Goal: Task Accomplishment & Management: Complete application form

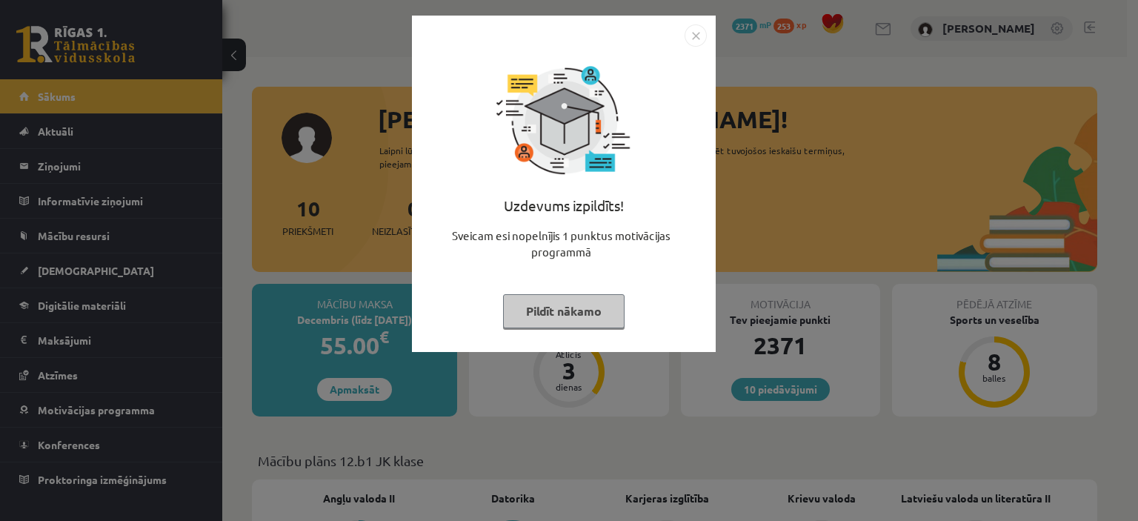
click at [551, 275] on div "Uzdevums izpildīts! Sveicam esi nopelnījis 1 punktus motivācijas programmā Pild…" at bounding box center [564, 195] width 286 height 296
click at [582, 310] on button "Pildīt nākamo" at bounding box center [564, 311] width 122 height 34
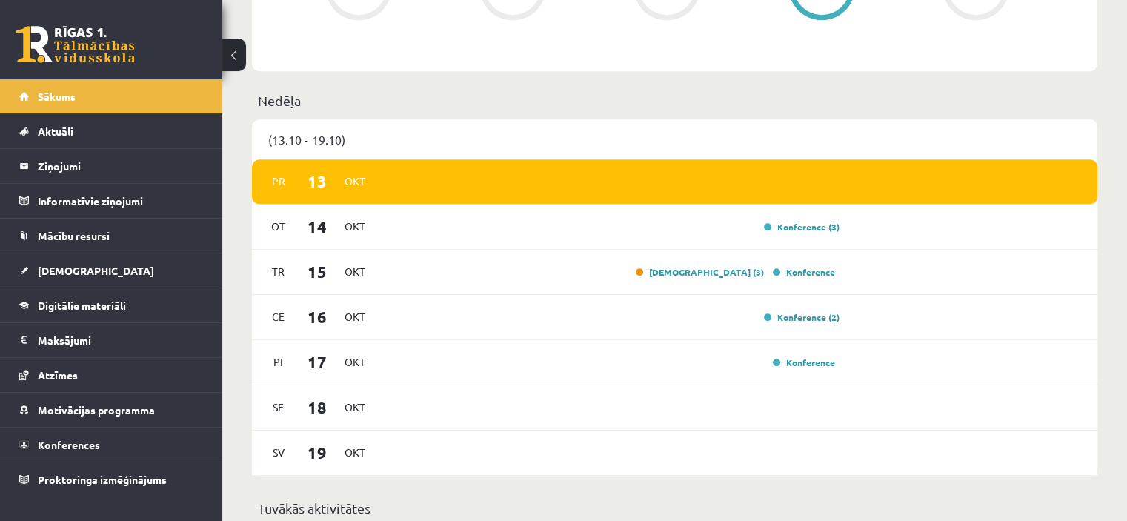
scroll to position [723, 0]
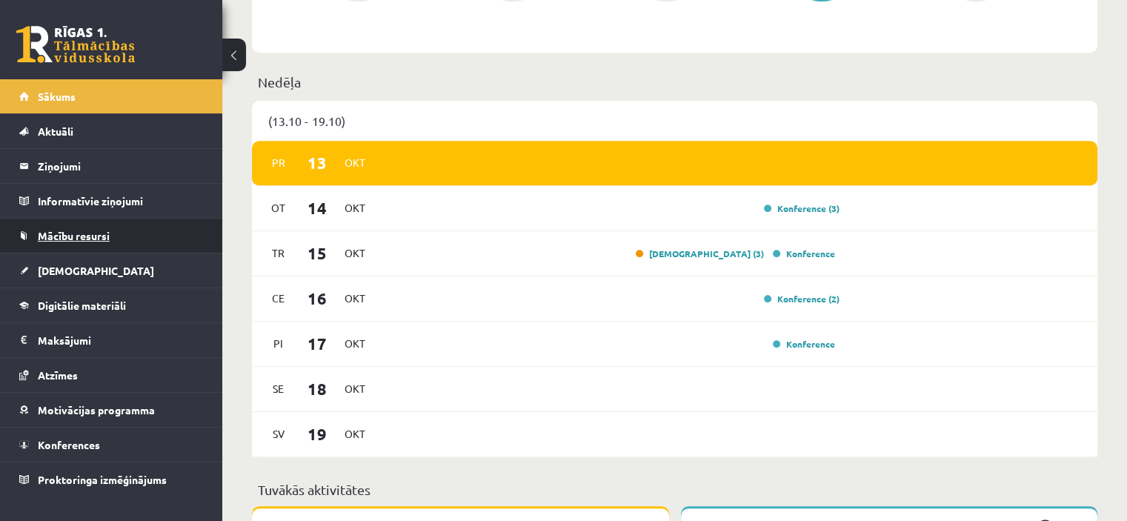
click at [107, 227] on link "Mācību resursi" at bounding box center [111, 236] width 185 height 34
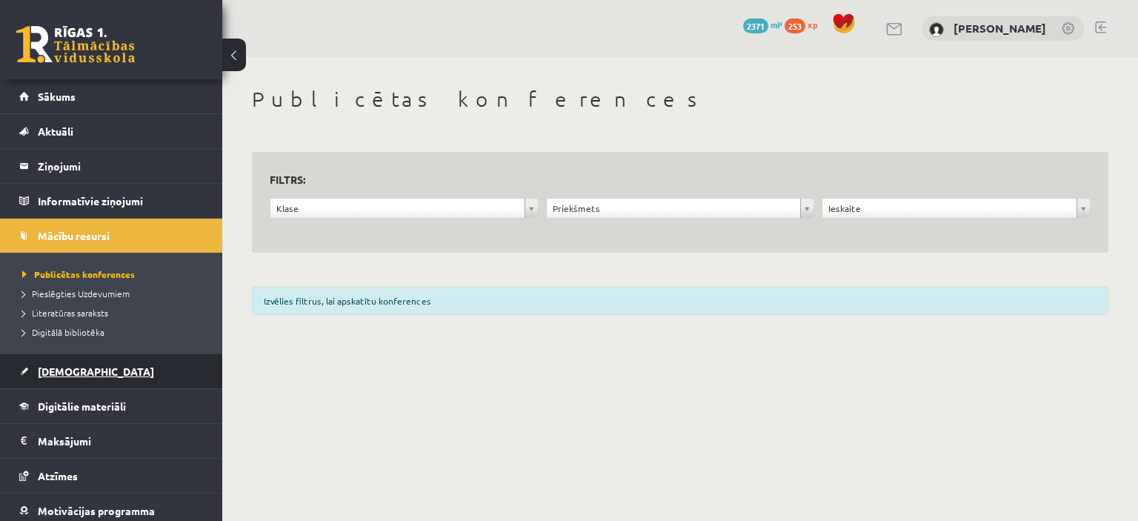
click at [76, 362] on link "[DEMOGRAPHIC_DATA]" at bounding box center [111, 371] width 185 height 34
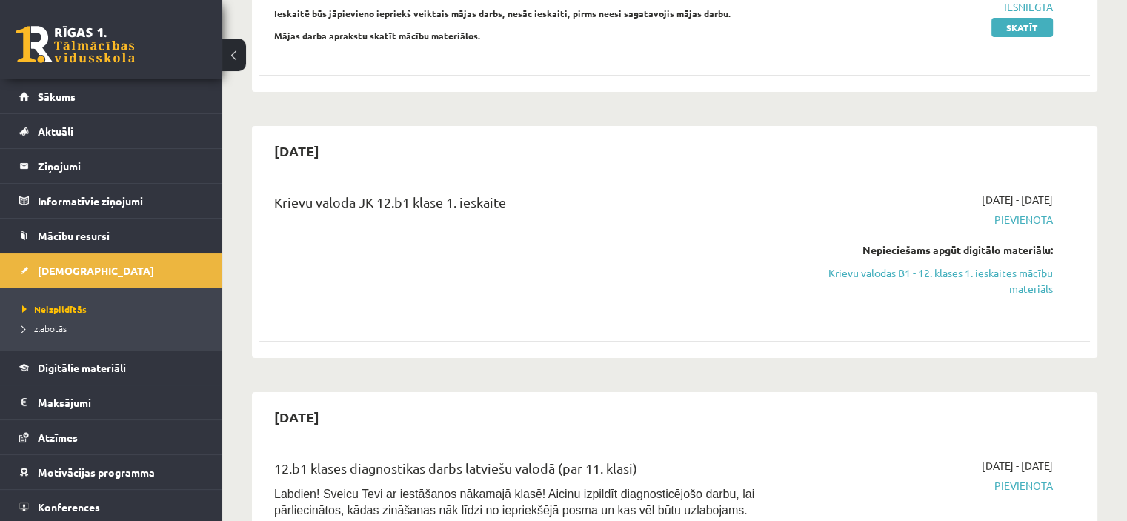
scroll to position [261, 0]
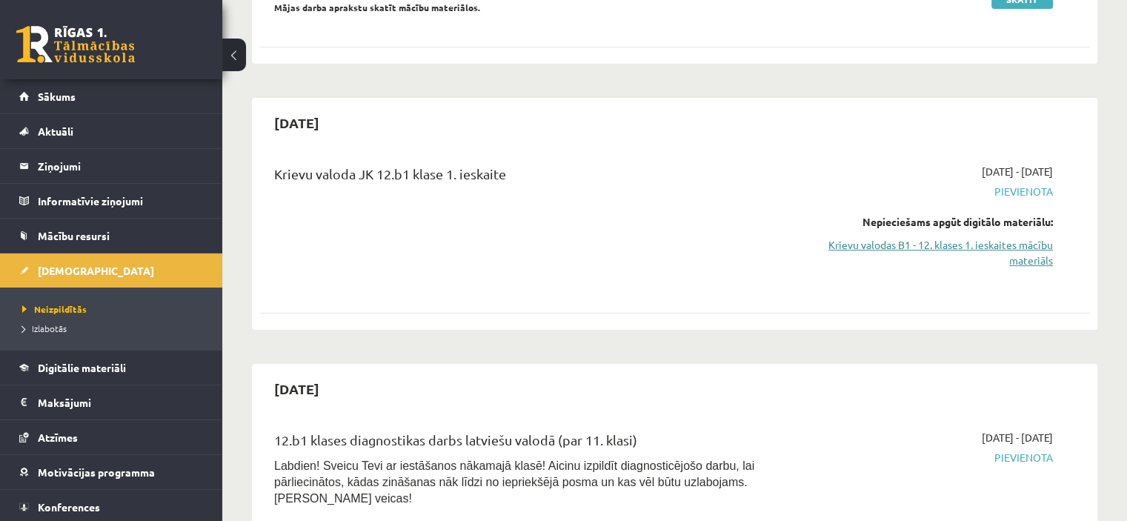
click at [1025, 254] on link "Krievu valodas B1 - 12. klases 1. ieskaites mācību materiāls" at bounding box center [930, 252] width 245 height 31
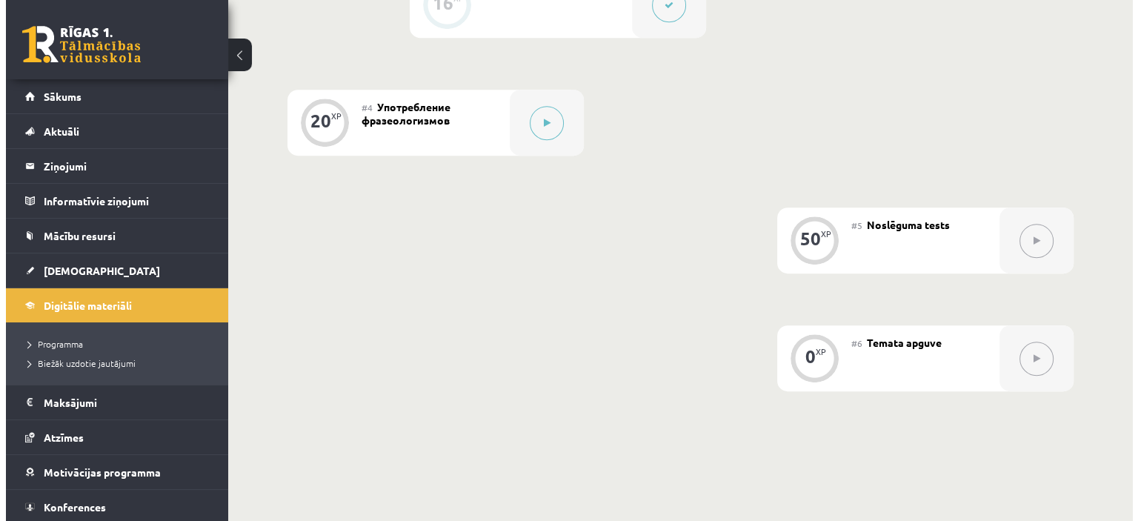
scroll to position [721, 0]
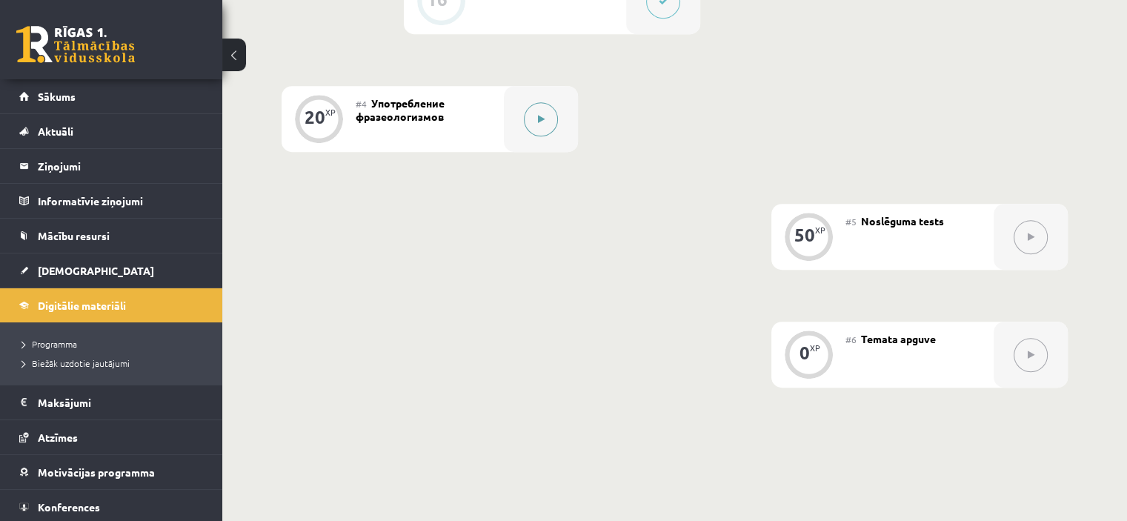
click at [528, 136] on button at bounding box center [541, 119] width 34 height 34
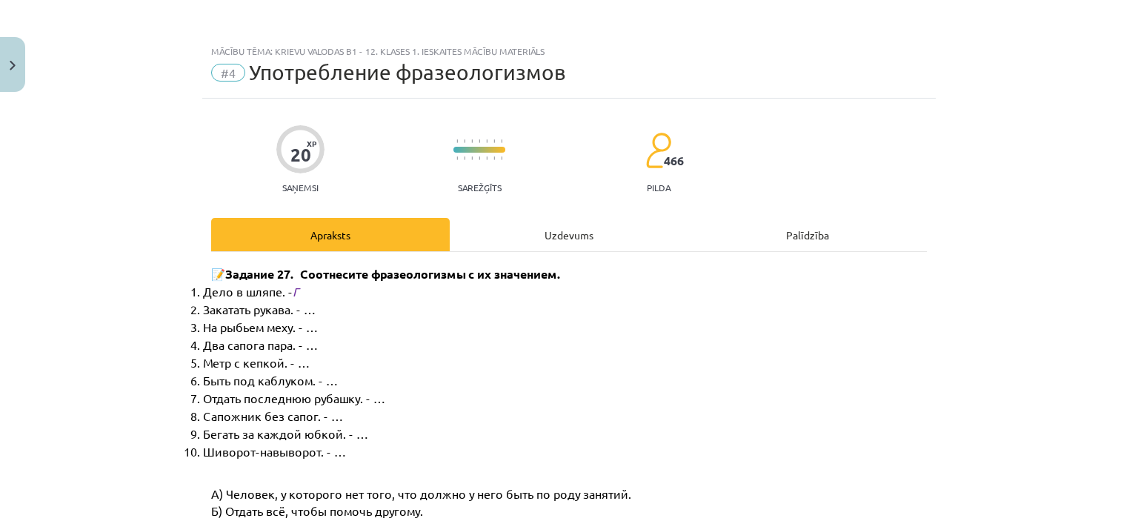
click at [519, 222] on div "Uzdevums" at bounding box center [569, 234] width 239 height 33
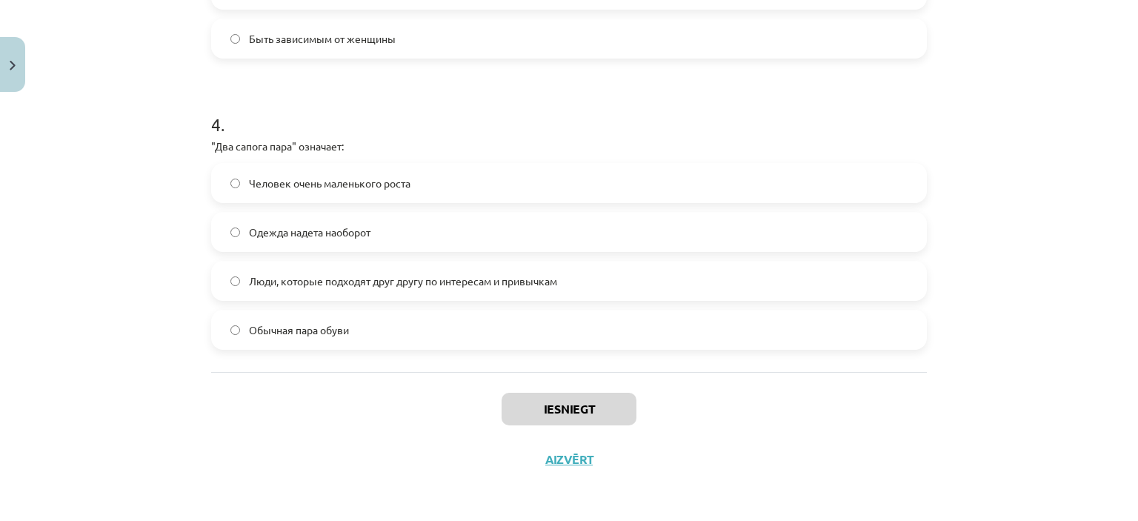
scroll to position [0, 0]
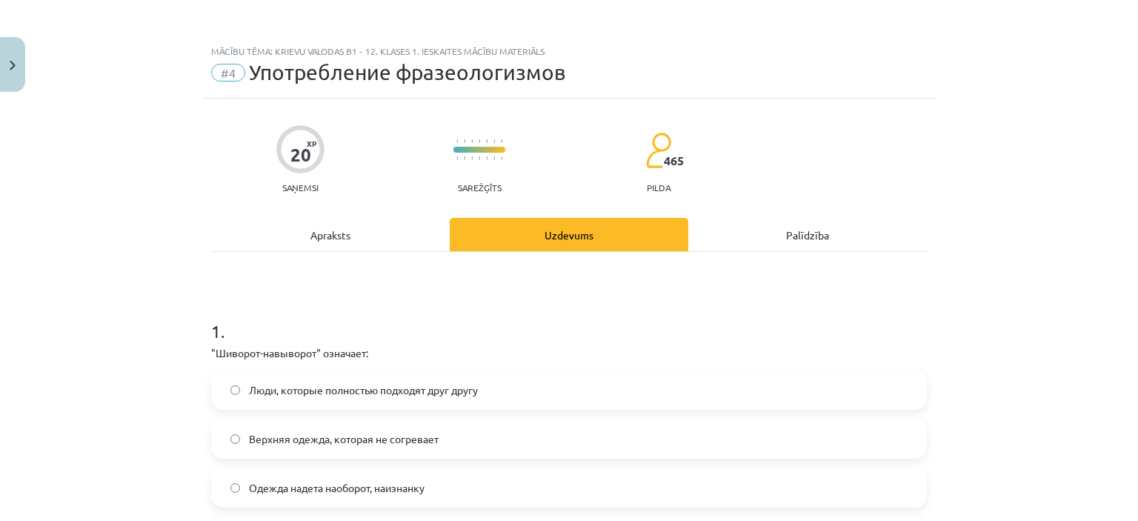
click at [783, 67] on div "#4 Употребление фразеологизмов" at bounding box center [569, 73] width 716 height 24
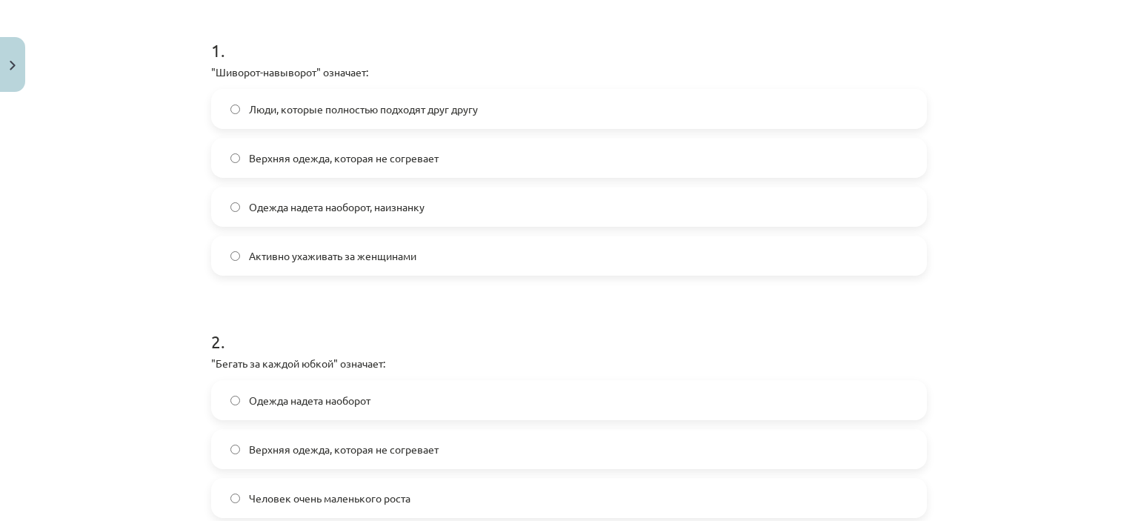
scroll to position [283, 0]
click at [434, 64] on p ""Шиворот-навыворот" означает:" at bounding box center [569, 70] width 716 height 16
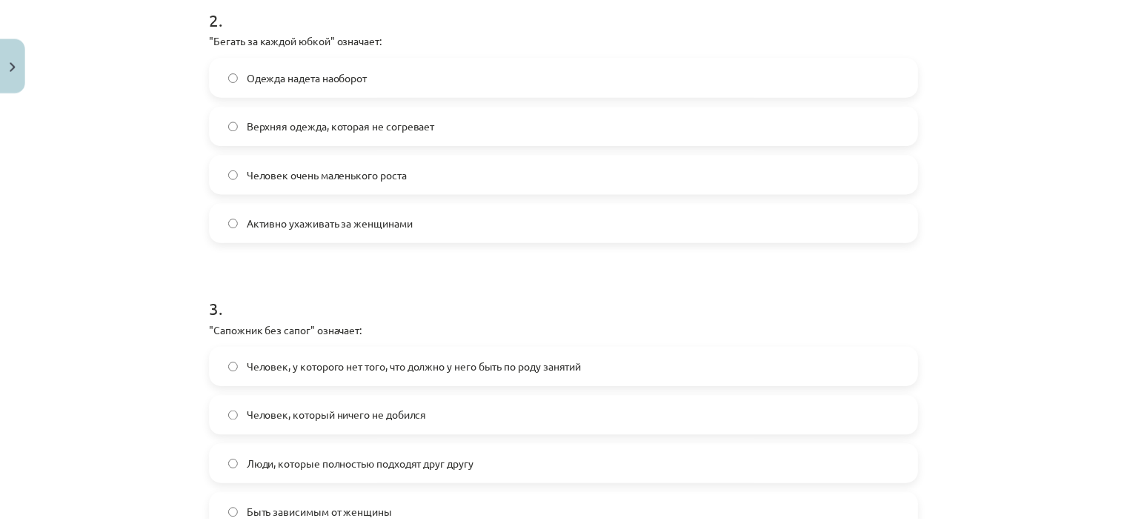
scroll to position [601, 0]
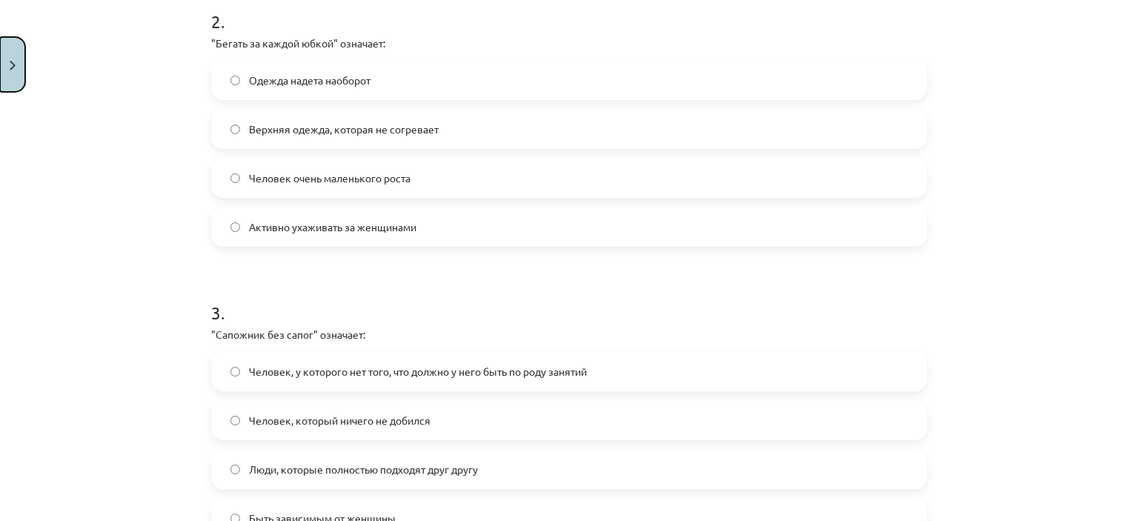
click at [12, 56] on button "Close" at bounding box center [12, 64] width 25 height 55
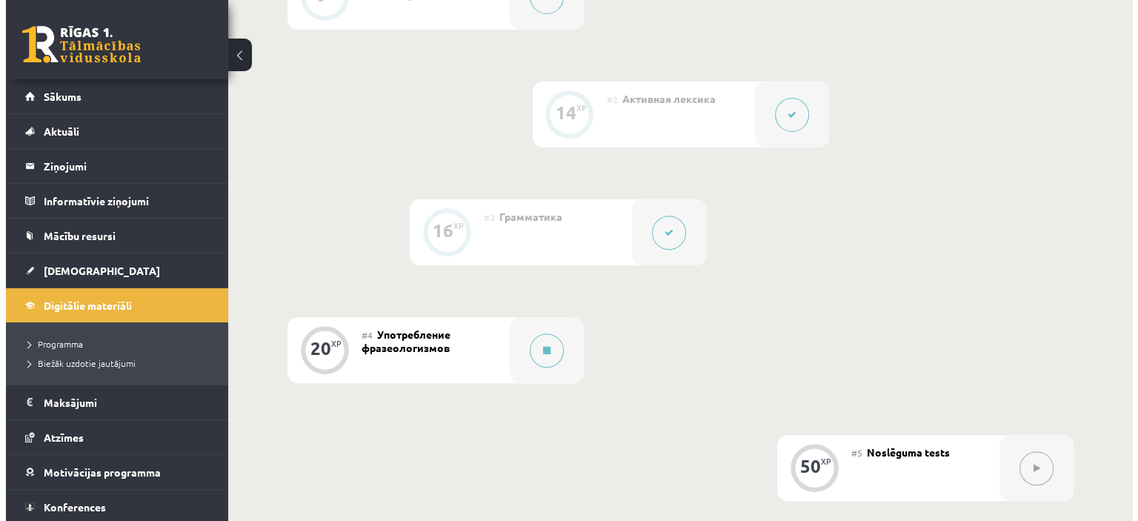
scroll to position [539, 0]
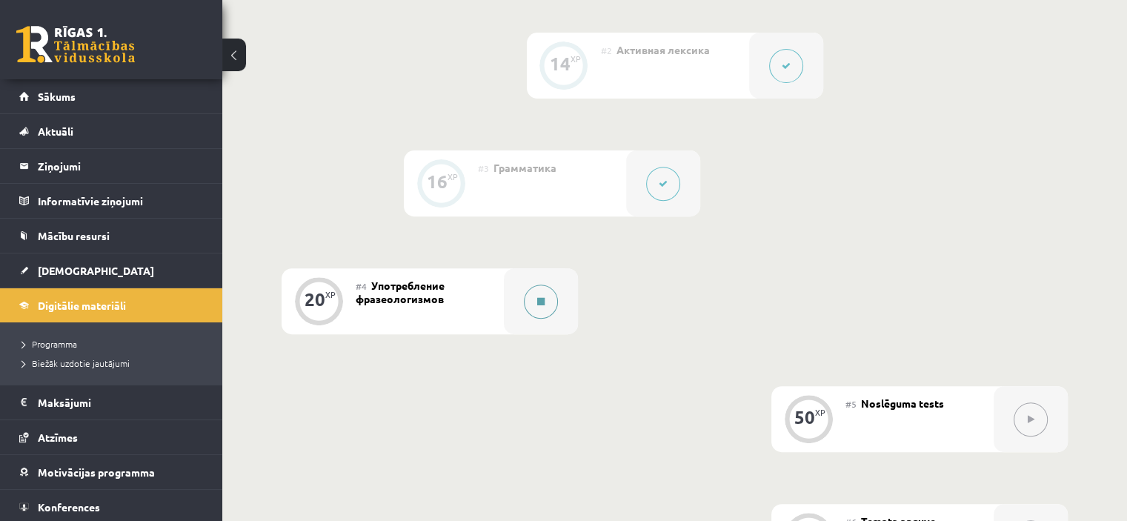
click at [528, 319] on button at bounding box center [541, 302] width 34 height 34
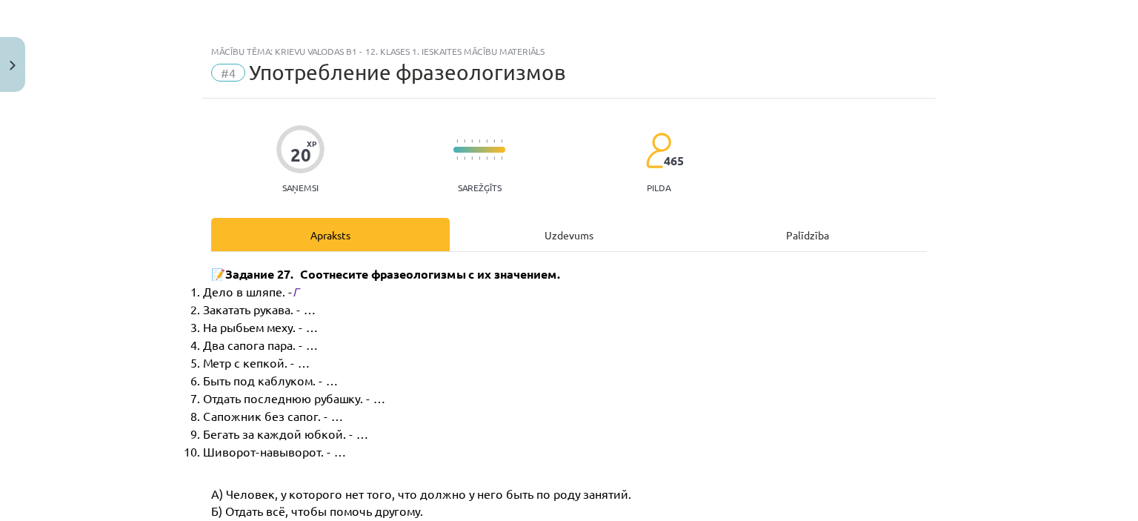
click at [511, 219] on div "Uzdevums" at bounding box center [569, 234] width 239 height 33
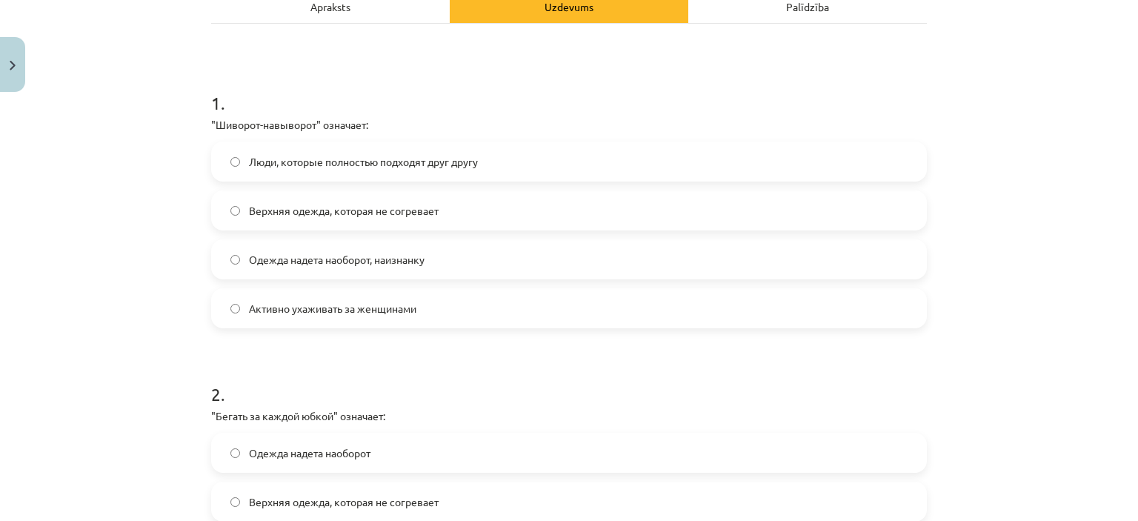
scroll to position [278, 0]
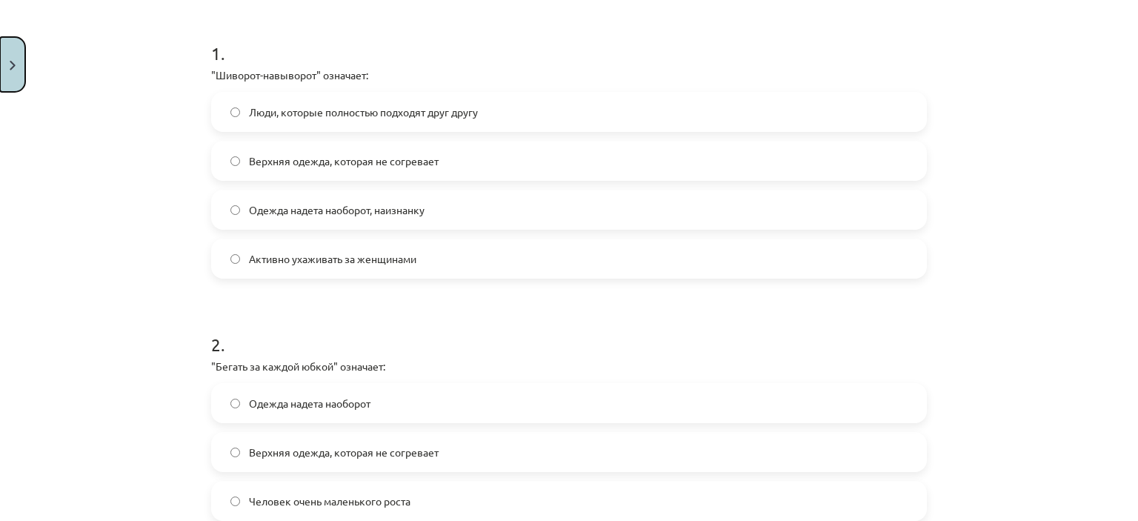
click at [8, 46] on button "Close" at bounding box center [12, 64] width 25 height 55
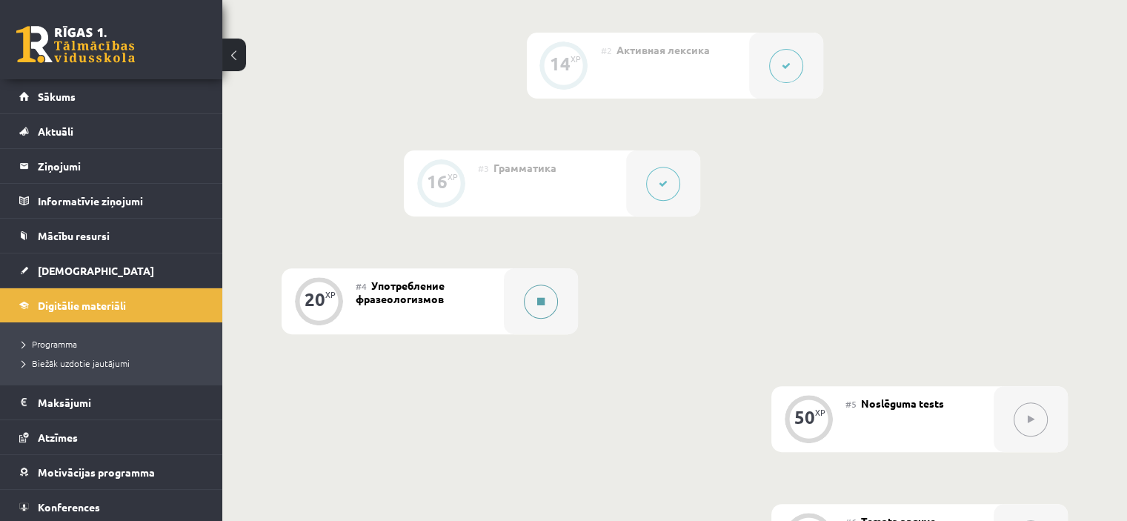
click at [534, 319] on button at bounding box center [541, 302] width 34 height 34
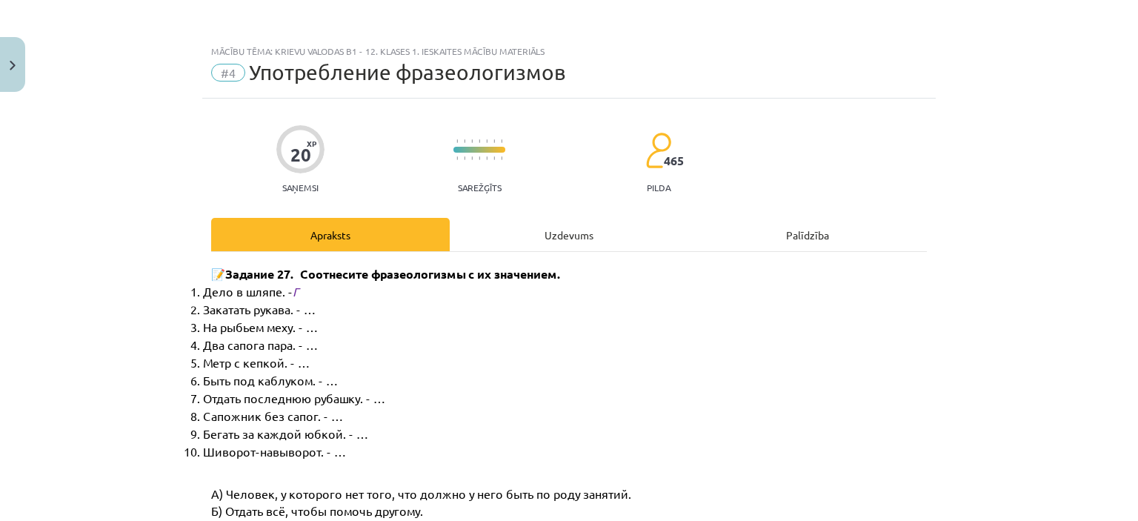
click at [508, 236] on div "Uzdevums" at bounding box center [569, 234] width 239 height 33
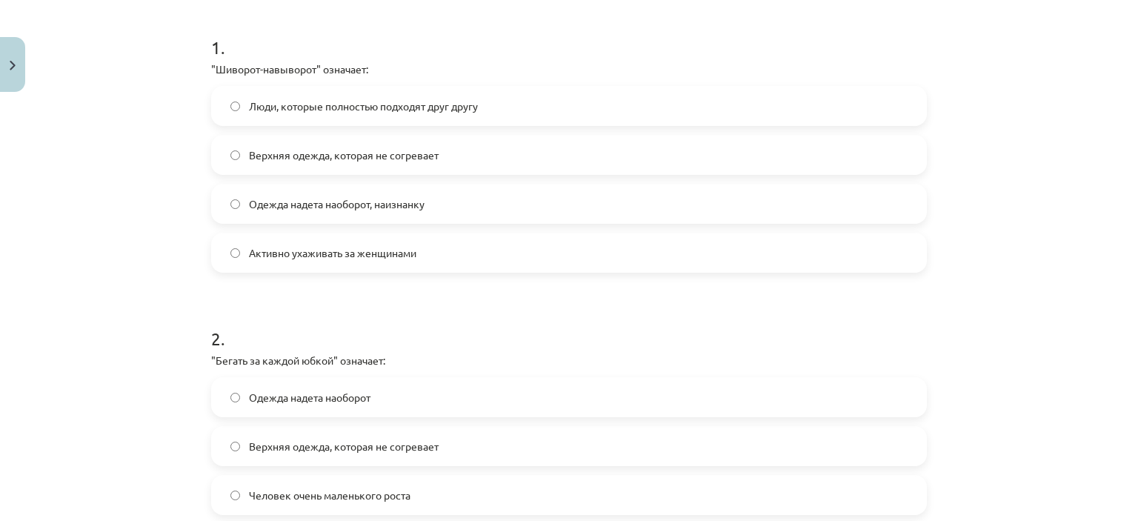
scroll to position [285, 0]
drag, startPoint x: 1119, startPoint y: 183, endPoint x: 1129, endPoint y: 136, distance: 48.4
click at [1129, 136] on div "Mācību tēma: Krievu valodas b1 - 12. klases 1. ieskaites mācību materiāls #4 Уп…" at bounding box center [569, 260] width 1138 height 521
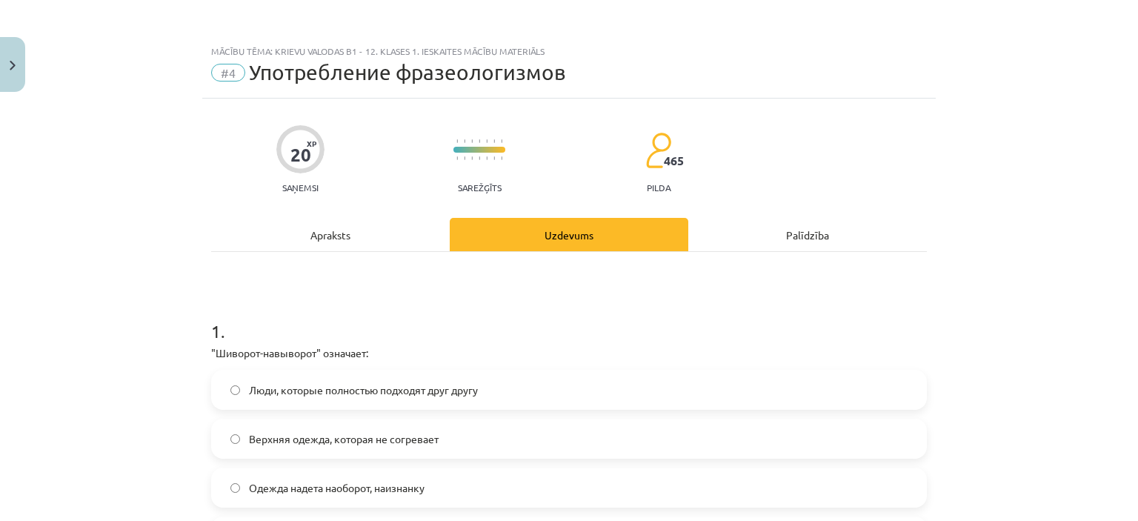
click at [975, 124] on div "Mācību tēma: Krievu valodas b1 - 12. klases 1. ieskaites mācību materiāls #4 Уп…" at bounding box center [569, 260] width 1138 height 521
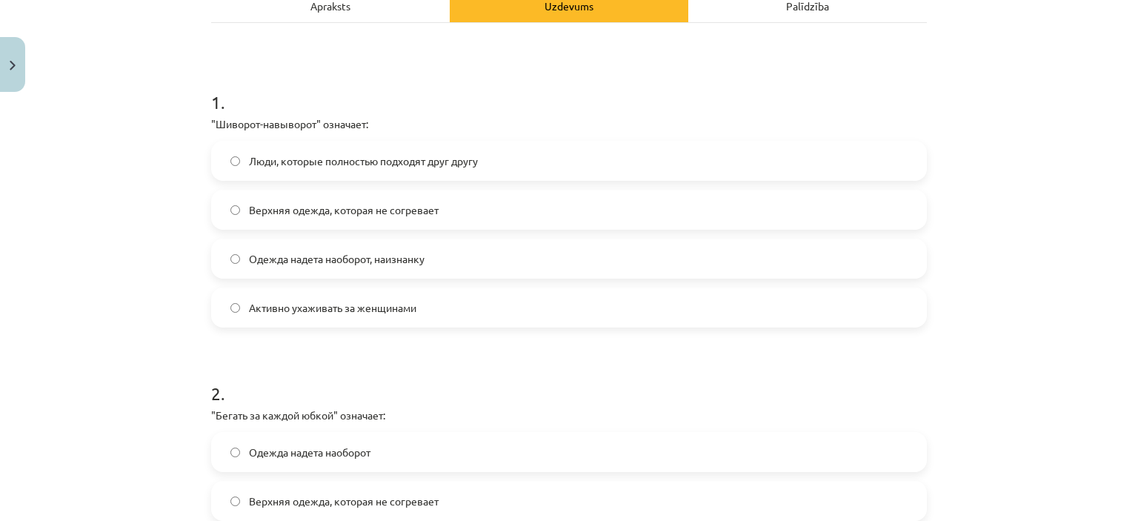
scroll to position [227, 0]
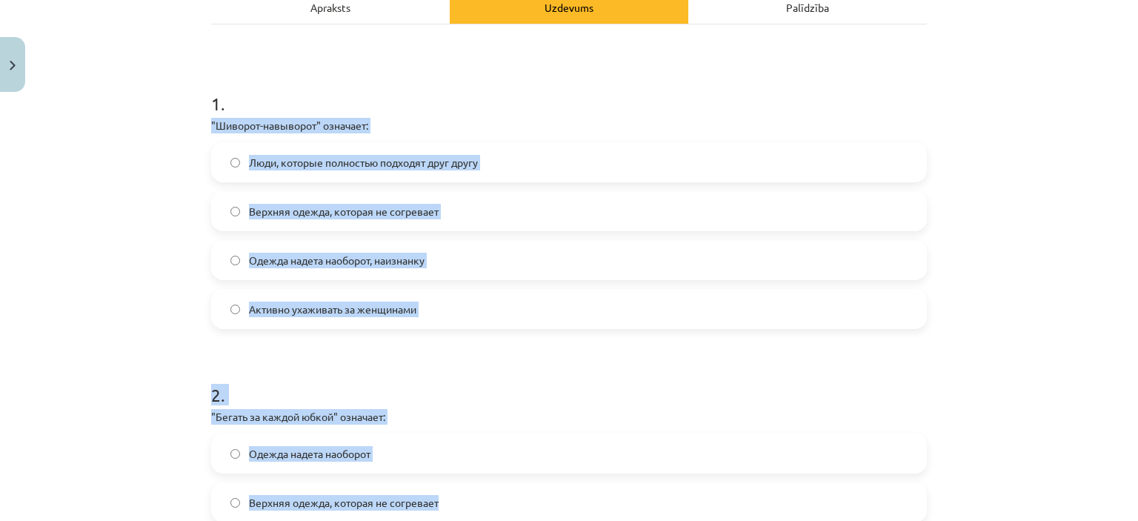
drag, startPoint x: 199, startPoint y: 121, endPoint x: 528, endPoint y: 504, distance: 505.5
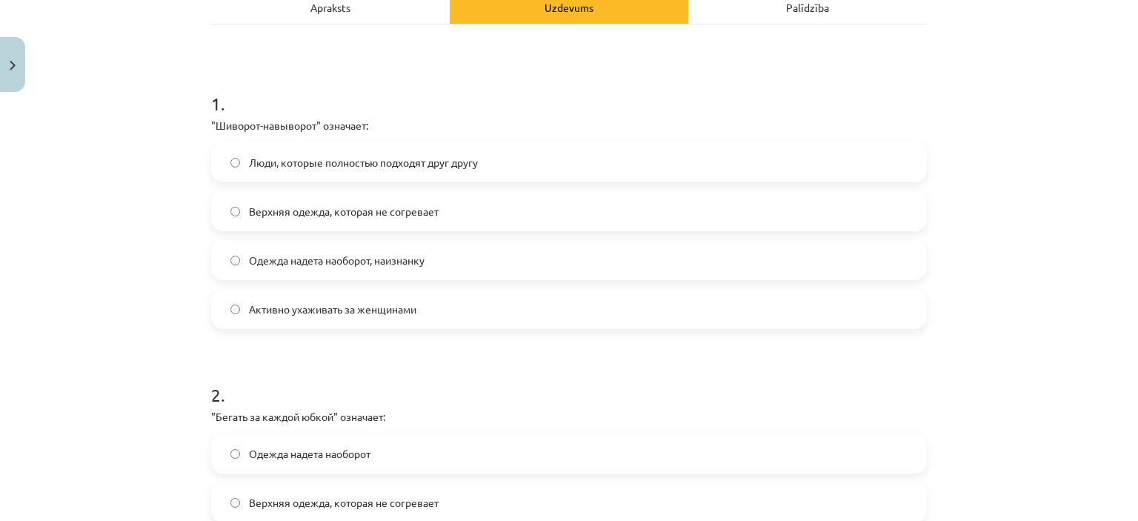
click at [150, 94] on div "Mācību tēma: Krievu valodas b1 - 12. klases 1. ieskaites mācību materiāls #4 Уп…" at bounding box center [569, 260] width 1138 height 521
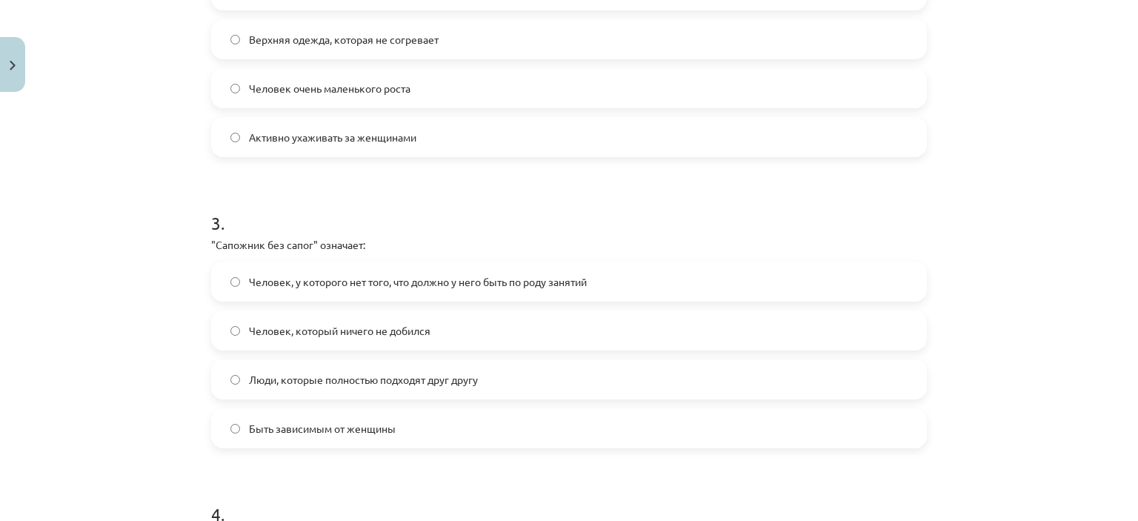
scroll to position [1080, 0]
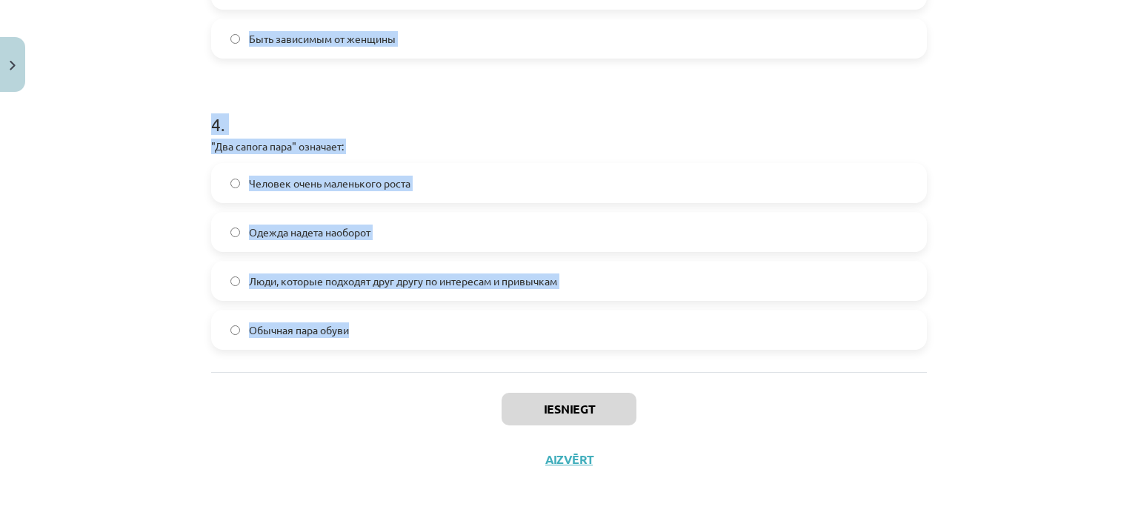
drag, startPoint x: 202, startPoint y: 102, endPoint x: 354, endPoint y: 325, distance: 270.9
copy form "1 . "Шиворот-навыворот" означает: Люди, которые полностью подходят друг другу В…"
click at [388, 133] on h1 "4 ." at bounding box center [569, 111] width 716 height 46
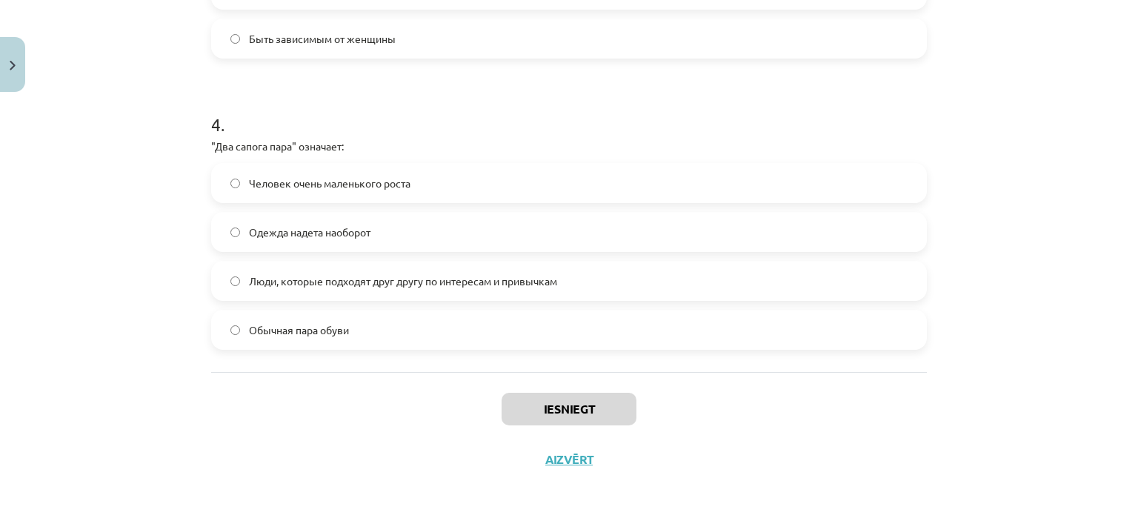
click at [1115, 428] on div "Mācību tēma: Krievu valodas b1 - 12. klases 1. ieskaites mācību materiāls #4 Уп…" at bounding box center [569, 260] width 1138 height 521
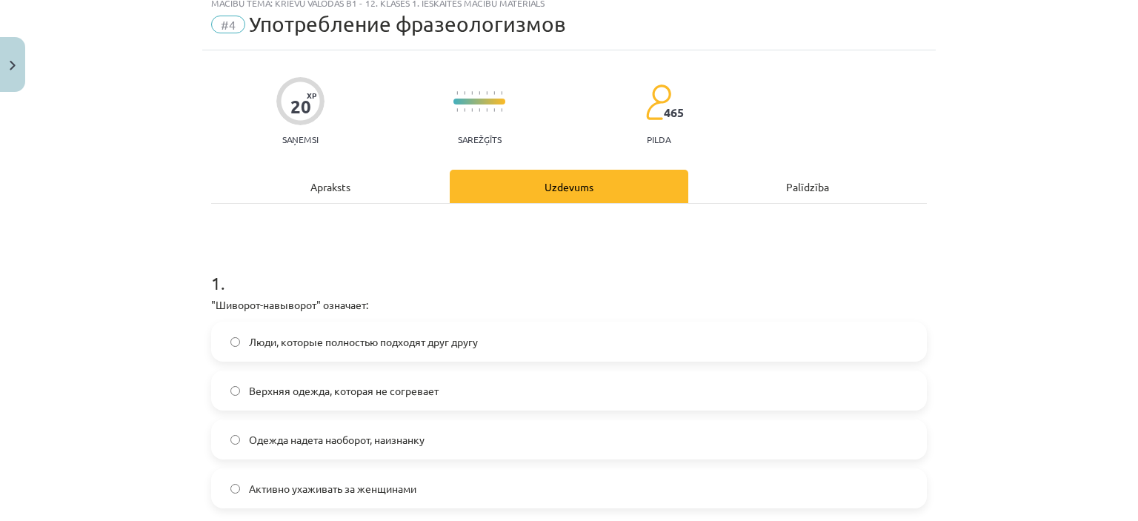
scroll to position [52, 0]
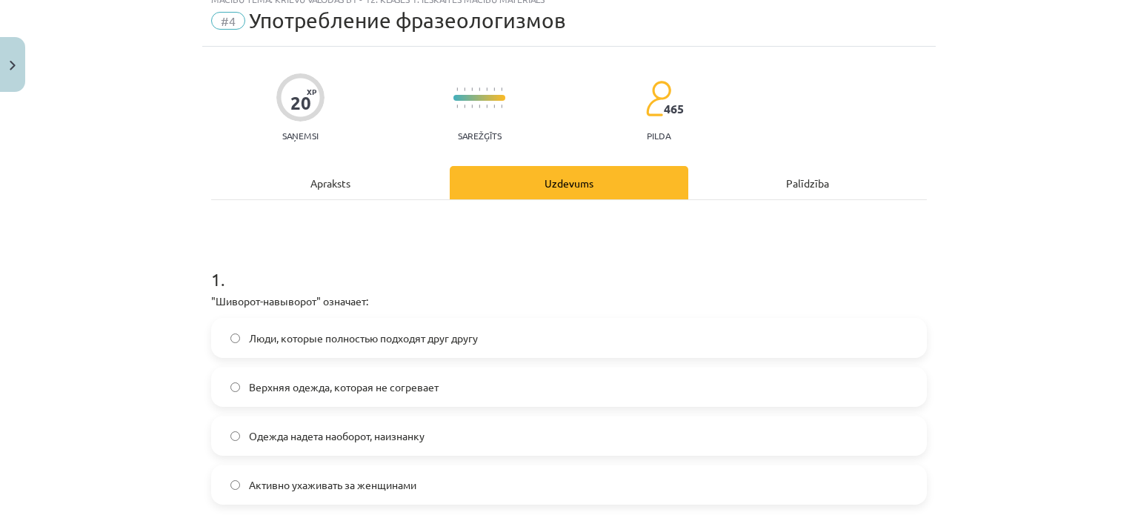
click at [428, 425] on label "Одежда надета наоборот, наизнанку" at bounding box center [569, 435] width 713 height 37
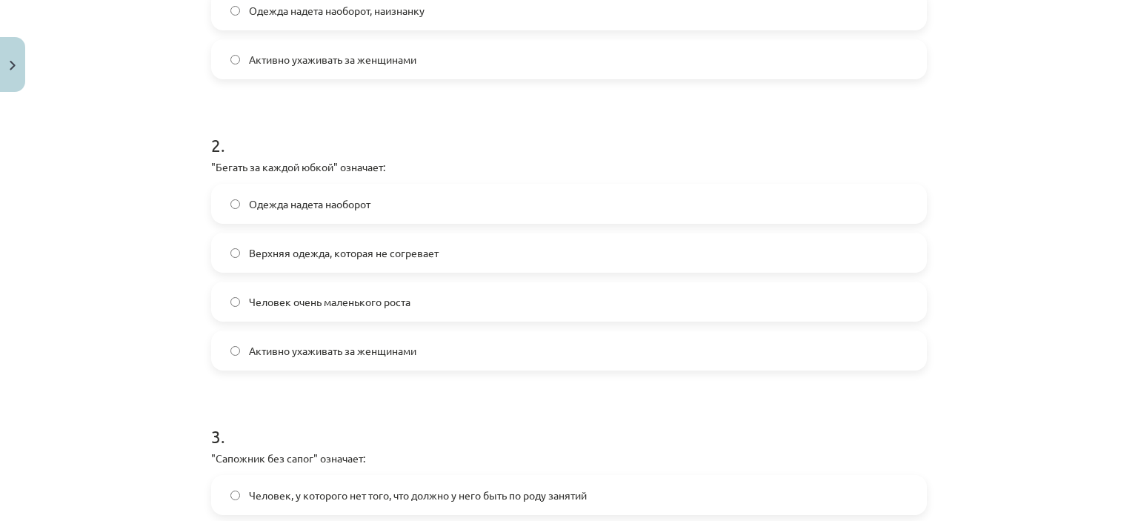
scroll to position [476, 0]
click at [457, 341] on label "Активно ухаживать за женщинами" at bounding box center [569, 351] width 713 height 37
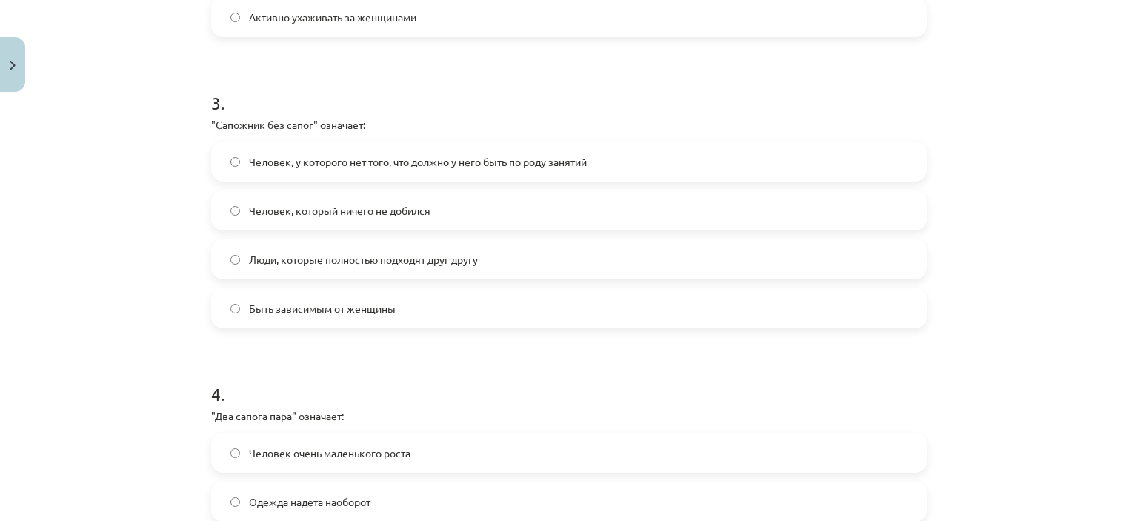
scroll to position [818, 0]
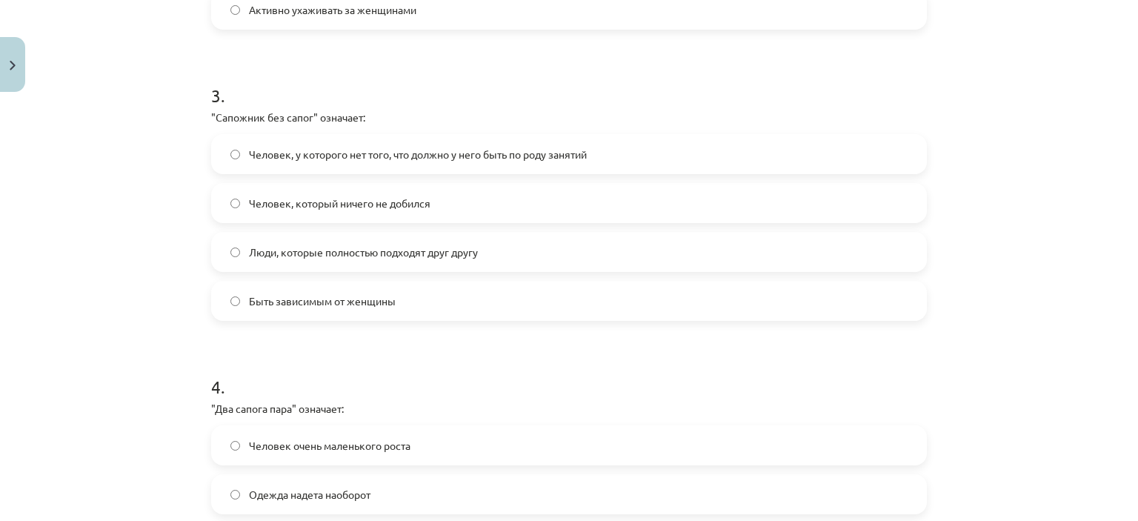
click at [523, 149] on span "Человек, у которого нет того, что должно у него быть по роду занятий" at bounding box center [418, 155] width 338 height 16
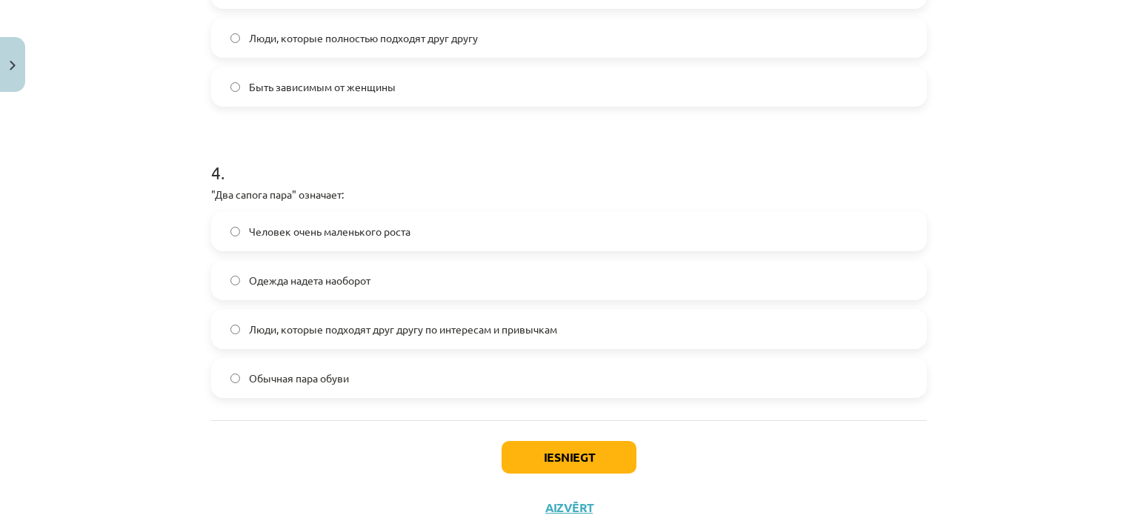
scroll to position [1034, 0]
click at [396, 328] on span "Люди, которые подходят друг другу по интересам и привычкам" at bounding box center [403, 327] width 308 height 16
click at [532, 443] on button "Iesniegt" at bounding box center [569, 455] width 135 height 33
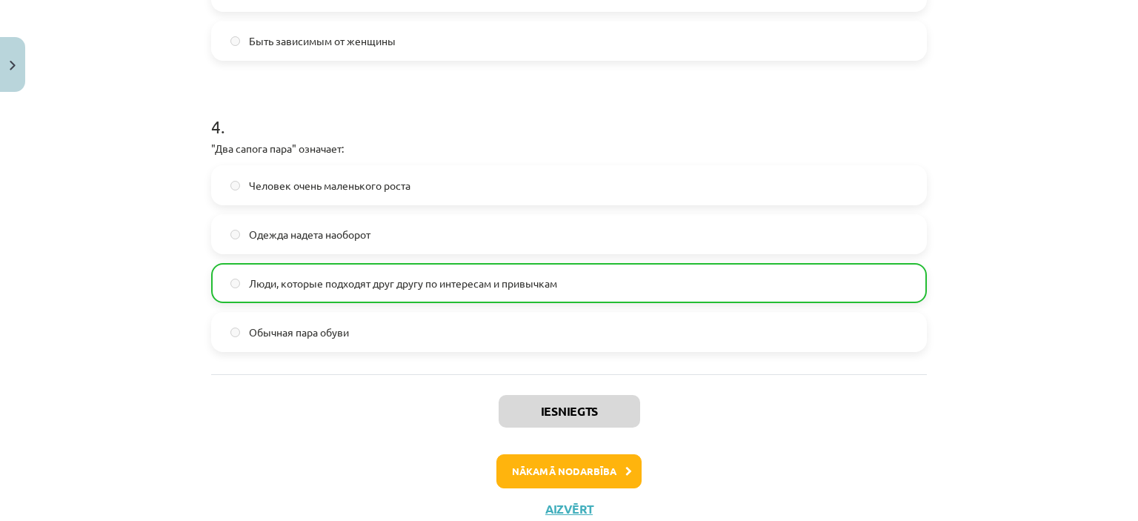
scroll to position [1127, 0]
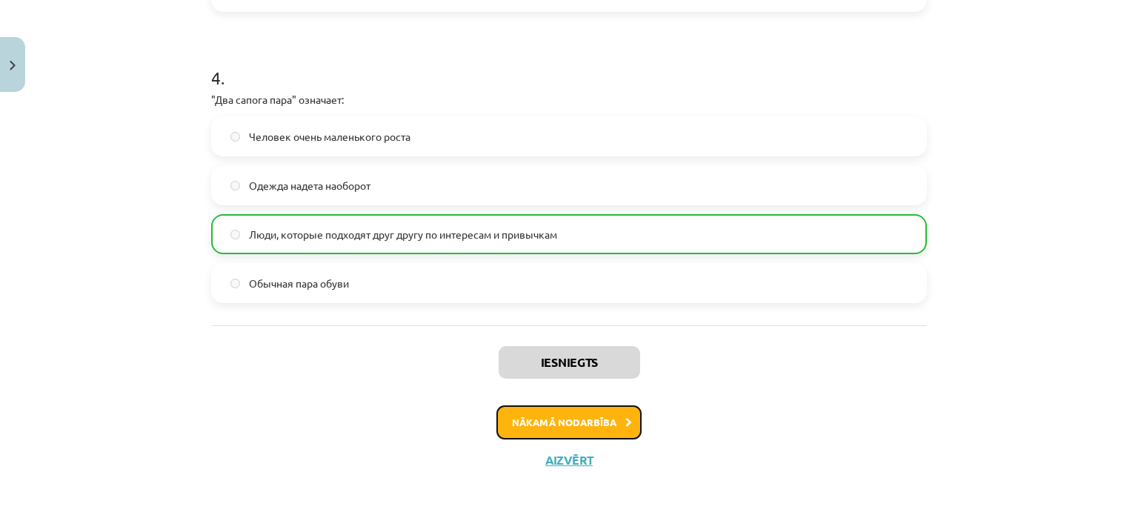
click at [574, 408] on button "Nākamā nodarbība" at bounding box center [568, 422] width 145 height 34
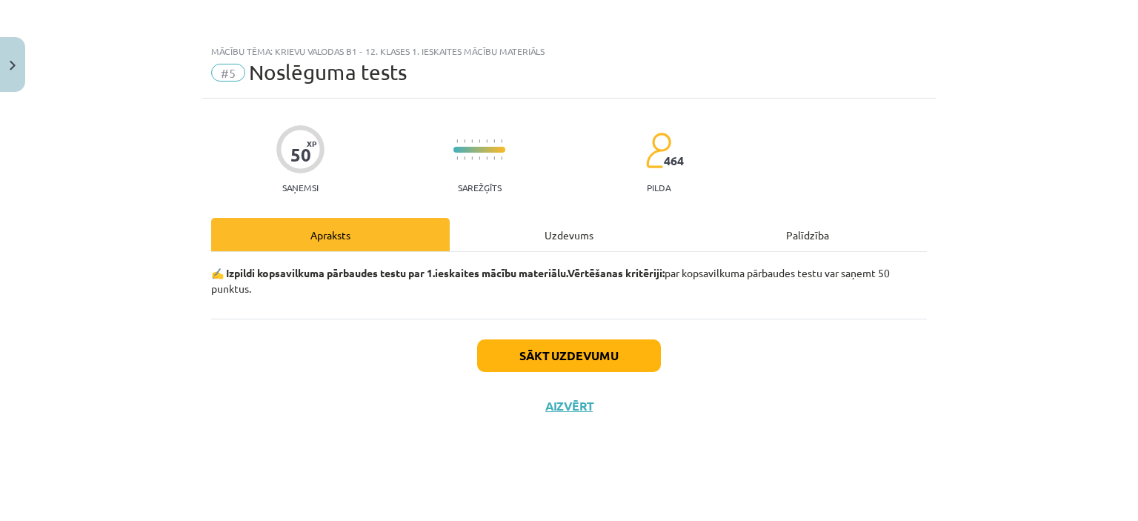
scroll to position [0, 0]
click at [532, 237] on div "Uzdevums" at bounding box center [569, 234] width 239 height 33
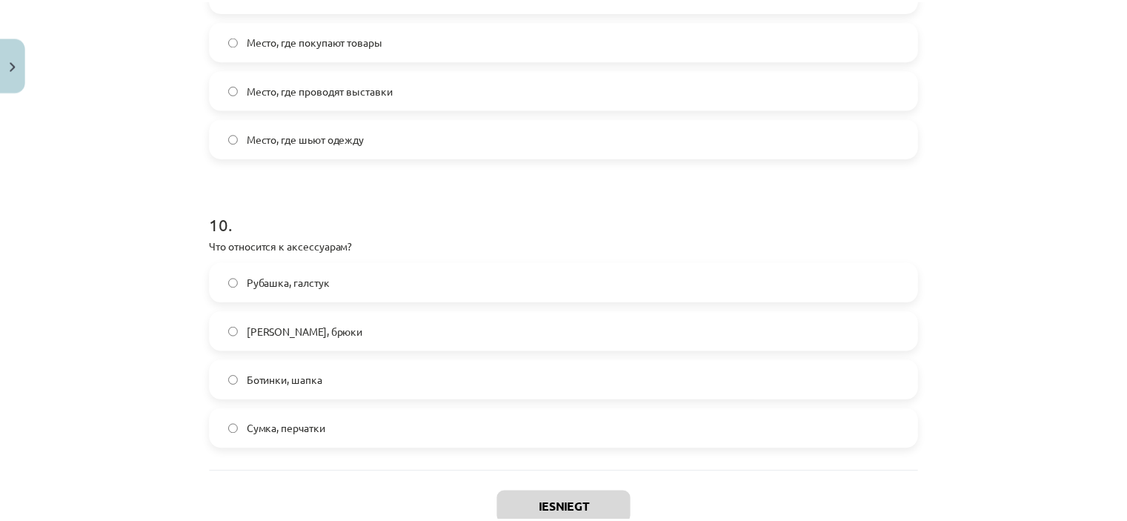
scroll to position [2828, 0]
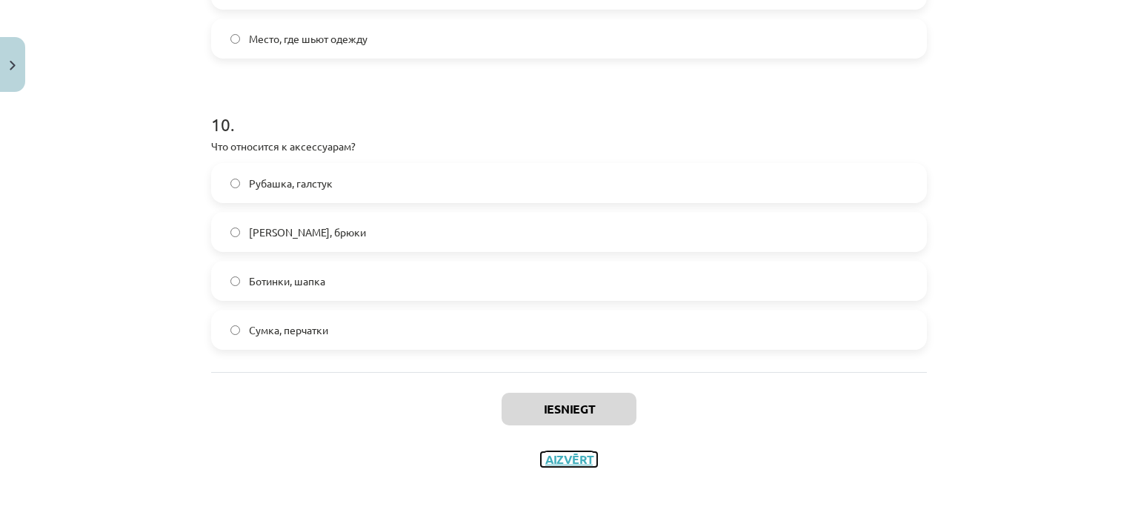
click at [544, 462] on button "Aizvērt" at bounding box center [569, 459] width 56 height 15
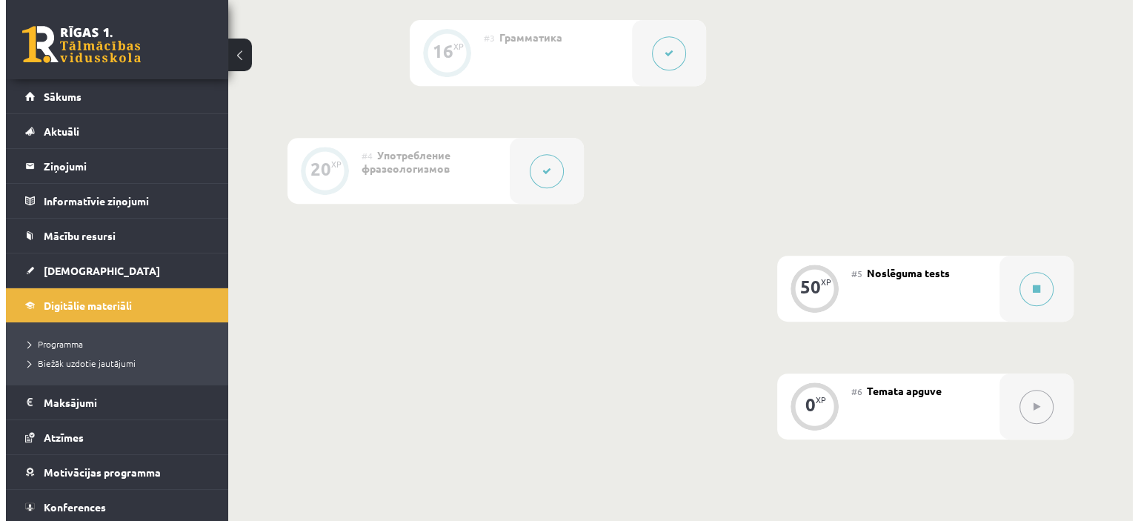
scroll to position [682, 0]
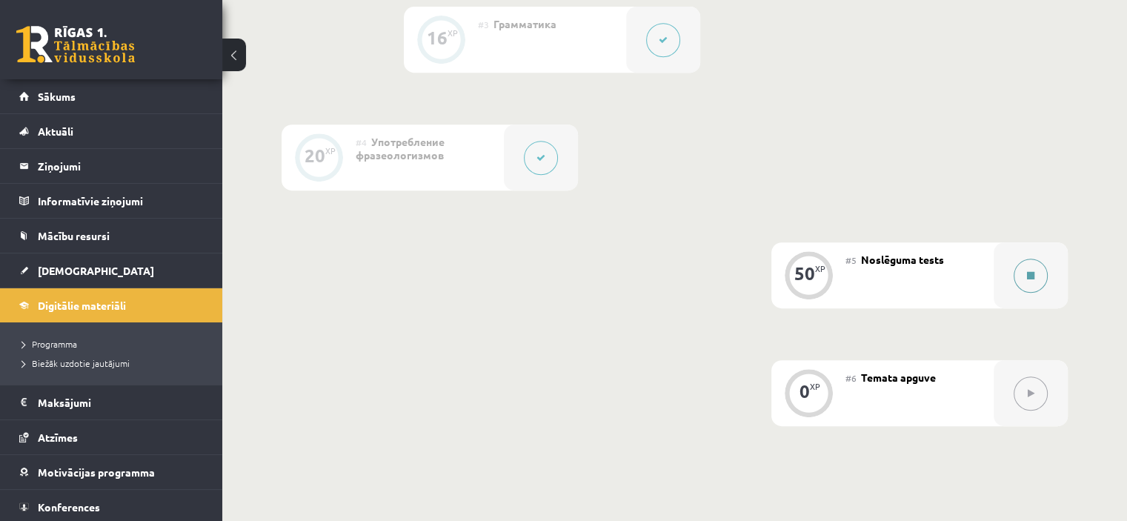
click at [1010, 308] on div at bounding box center [1031, 275] width 74 height 66
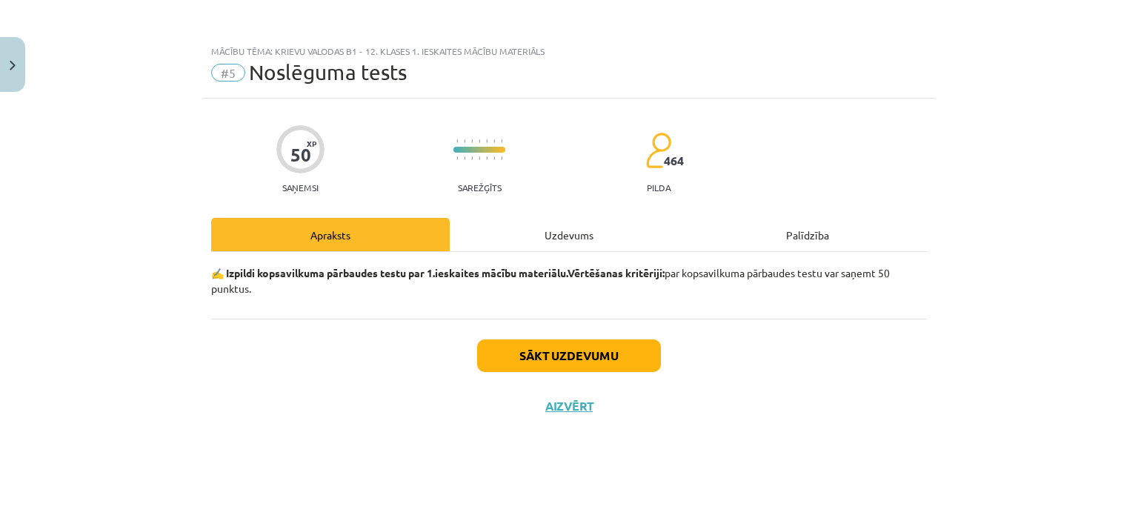
click at [543, 247] on div "Uzdevums" at bounding box center [569, 234] width 239 height 33
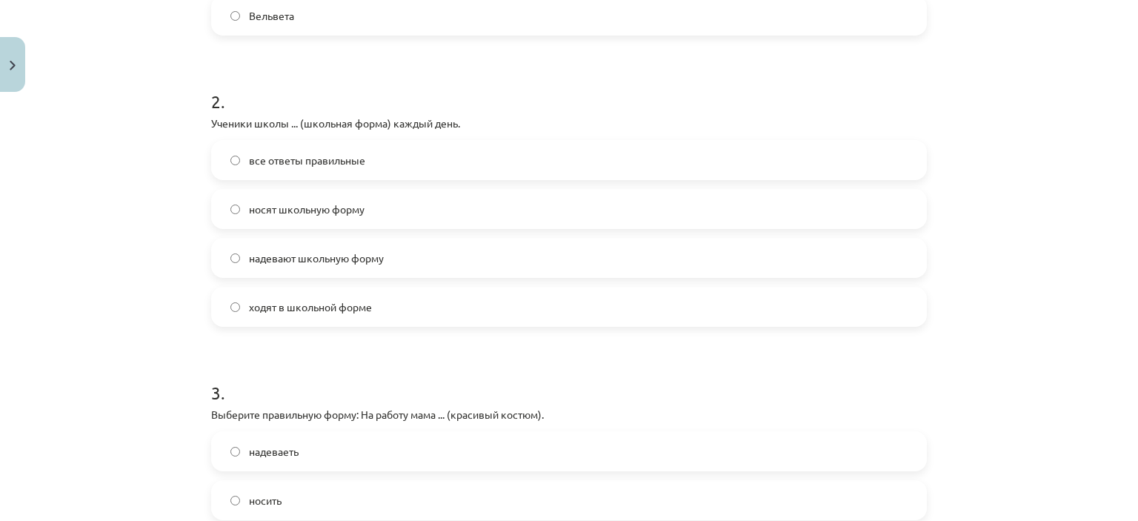
scroll to position [525, 0]
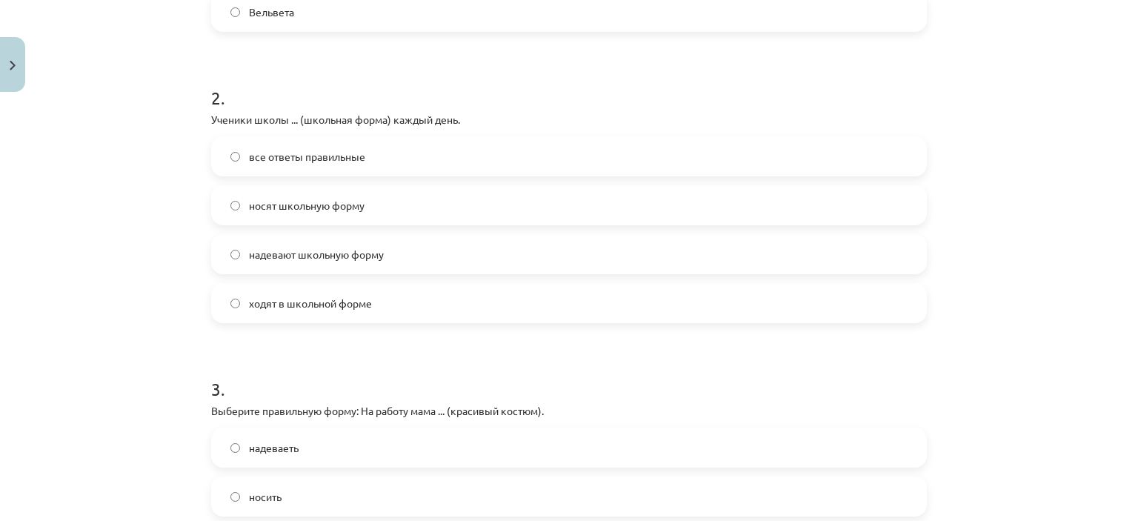
click at [298, 198] on span "носят школьную форму" at bounding box center [307, 206] width 116 height 16
click at [336, 168] on label "все ответы правильные" at bounding box center [569, 156] width 713 height 37
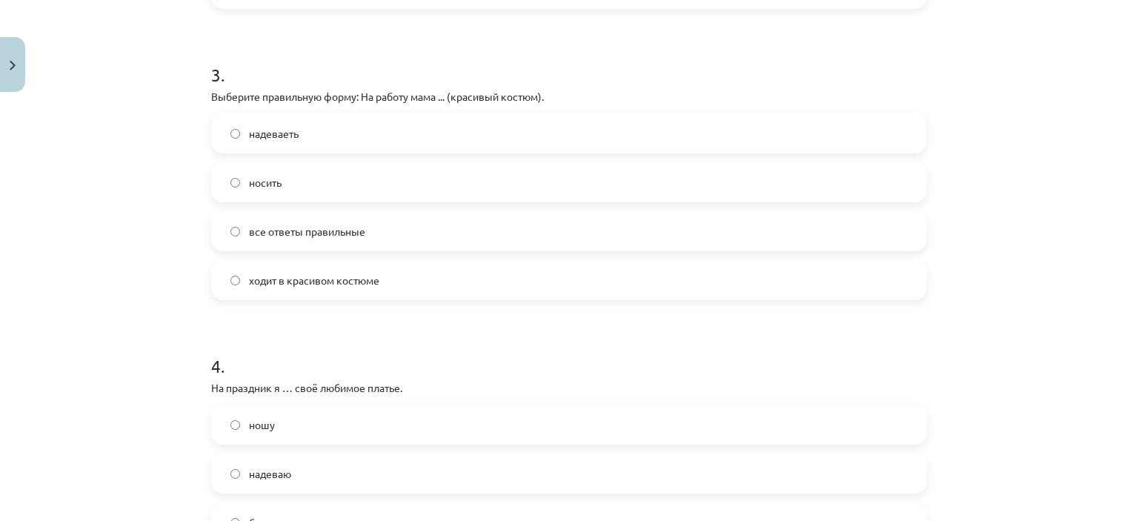
scroll to position [848, 0]
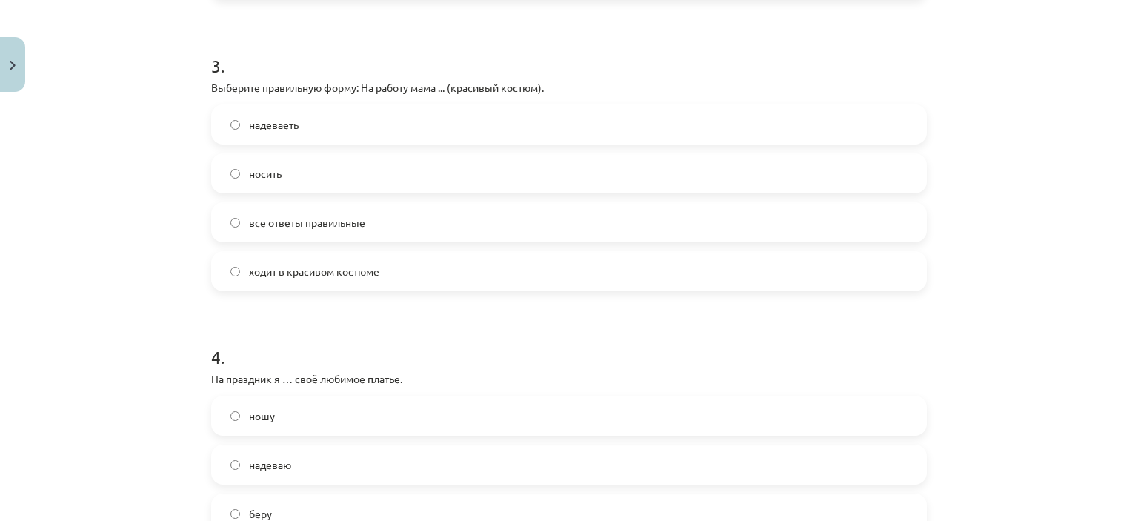
click at [354, 284] on label "ходит в красивом костюме" at bounding box center [569, 271] width 713 height 37
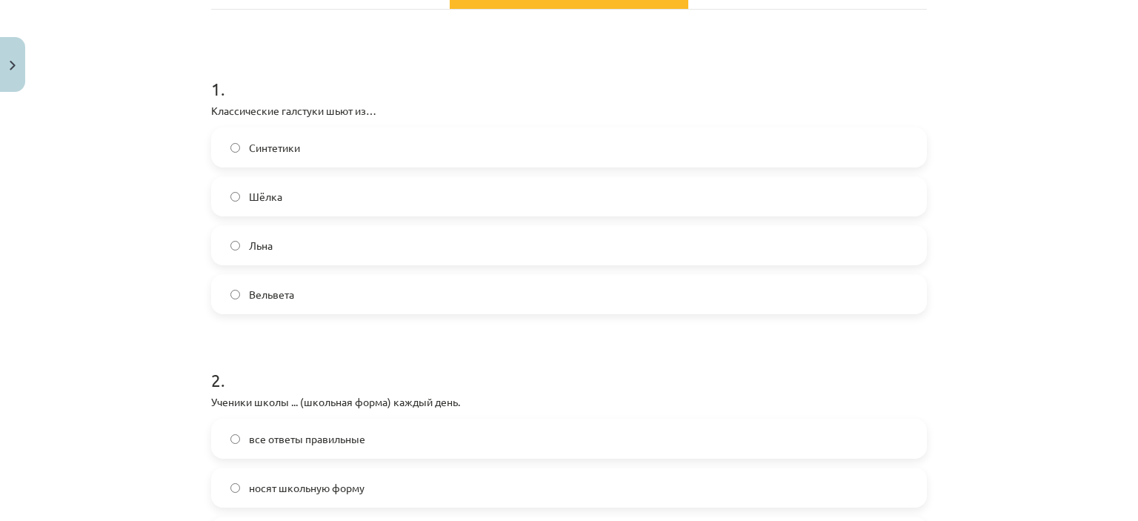
scroll to position [258, 0]
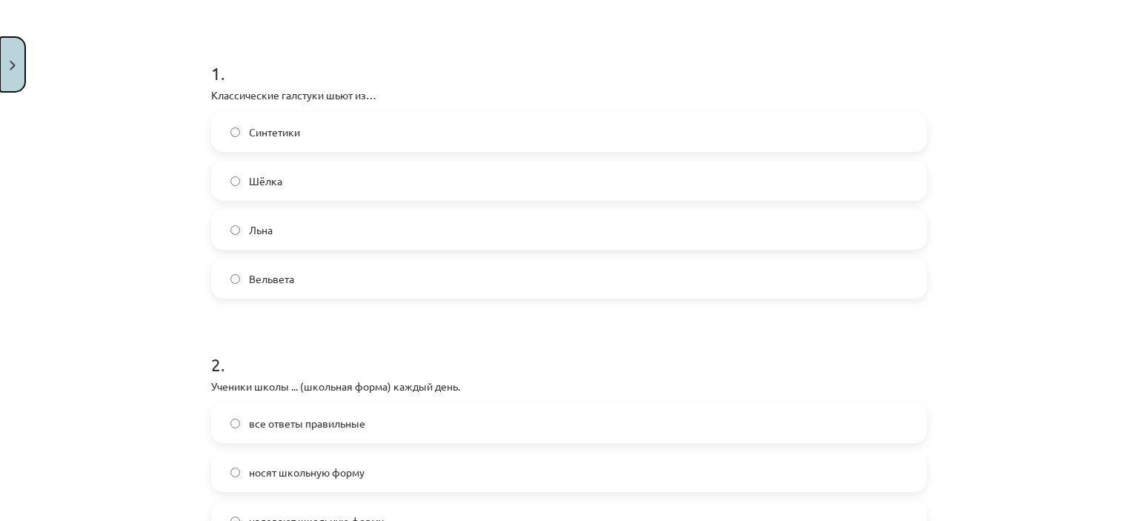
click at [18, 56] on button "Close" at bounding box center [12, 64] width 25 height 55
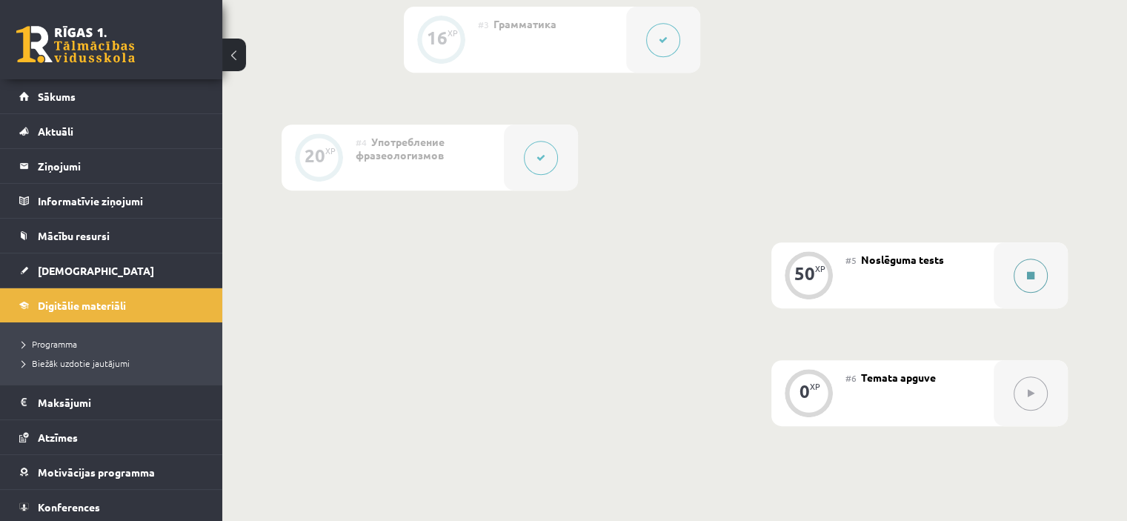
click at [1023, 293] on button at bounding box center [1031, 276] width 34 height 34
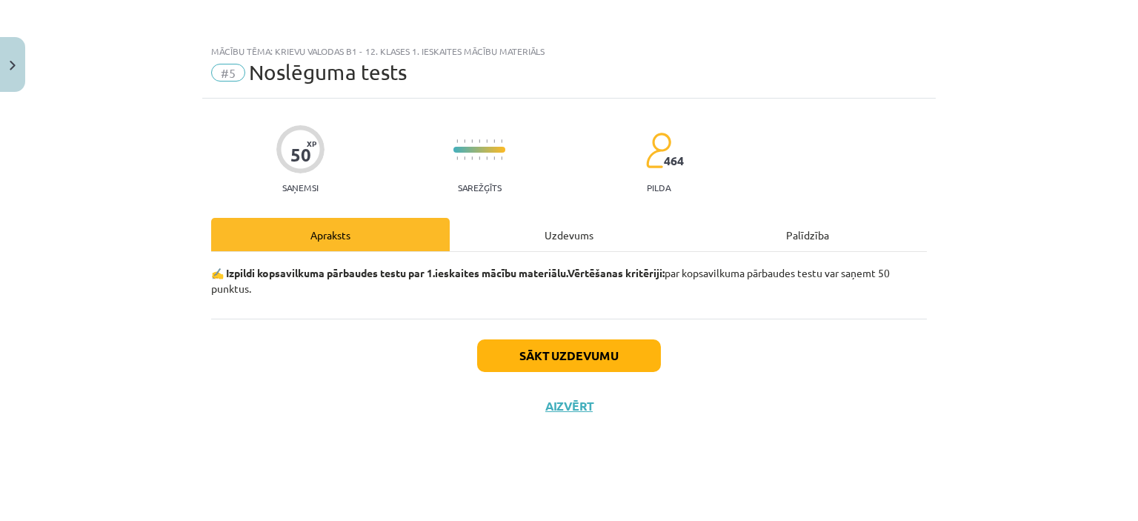
click at [542, 227] on div "Uzdevums" at bounding box center [569, 234] width 239 height 33
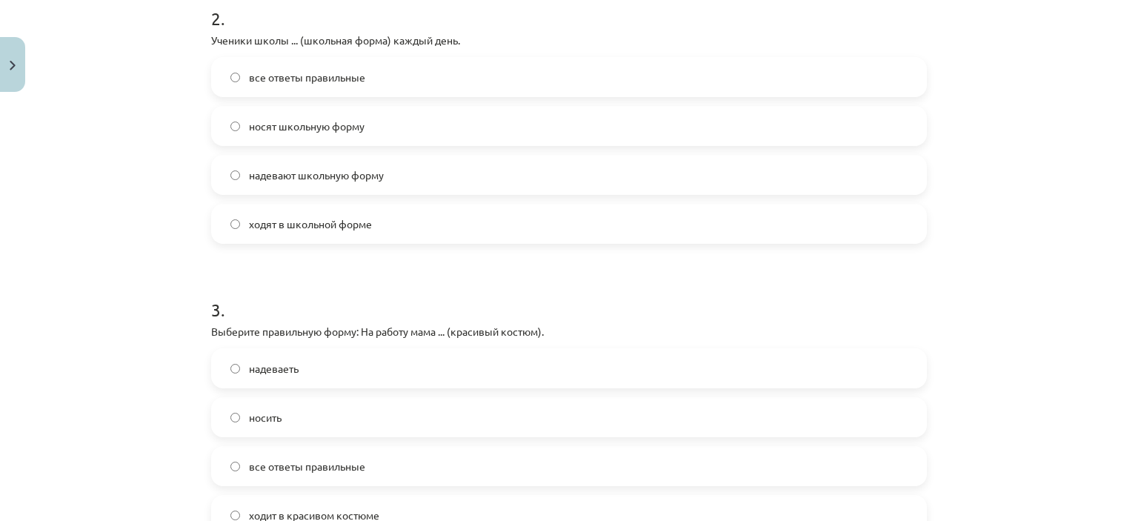
scroll to position [608, 0]
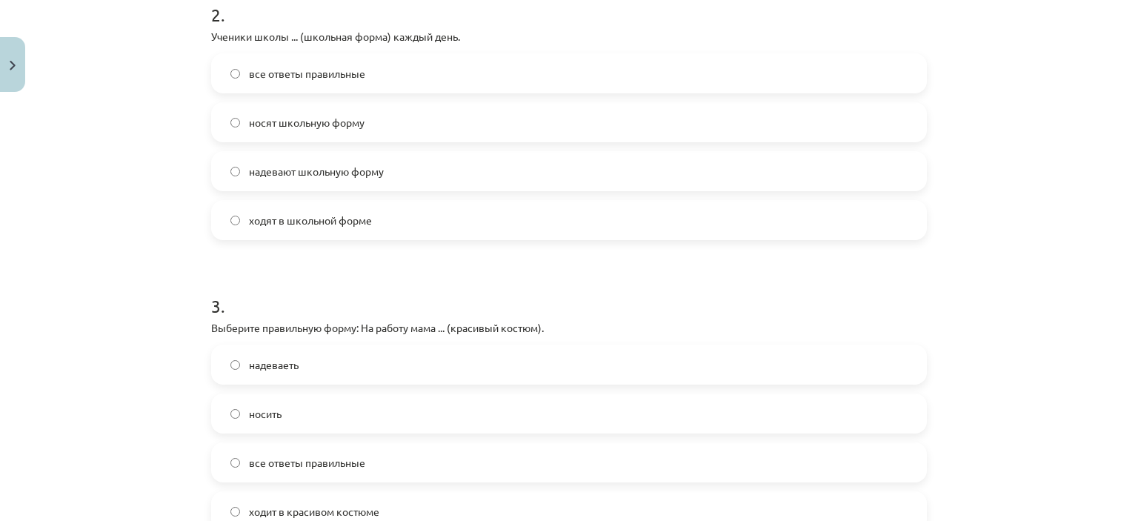
click at [314, 67] on span "все ответы правильные" at bounding box center [307, 74] width 116 height 16
click at [321, 494] on label "ходит в красивом костюме" at bounding box center [569, 511] width 713 height 37
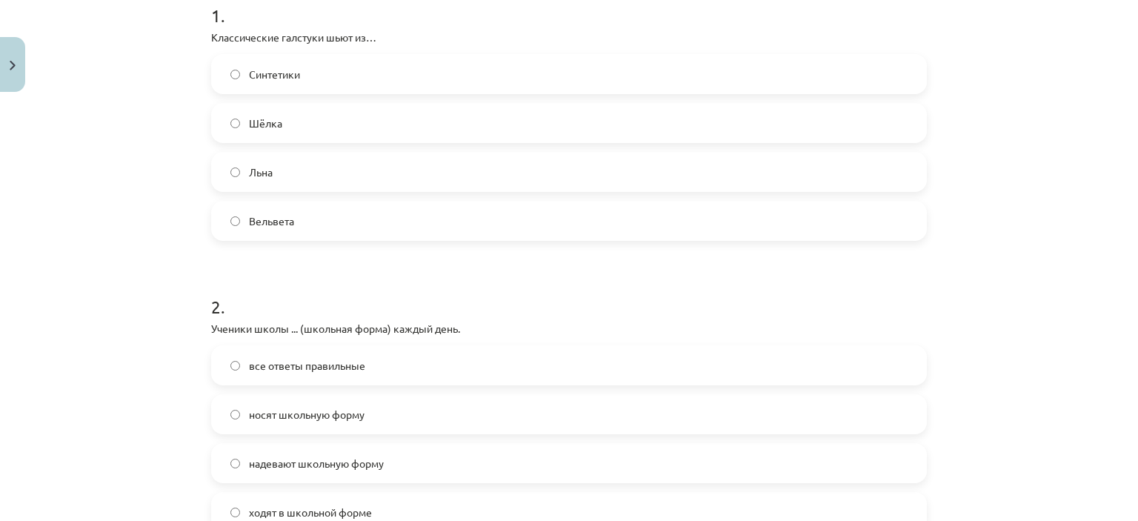
scroll to position [311, 0]
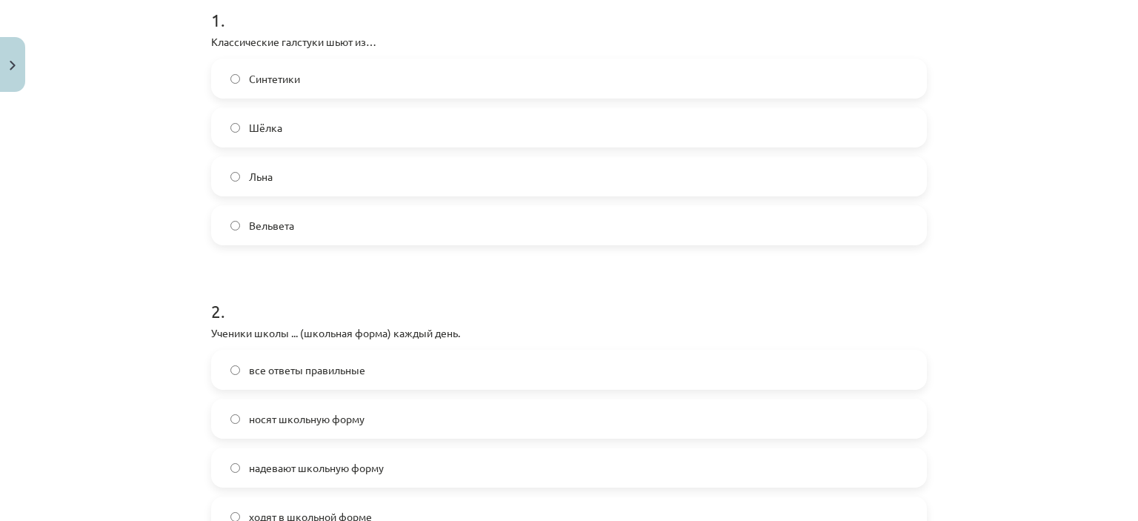
click at [306, 71] on label "Синтетики" at bounding box center [569, 78] width 713 height 37
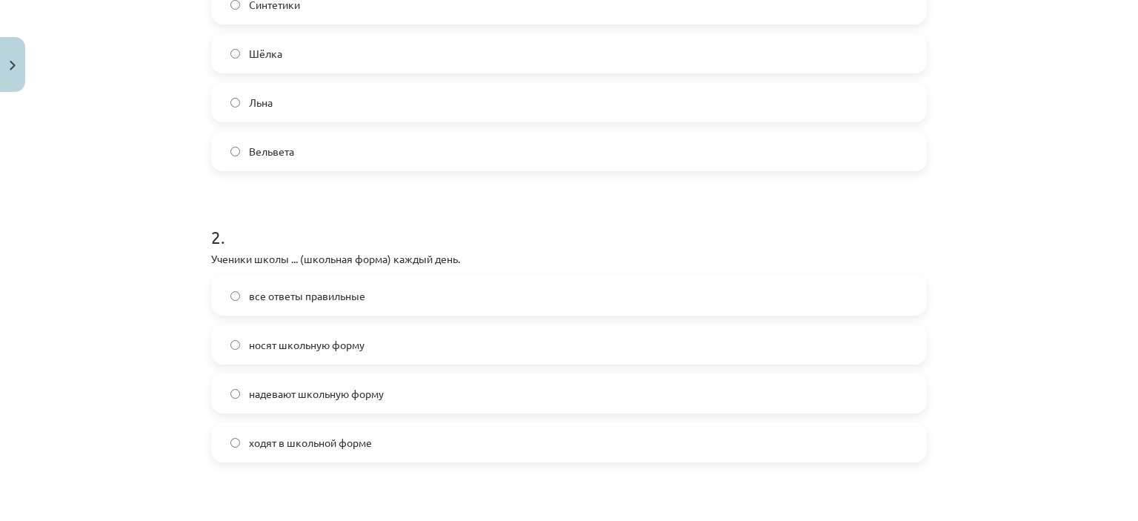
click at [296, 100] on label "Льна" at bounding box center [569, 102] width 713 height 37
drag, startPoint x: 296, startPoint y: 64, endPoint x: 294, endPoint y: 71, distance: 7.6
click at [294, 71] on label "Шёлка" at bounding box center [569, 53] width 713 height 37
click at [306, 87] on label "Льна" at bounding box center [569, 102] width 713 height 37
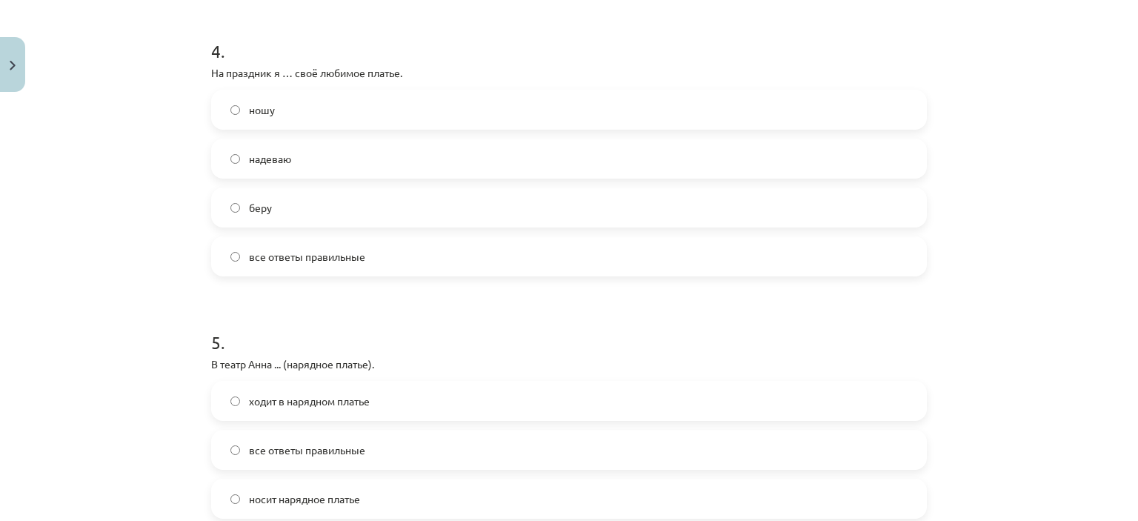
scroll to position [1162, 0]
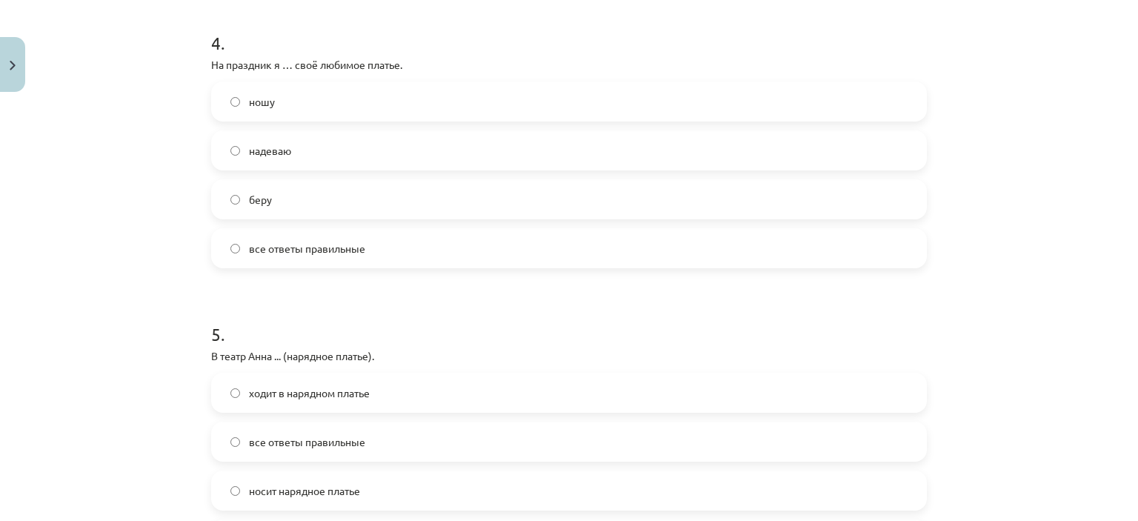
click at [313, 241] on span "все ответы правильные" at bounding box center [307, 249] width 116 height 16
click at [259, 143] on span "надеваю" at bounding box center [270, 151] width 42 height 16
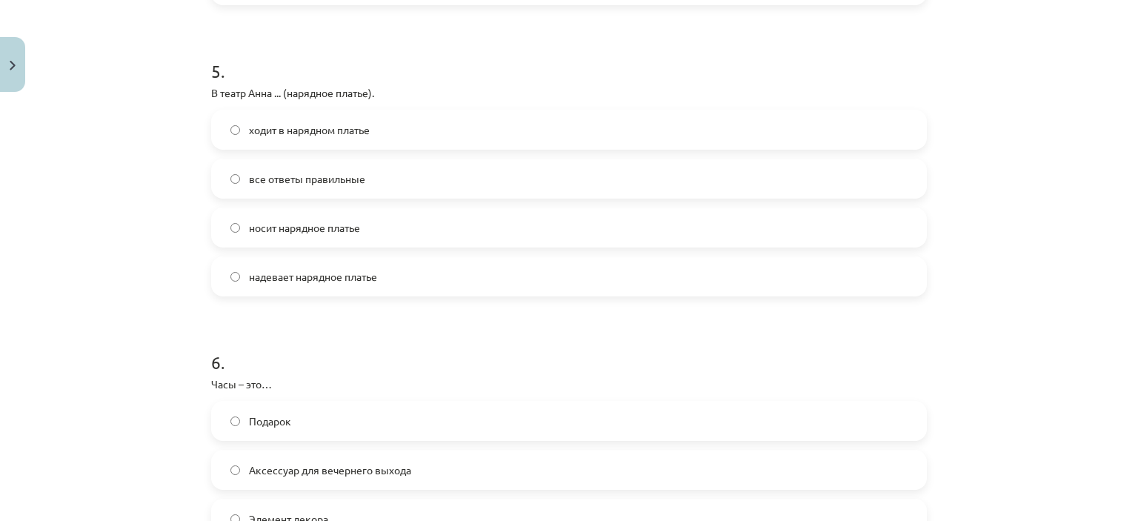
scroll to position [1423, 0]
click at [375, 124] on label "ходит в нарядном платье" at bounding box center [569, 131] width 713 height 37
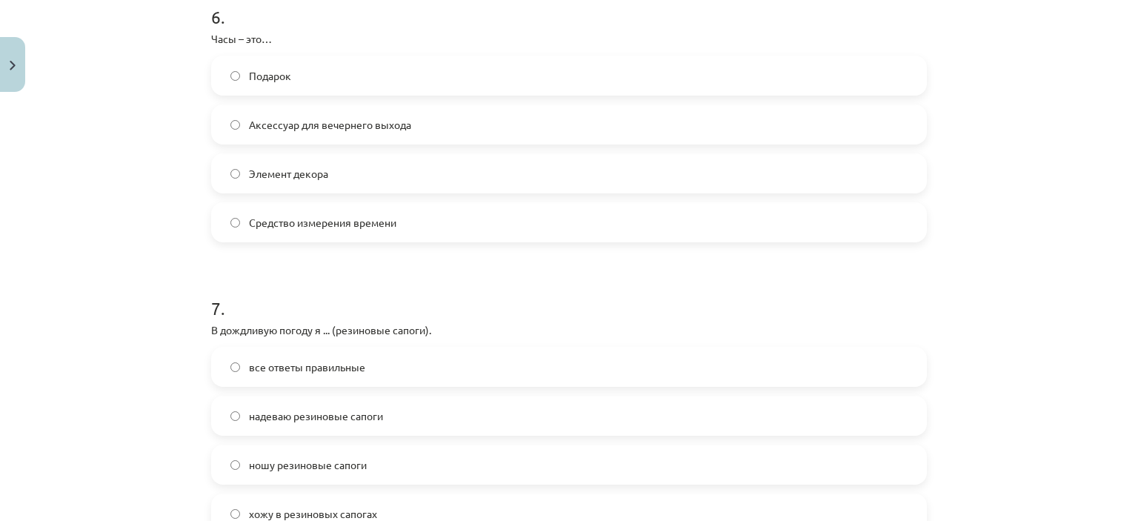
scroll to position [1767, 0]
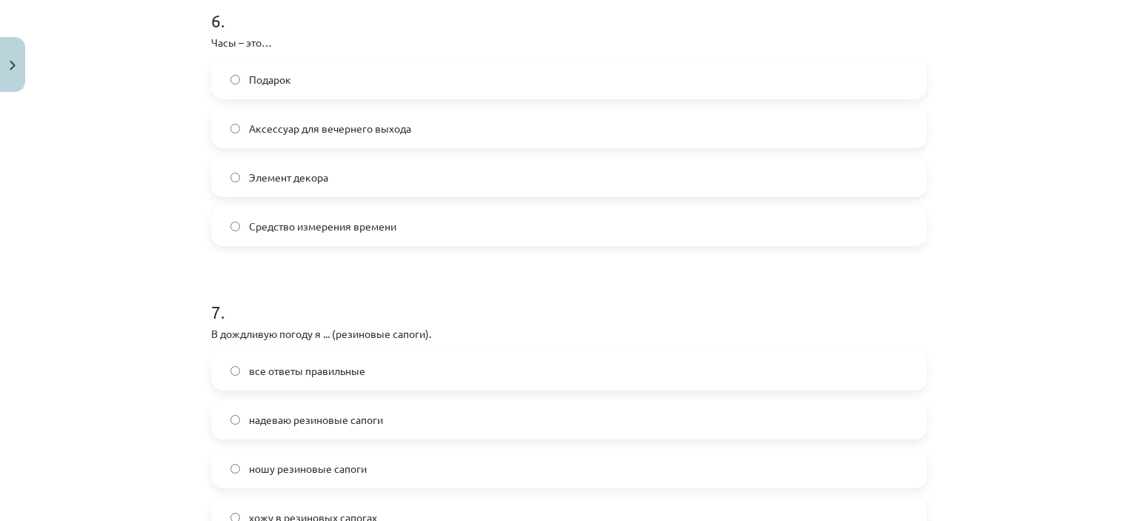
click at [368, 230] on span "Средство измерения времени" at bounding box center [322, 227] width 147 height 16
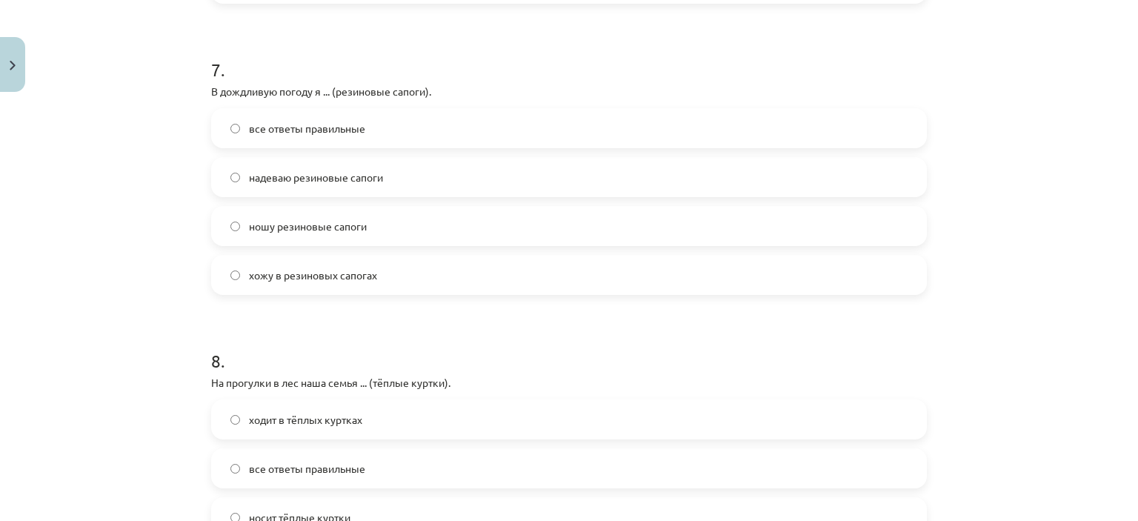
scroll to position [2017, 0]
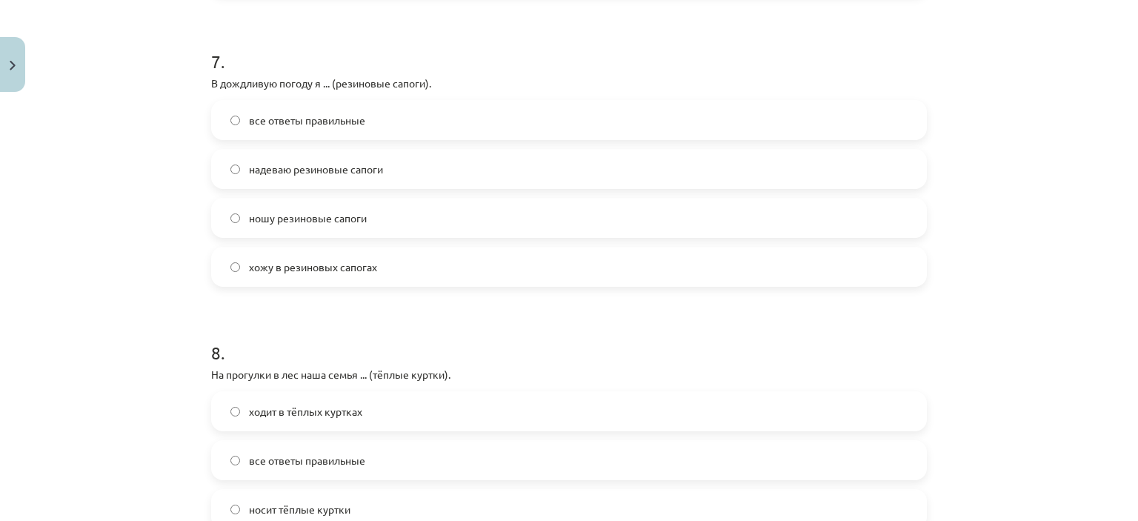
click at [345, 228] on label "ношу резиновые сапоги" at bounding box center [569, 217] width 713 height 37
click at [307, 162] on span "надеваю резиновые сапоги" at bounding box center [316, 170] width 134 height 16
click at [351, 207] on label "ношу резиновые сапоги" at bounding box center [569, 217] width 713 height 37
click at [356, 257] on label "хожу в резиновых сапогах" at bounding box center [569, 266] width 713 height 37
click at [323, 179] on label "надеваю резиновые сапоги" at bounding box center [569, 168] width 713 height 37
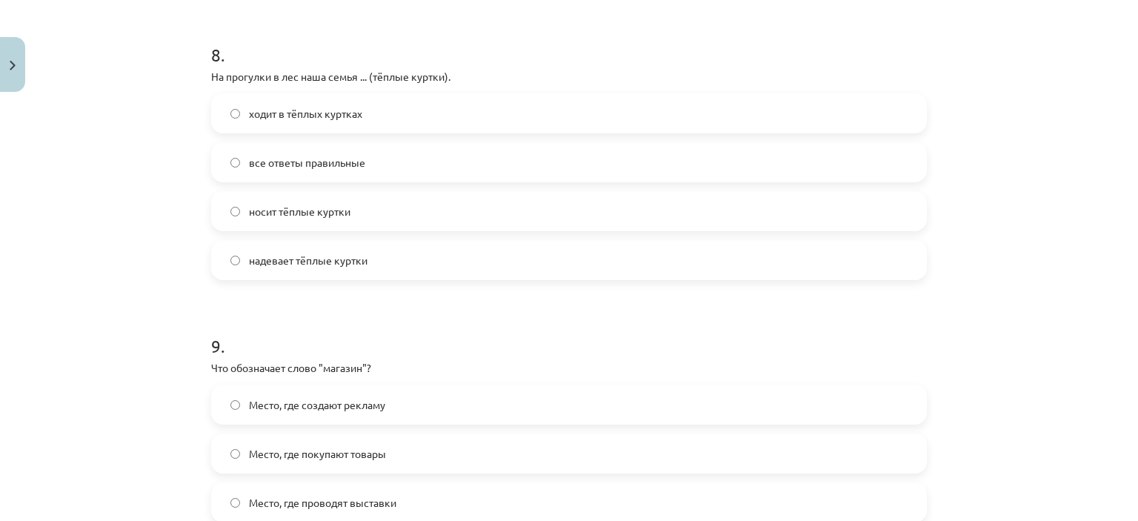
scroll to position [2319, 0]
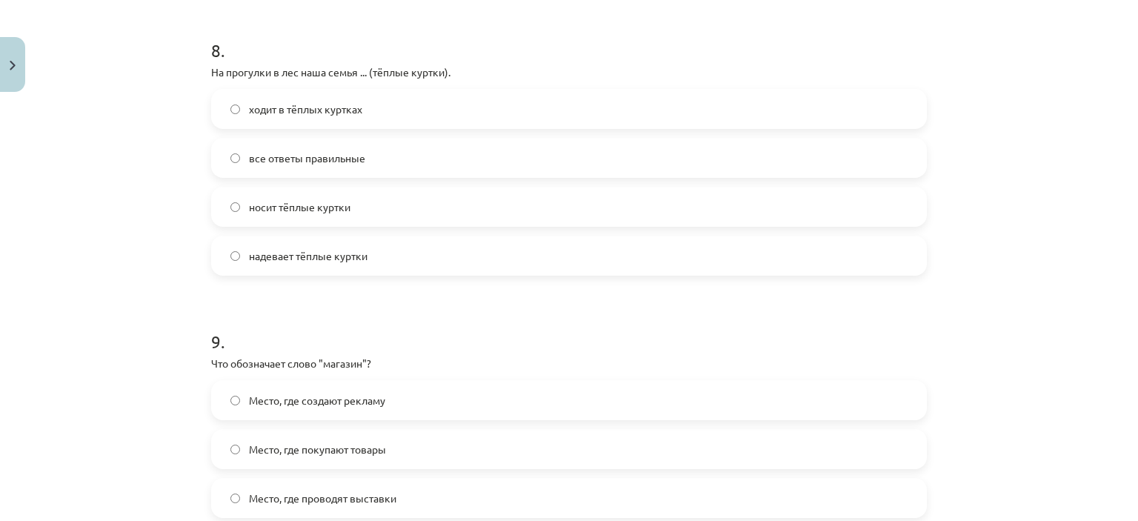
click at [356, 189] on label "носит тёплые куртки" at bounding box center [569, 206] width 713 height 37
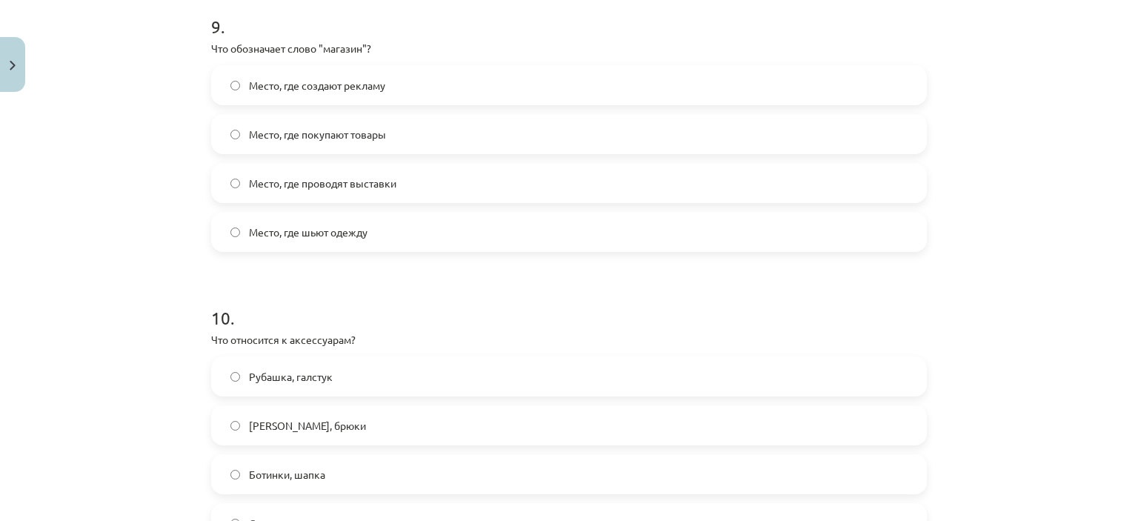
scroll to position [2626, 0]
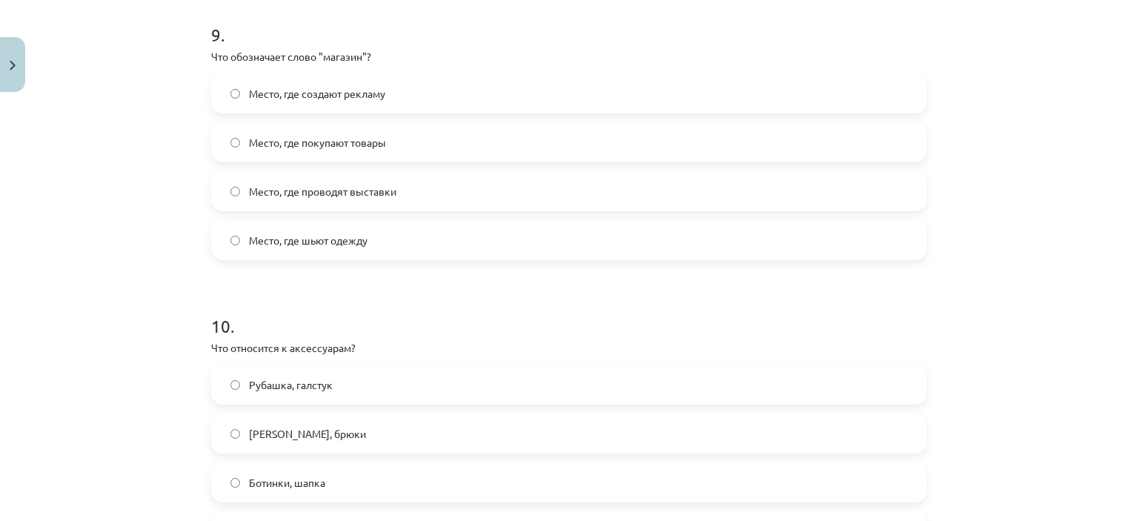
click at [316, 153] on label "Место, где покупают товары" at bounding box center [569, 142] width 713 height 37
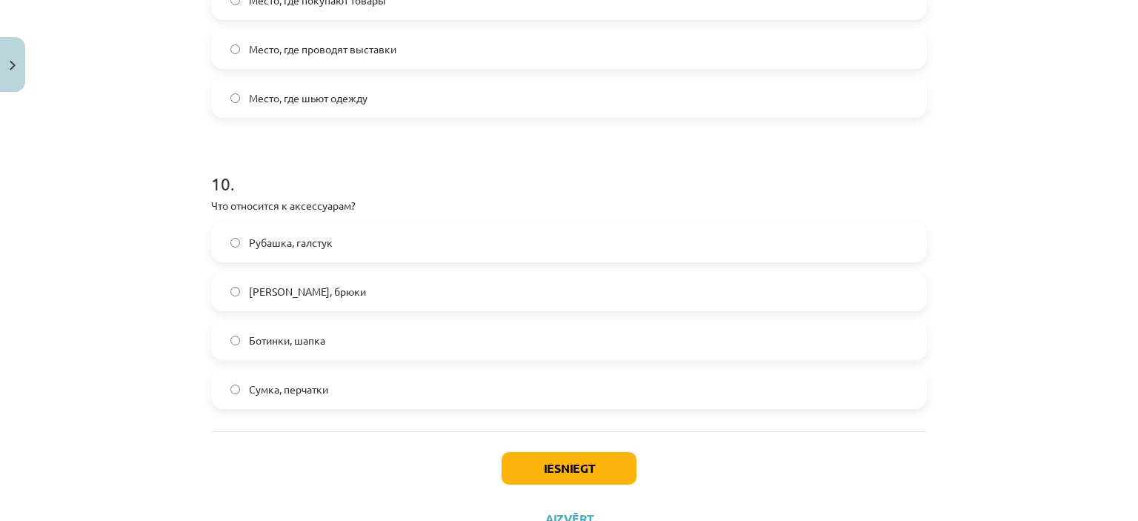
scroll to position [2828, 0]
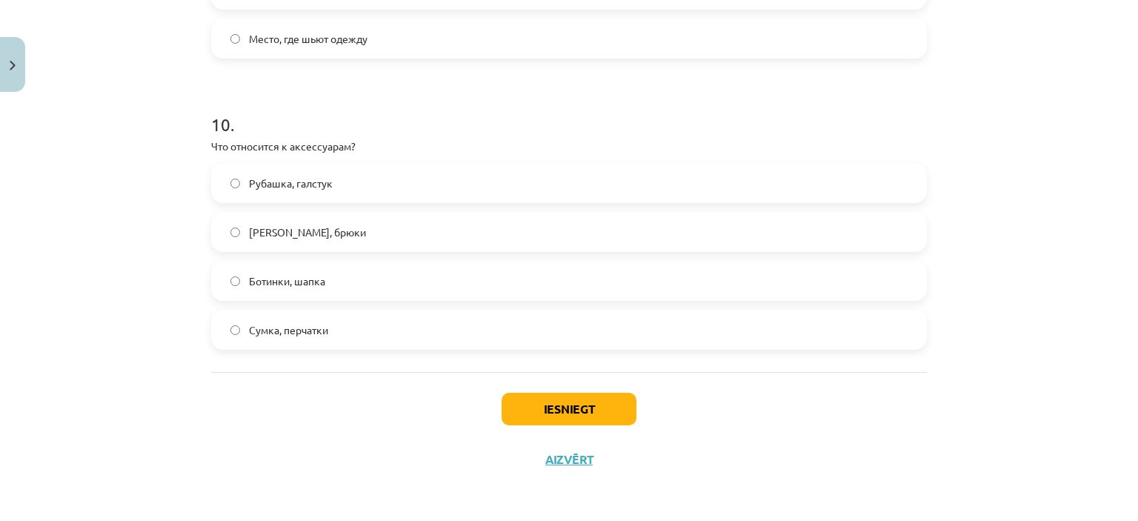
click at [323, 184] on span "Рубашка, галстук" at bounding box center [291, 184] width 84 height 16
click at [342, 340] on label "Сумка, перчатки" at bounding box center [569, 329] width 713 height 37
click at [514, 393] on button "Iesniegt" at bounding box center [569, 409] width 135 height 33
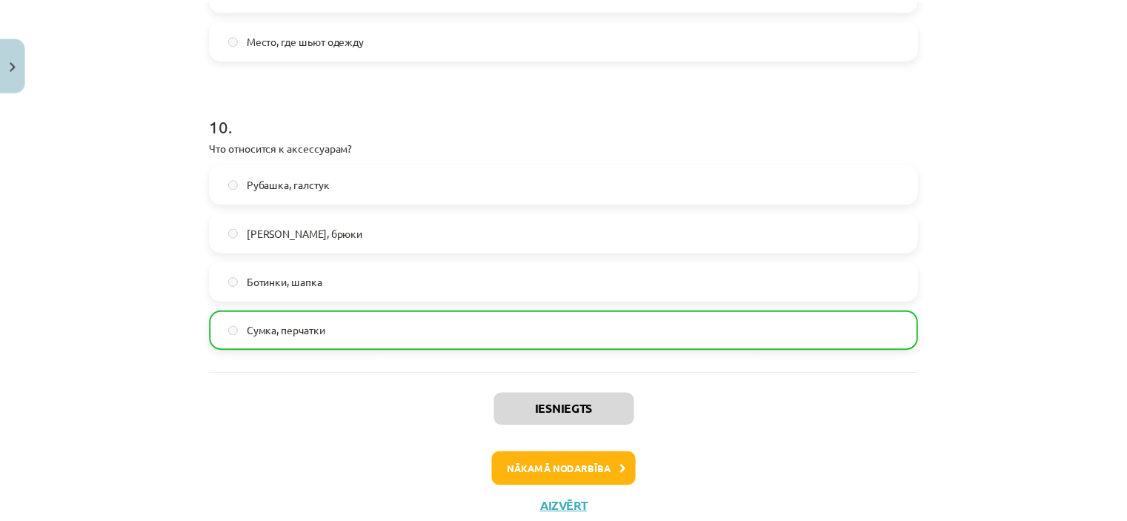
scroll to position [2874, 0]
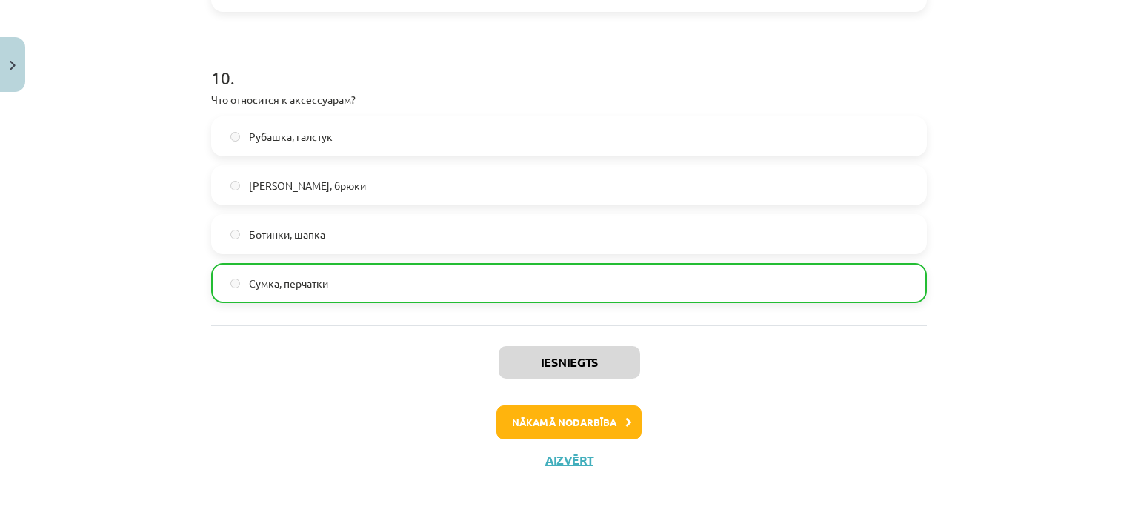
click at [575, 448] on div "Iesniegts Nākamā nodarbība Aizvērt" at bounding box center [569, 400] width 716 height 151
click at [575, 453] on button "Aizvērt" at bounding box center [569, 460] width 56 height 15
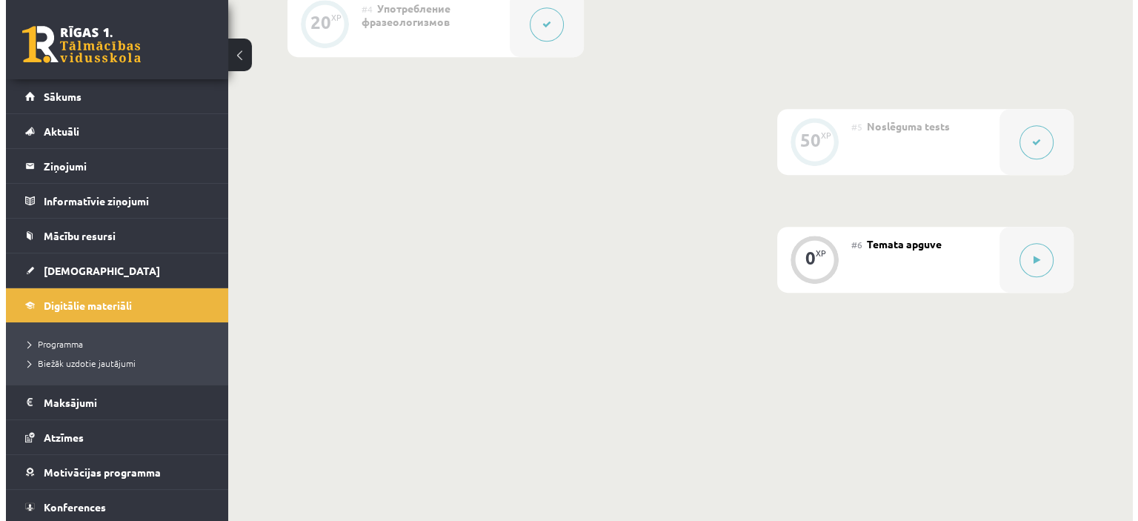
scroll to position [831, 0]
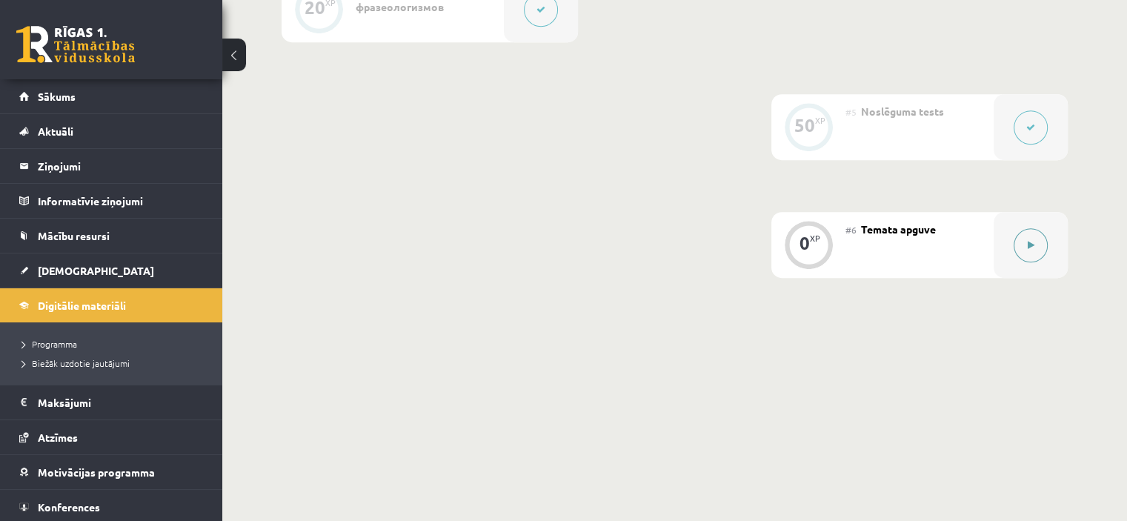
click at [1026, 262] on button at bounding box center [1031, 245] width 34 height 34
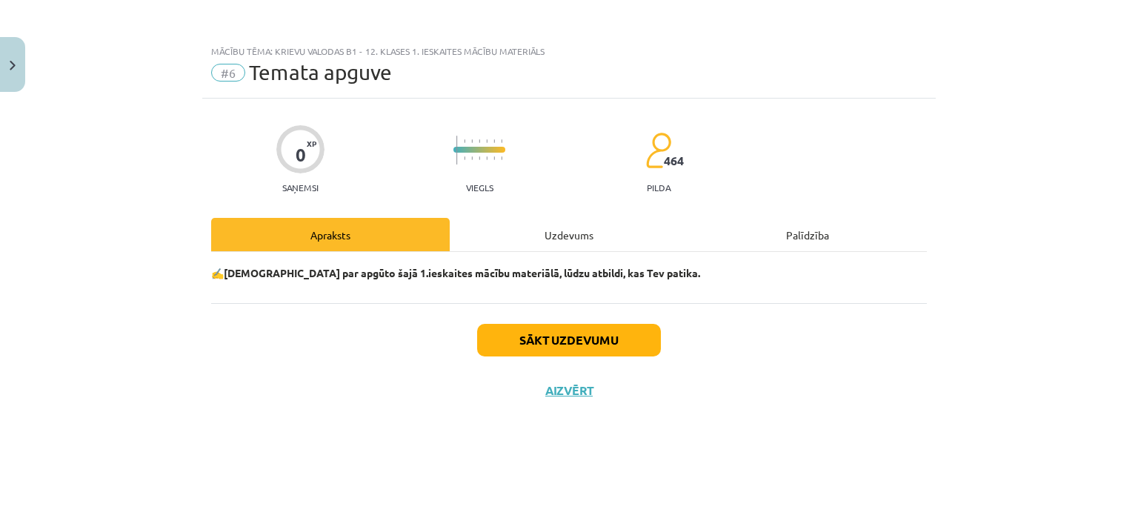
click at [585, 236] on div "Uzdevums" at bounding box center [569, 234] width 239 height 33
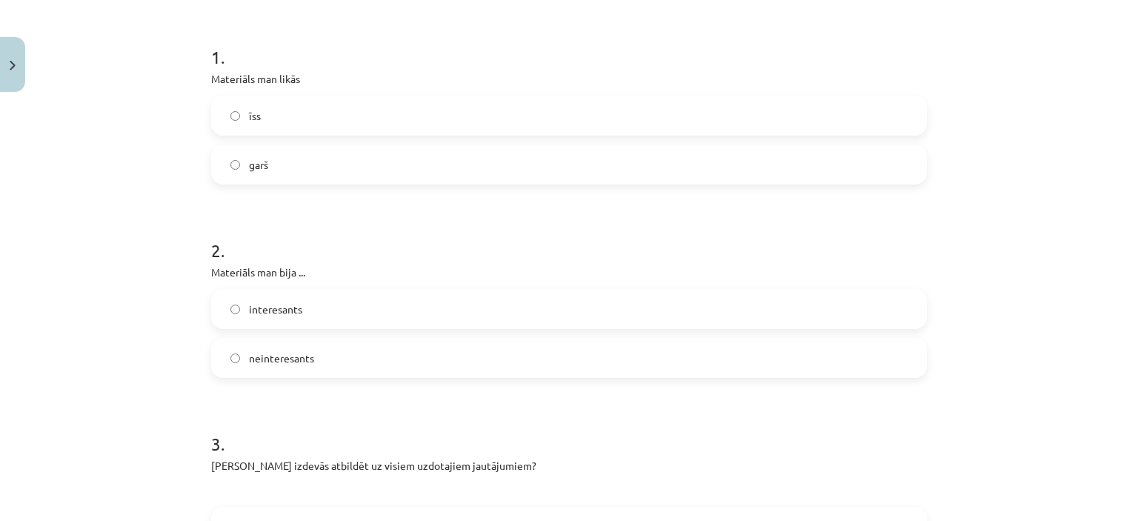
scroll to position [247, 0]
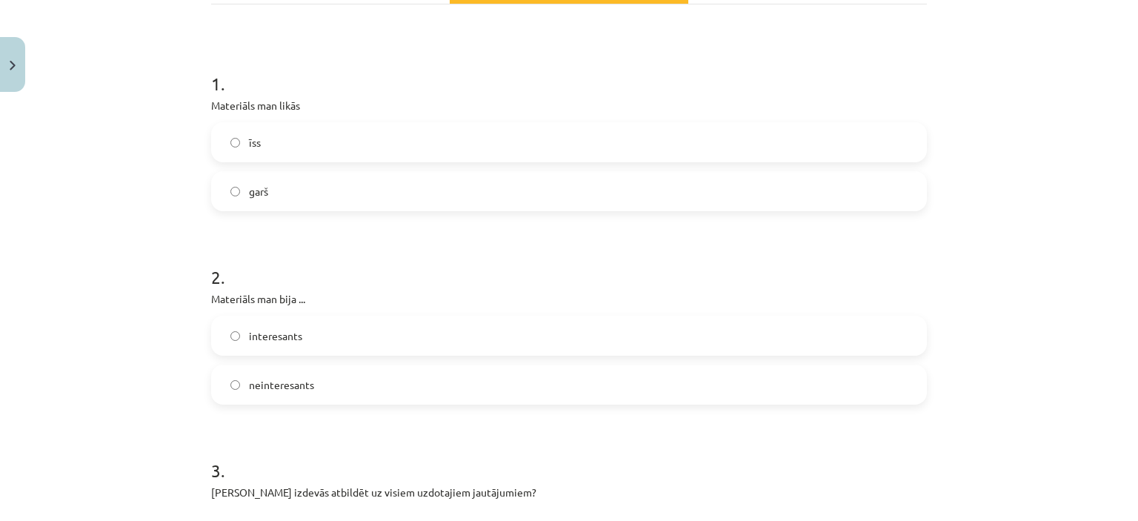
click at [271, 140] on label "īss" at bounding box center [569, 142] width 713 height 37
click at [256, 182] on label "garš" at bounding box center [569, 191] width 713 height 37
click at [300, 144] on label "īss" at bounding box center [569, 142] width 713 height 37
click at [366, 337] on label "interesants" at bounding box center [569, 335] width 713 height 37
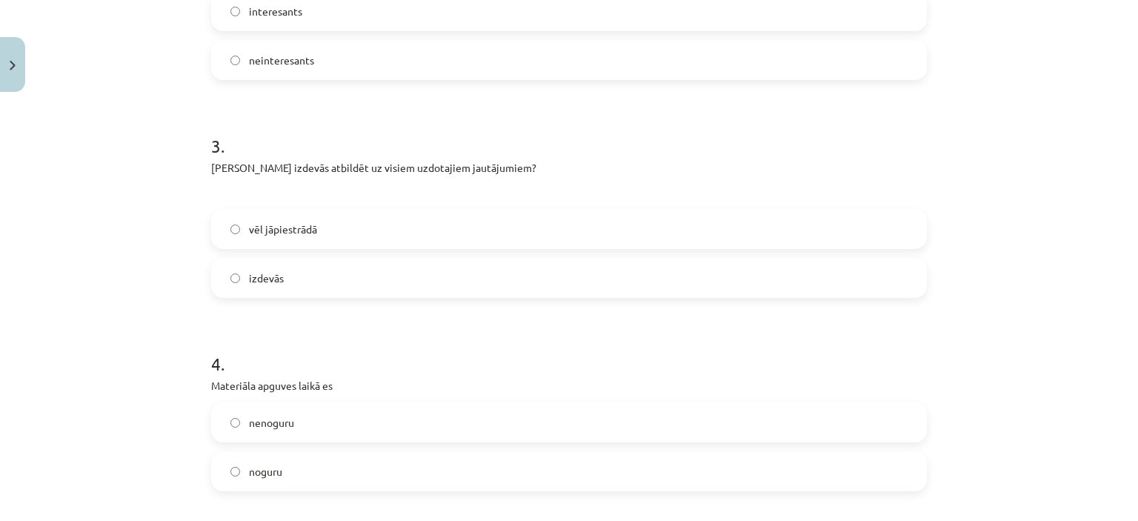
scroll to position [579, 0]
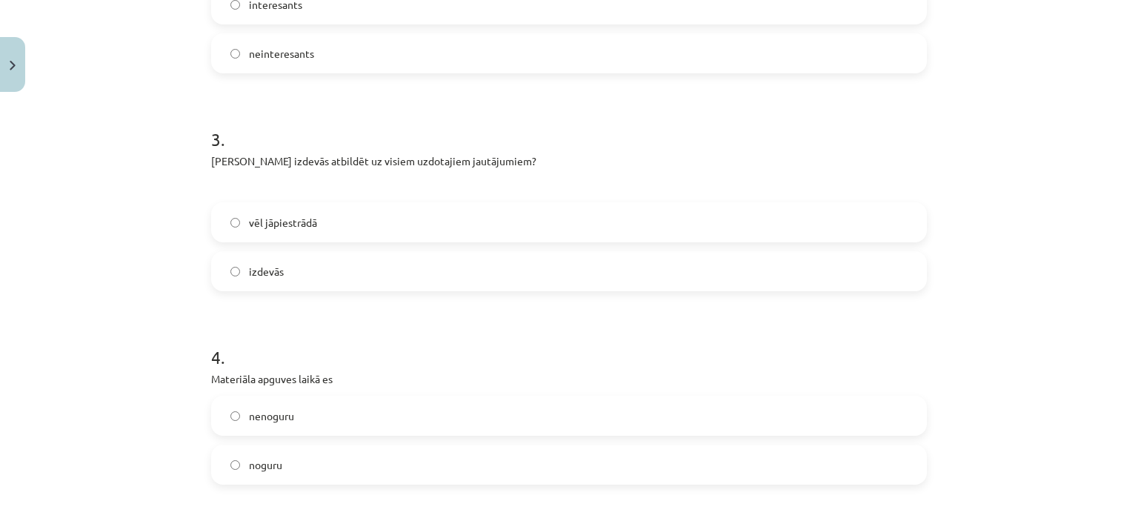
click at [290, 230] on label "vēl jāpiestrādā" at bounding box center [569, 222] width 713 height 37
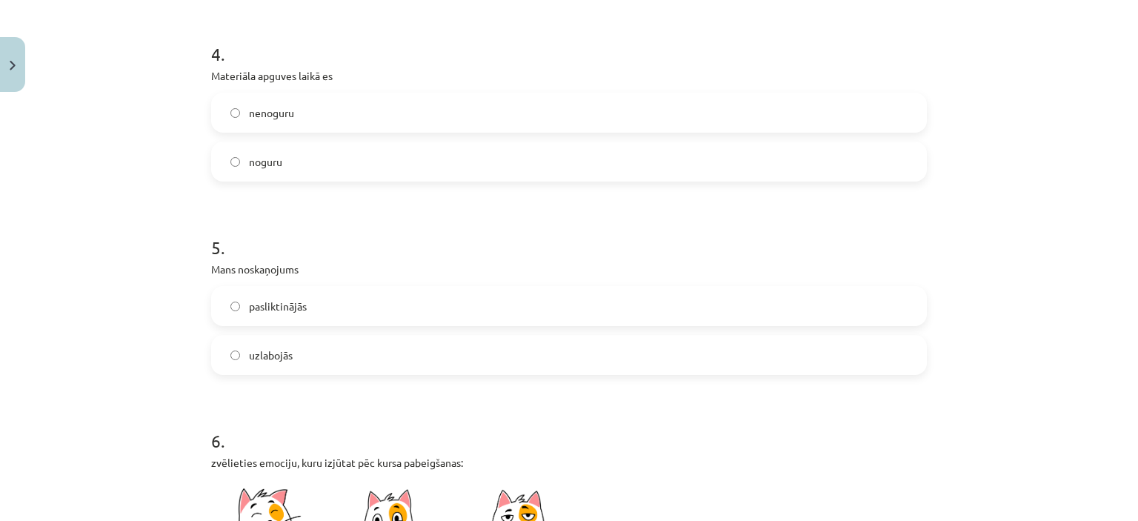
scroll to position [884, 0]
click at [276, 145] on label "noguru" at bounding box center [569, 159] width 713 height 37
click at [264, 313] on label "pasliktinājās" at bounding box center [569, 303] width 713 height 37
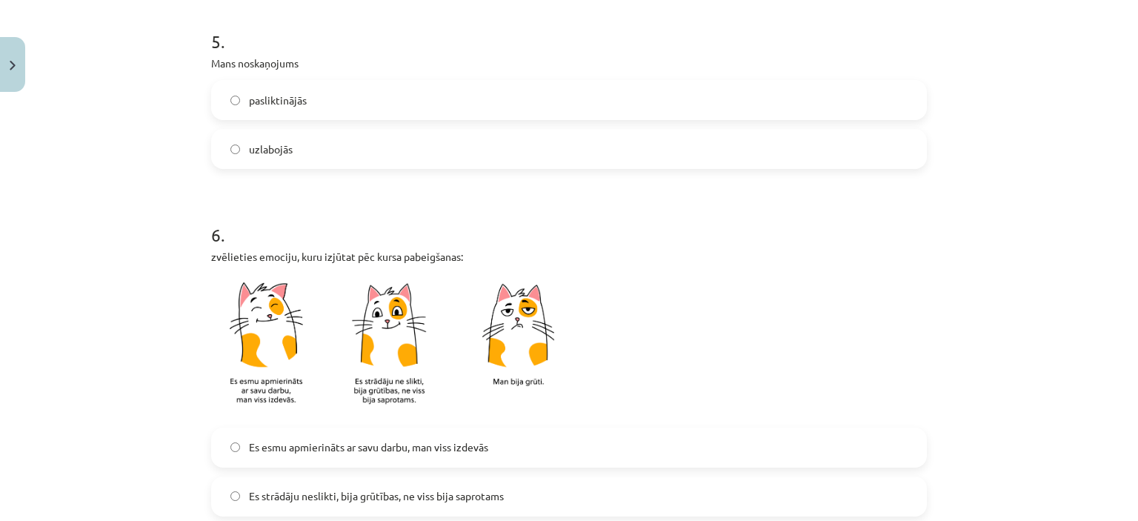
click at [308, 151] on label "uzlabojās" at bounding box center [569, 148] width 713 height 37
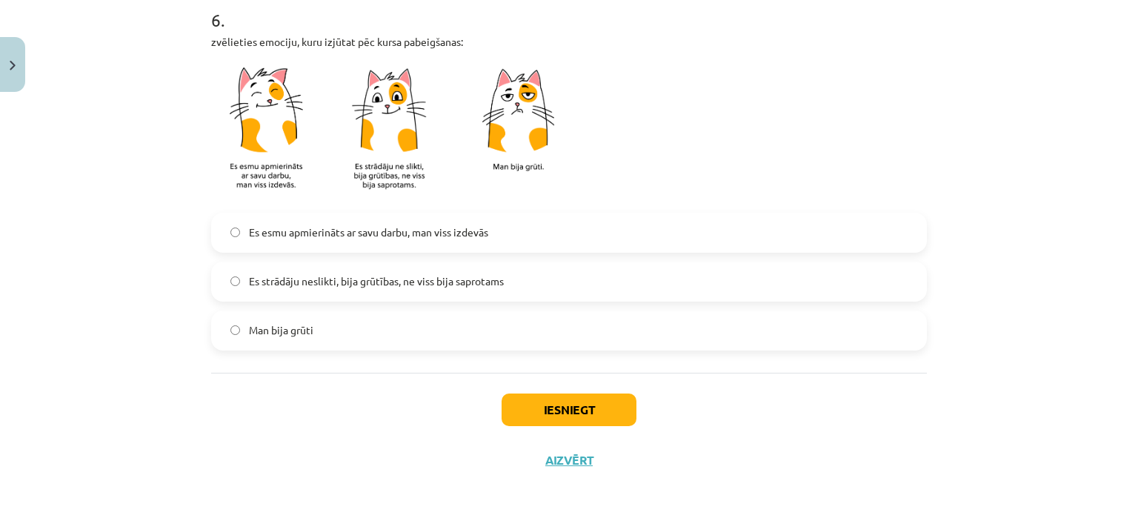
click at [350, 242] on label "Es esmu apmierināts ar savu darbu, man viss izdevās" at bounding box center [569, 232] width 713 height 37
click at [563, 388] on div "Iesniegt Aizvērt" at bounding box center [569, 425] width 716 height 104
click at [564, 388] on div "Iesniegt Aizvērt" at bounding box center [569, 425] width 716 height 104
click at [602, 404] on button "Iesniegt" at bounding box center [569, 409] width 135 height 33
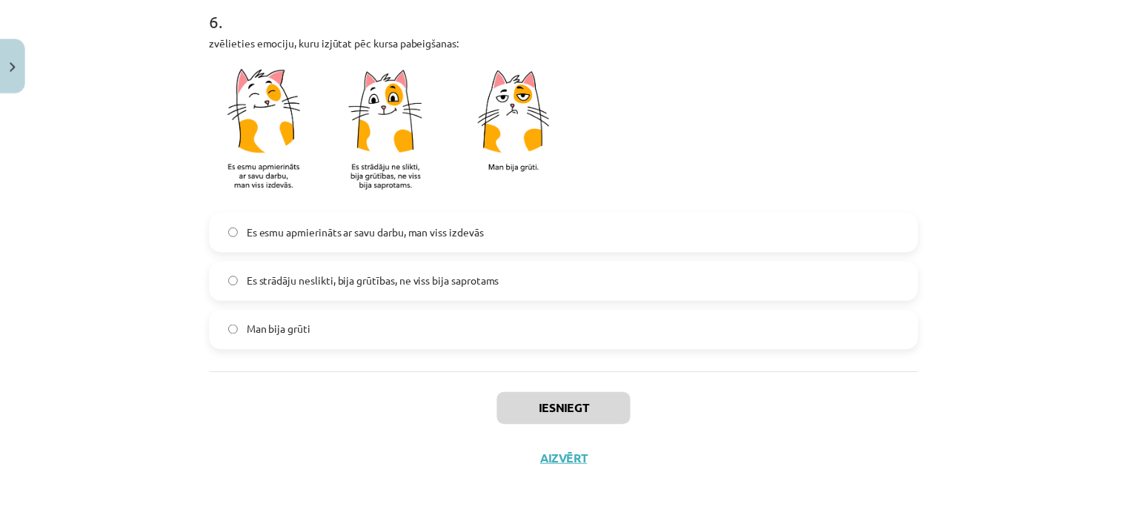
scroll to position [830, 0]
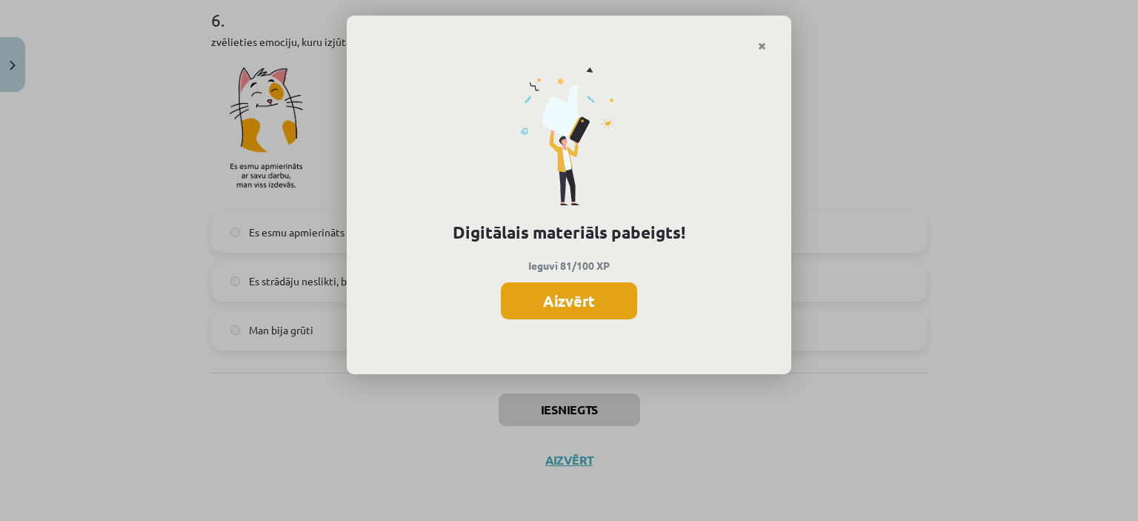
click at [566, 296] on button "Aizvērt" at bounding box center [569, 300] width 136 height 37
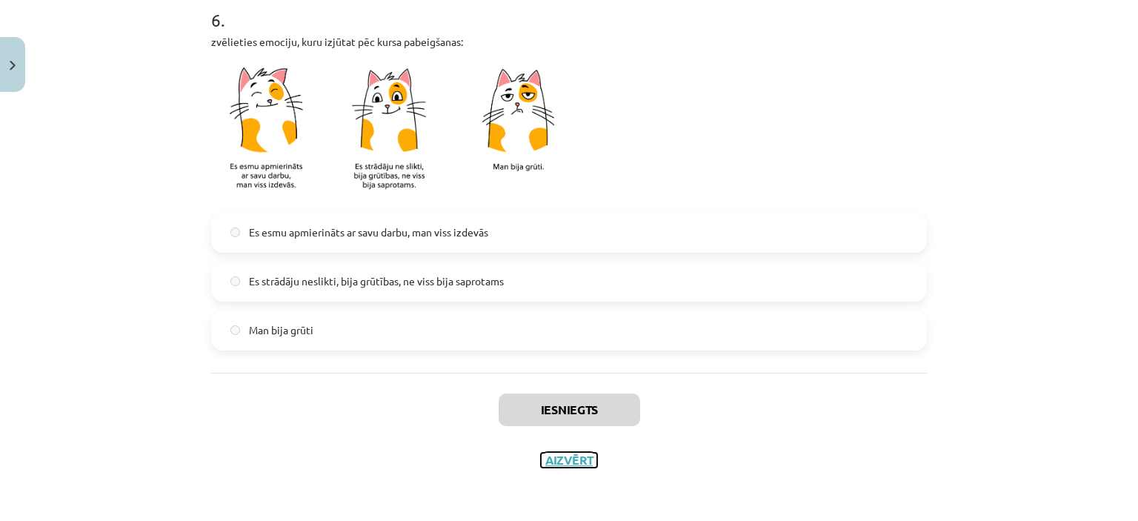
click at [566, 453] on button "Aizvērt" at bounding box center [569, 460] width 56 height 15
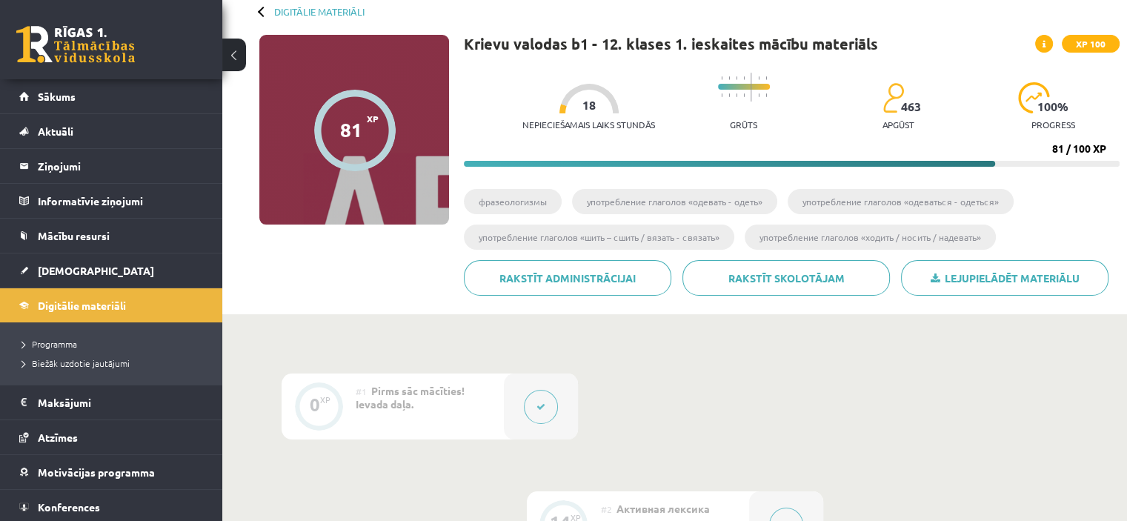
scroll to position [72, 0]
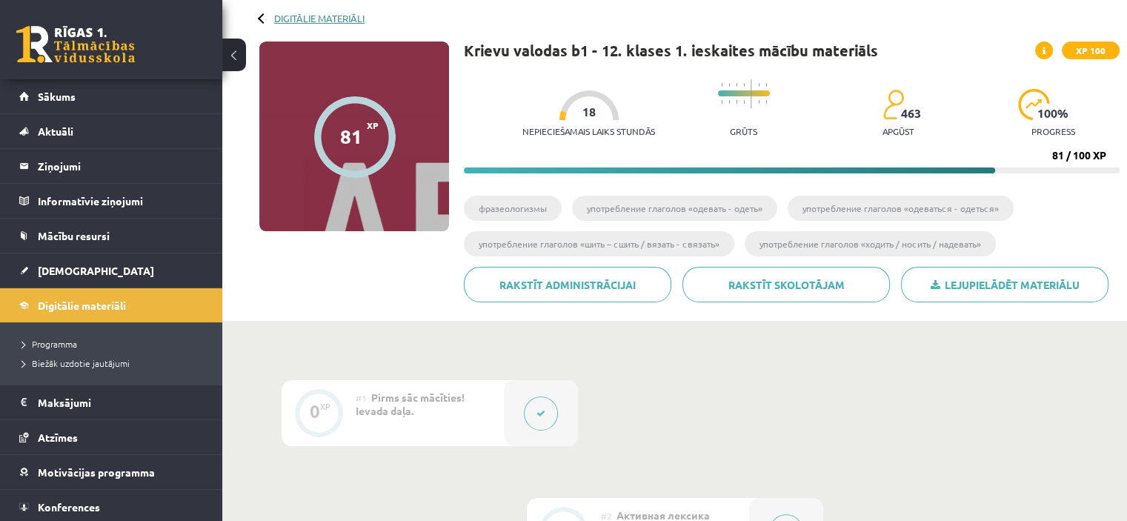
click at [293, 20] on link "Digitālie materiāli" at bounding box center [319, 18] width 90 height 11
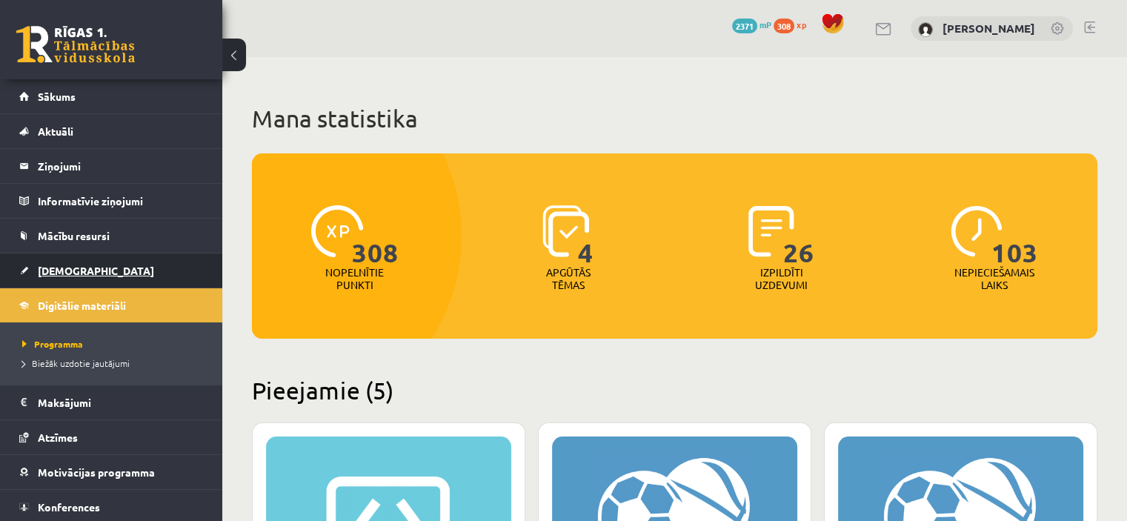
click at [104, 266] on link "[DEMOGRAPHIC_DATA]" at bounding box center [111, 270] width 185 height 34
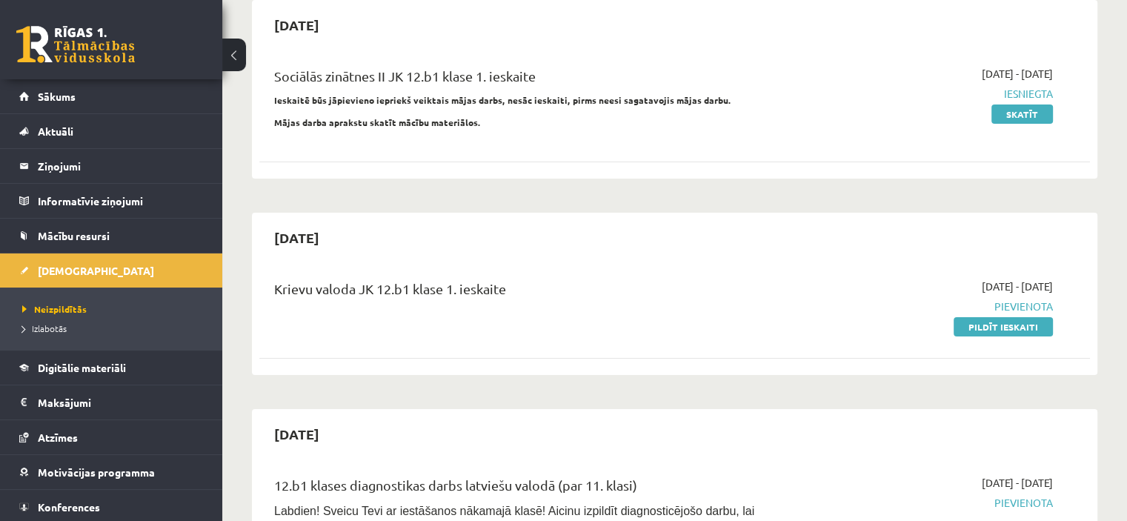
scroll to position [155, 0]
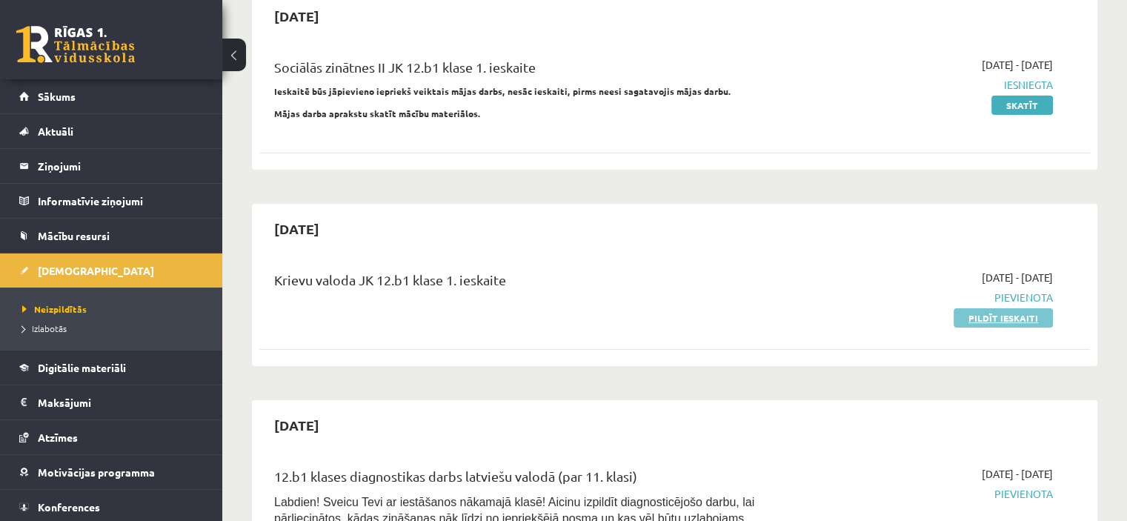
click at [985, 312] on link "Pildīt ieskaiti" at bounding box center [1003, 317] width 99 height 19
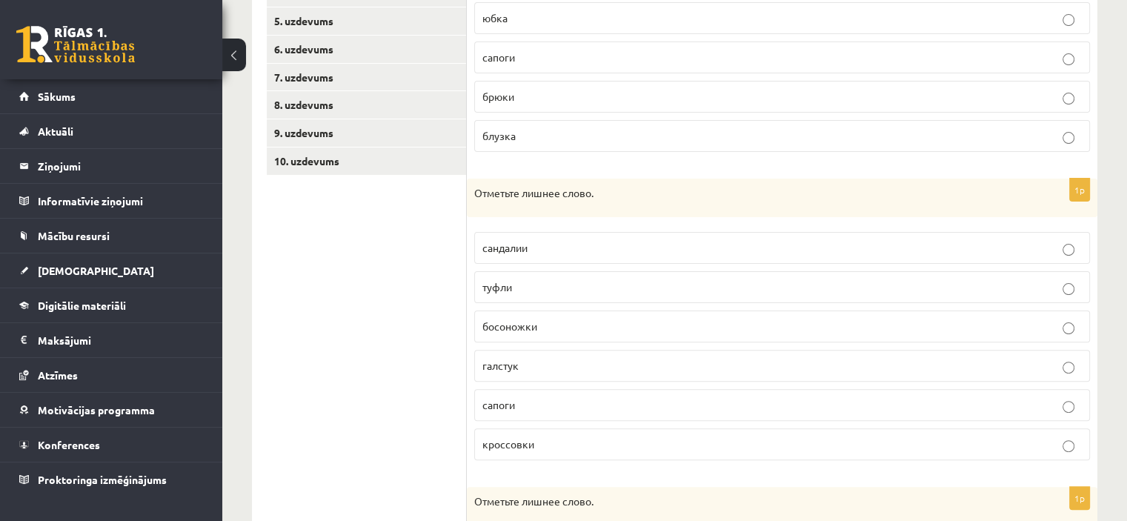
scroll to position [372, 0]
click at [338, 169] on link "10. uzdevums" at bounding box center [366, 159] width 199 height 27
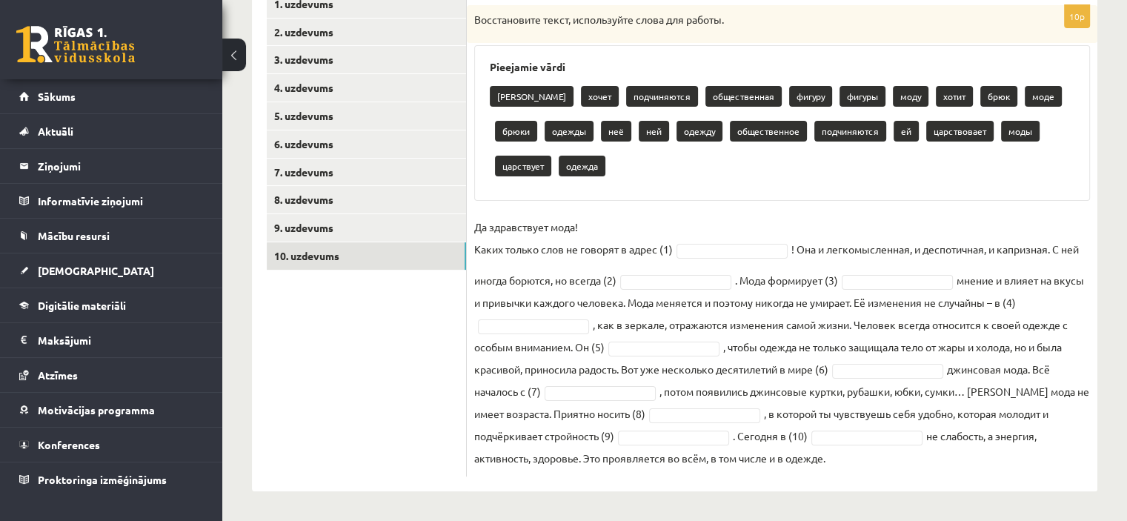
scroll to position [276, 0]
click at [350, 213] on ul "1. uzdevums 2. uzdevums 3. uzdevums 4. uzdevums 5. uzdevums 6. uzdevums 7. uzde…" at bounding box center [367, 233] width 200 height 486
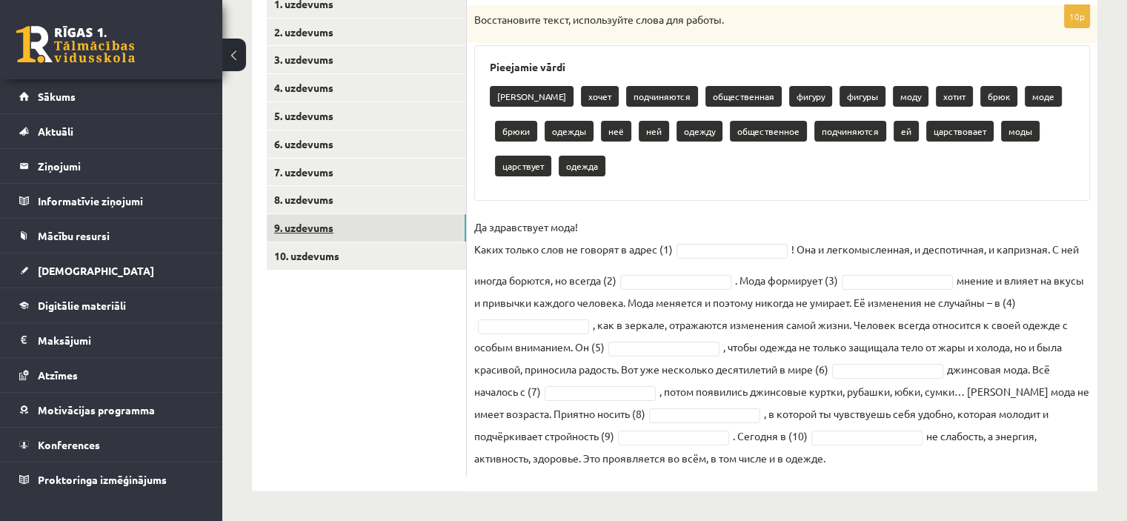
click at [350, 219] on link "9. uzdevums" at bounding box center [366, 227] width 199 height 27
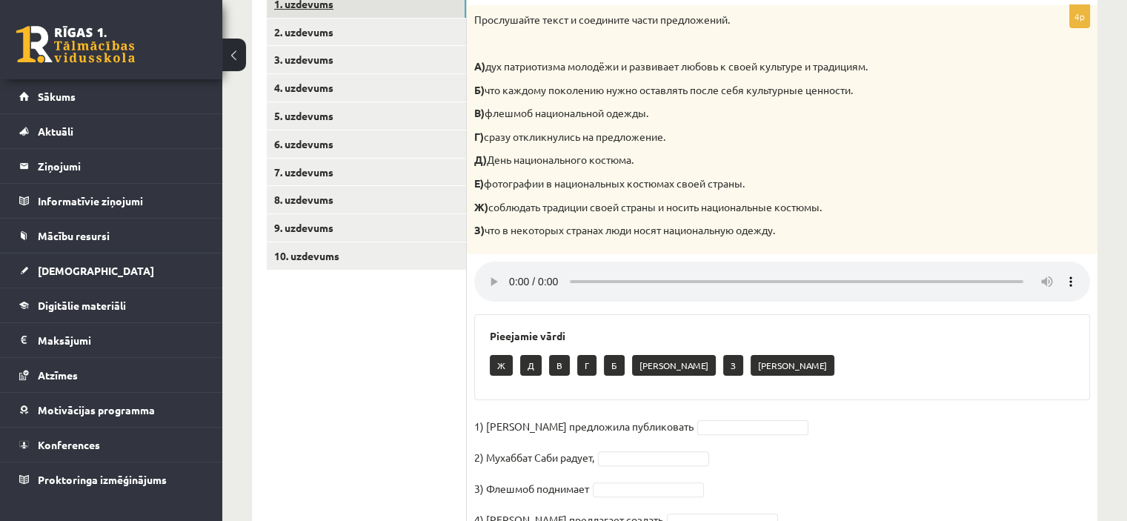
click at [315, 7] on link "1. uzdevums" at bounding box center [366, 3] width 199 height 27
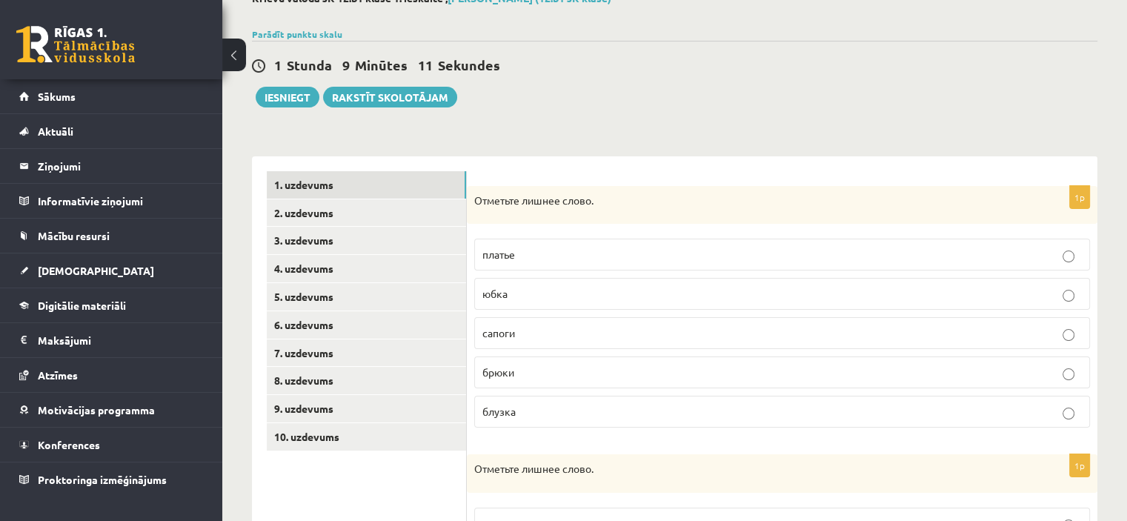
scroll to position [89, 0]
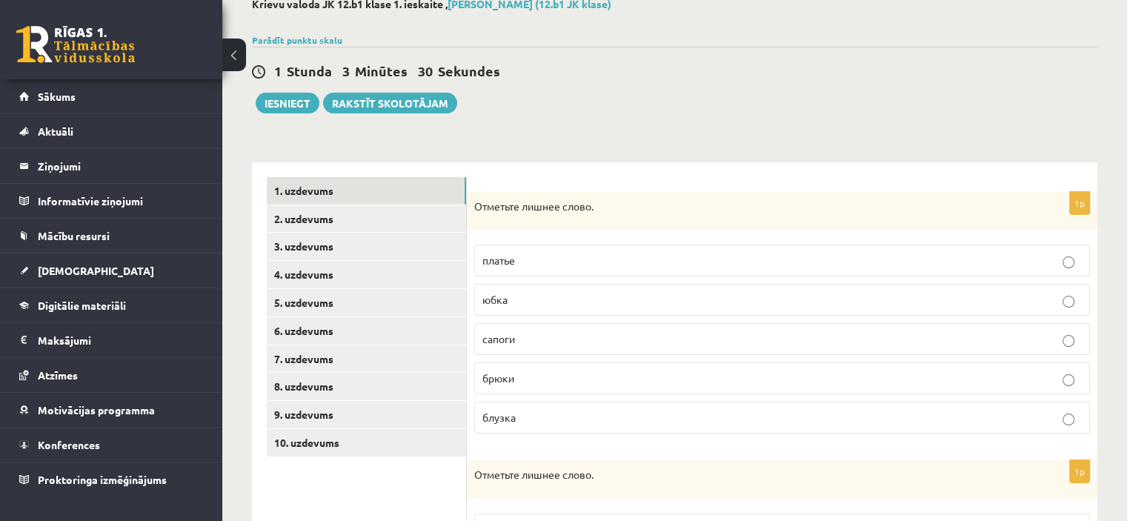
click at [697, 99] on div "1 Stunda 3 Minūtes 30 Sekundes Ieskaite saglabāta! Iesniegt Rakstīt skolotājam" at bounding box center [674, 80] width 845 height 67
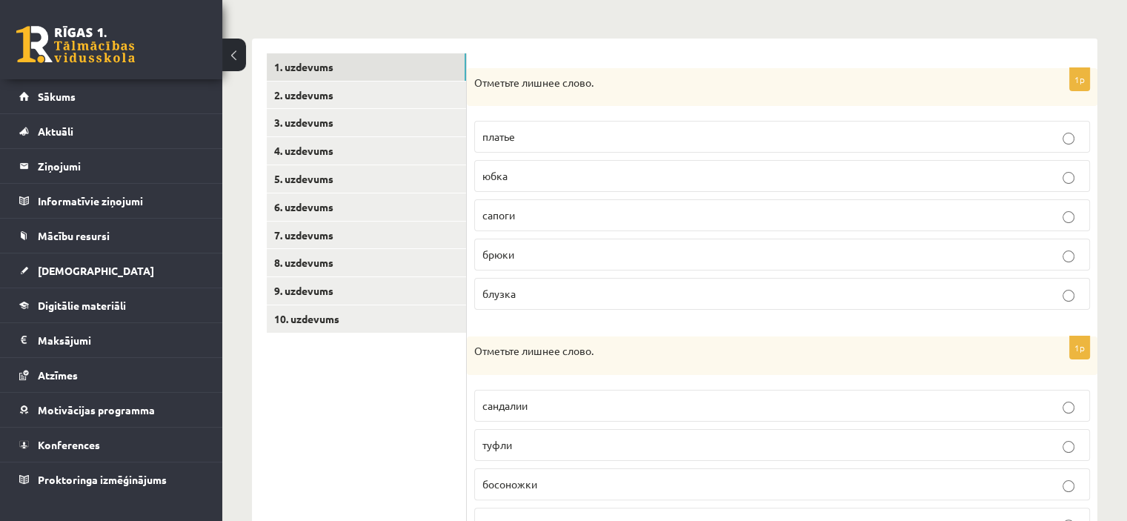
scroll to position [214, 0]
click at [505, 225] on label "сапоги" at bounding box center [782, 214] width 616 height 32
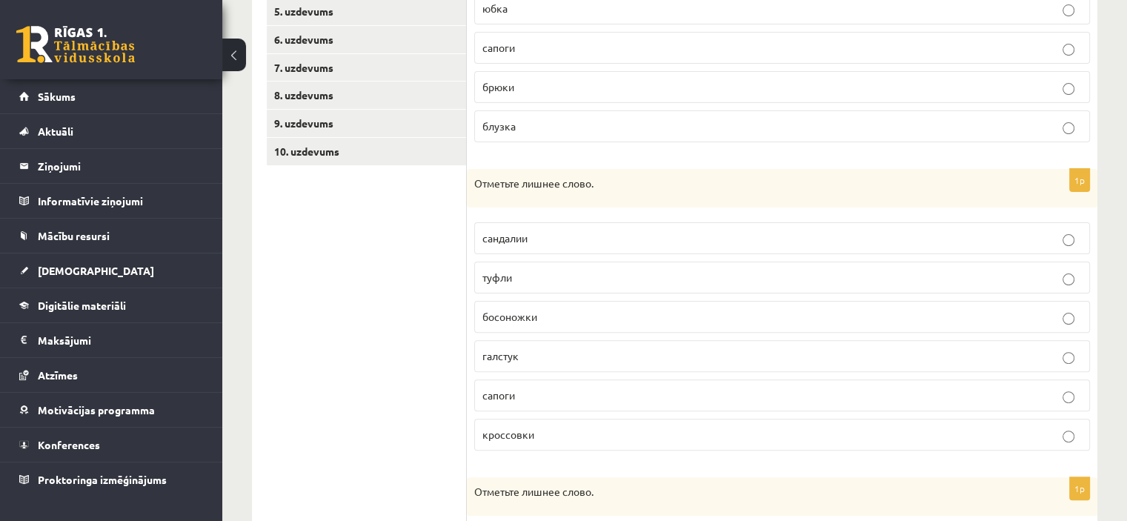
scroll to position [431, 0]
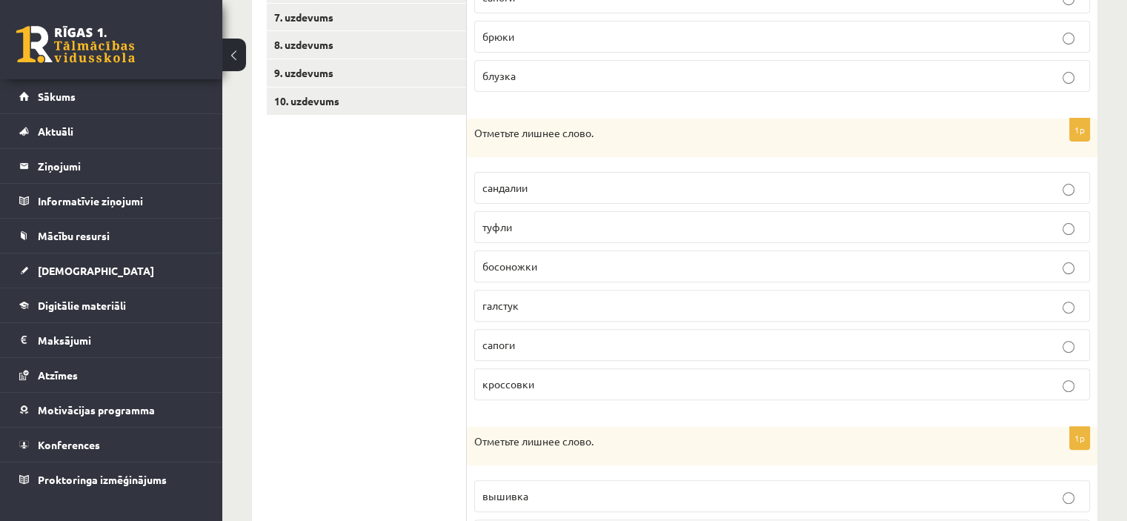
click at [528, 308] on p "галстук" at bounding box center [781, 306] width 599 height 16
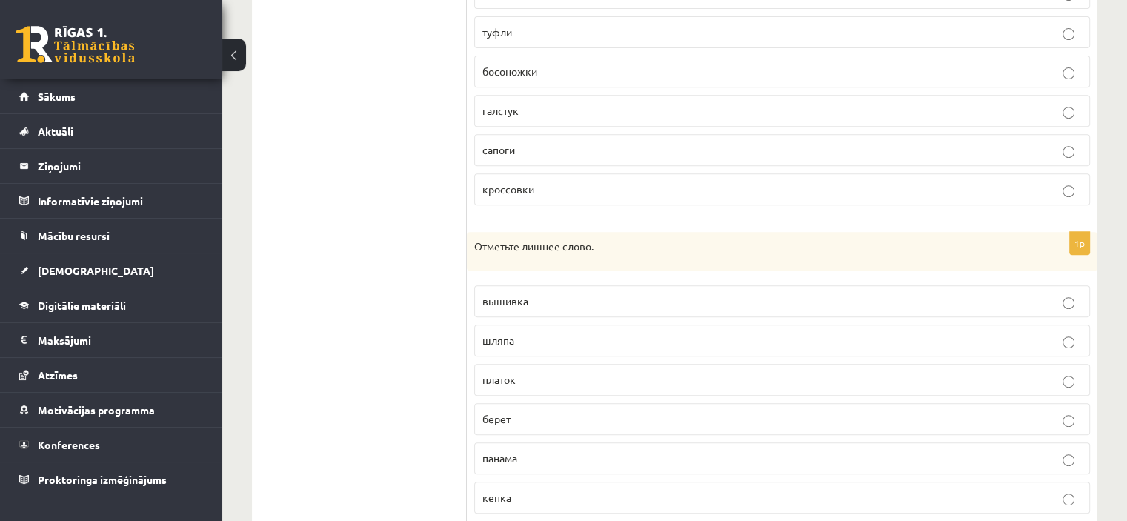
scroll to position [669, 0]
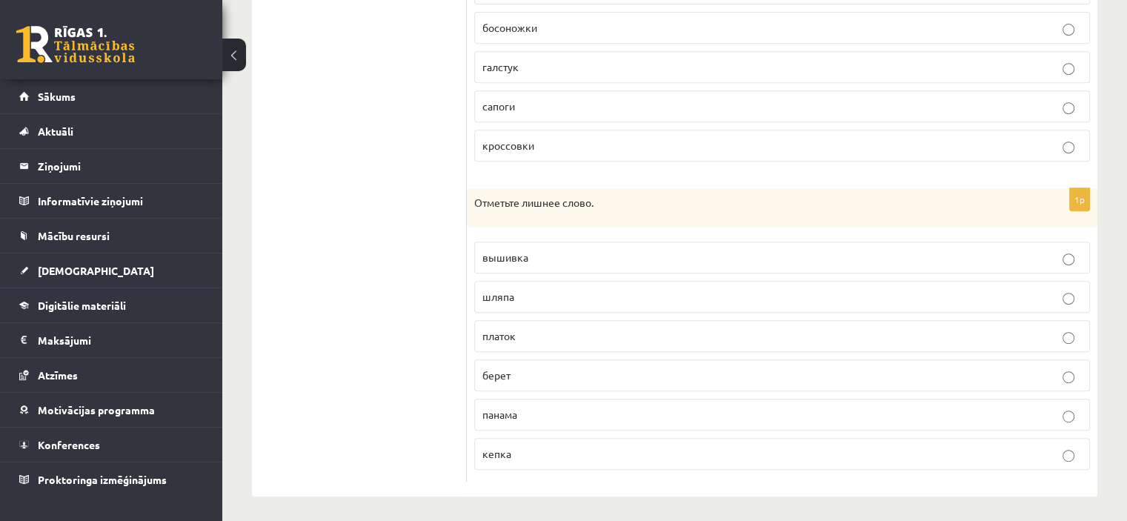
click at [512, 335] on span "платок" at bounding box center [498, 335] width 33 height 13
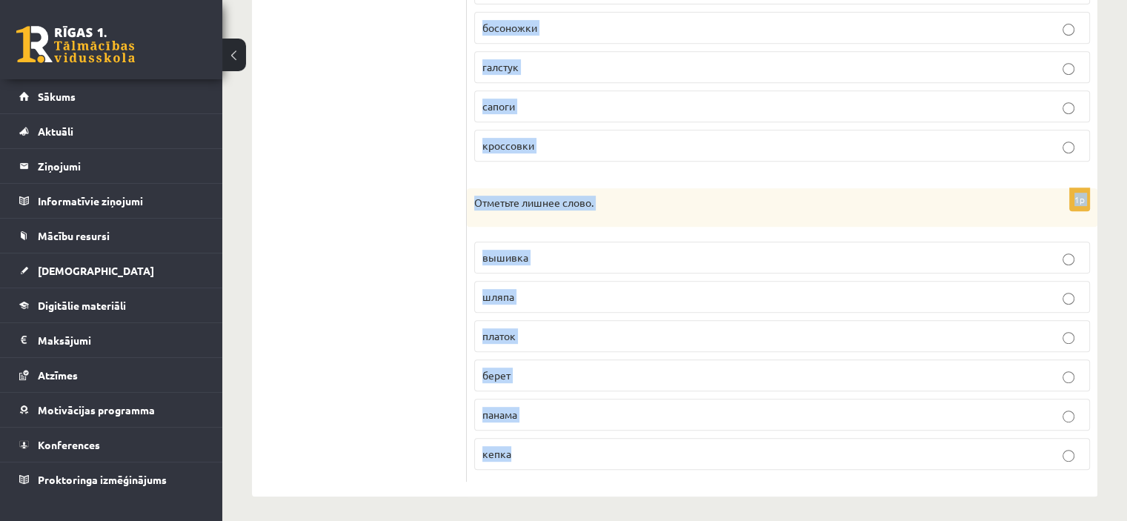
drag, startPoint x: 474, startPoint y: 213, endPoint x: 595, endPoint y: 460, distance: 275.4
click at [595, 460] on form "1p Отметьте лишнее слово. платье юбка сапоги брюки блузка 1p Отметьте лишнее сл…" at bounding box center [782, 39] width 601 height 885
copy form "Отметьте лишнее слово. платье юбка сапоги брюки блузка 1p Отметьте лишнее слово…"
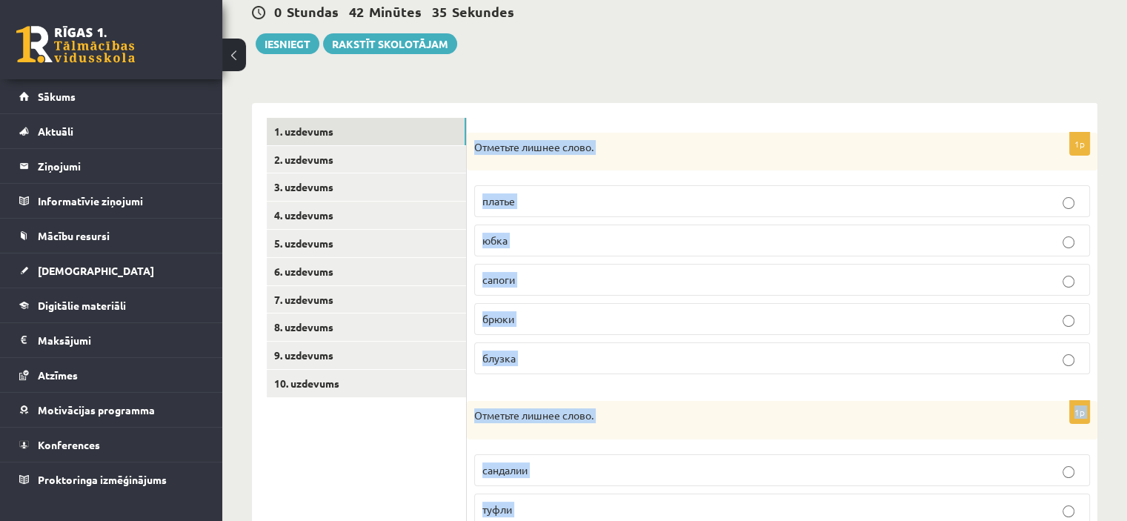
scroll to position [130, 0]
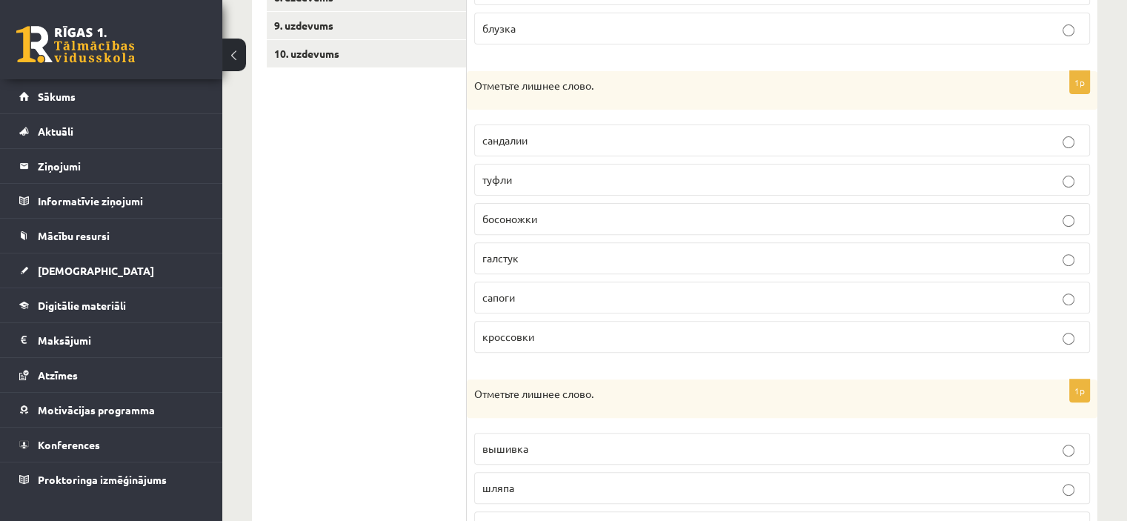
scroll to position [491, 0]
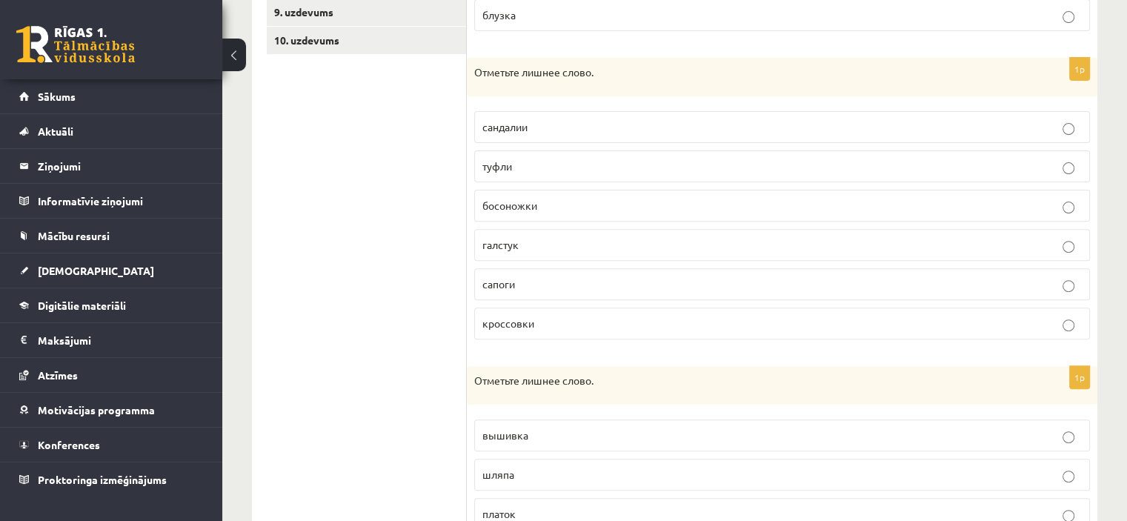
click at [958, 441] on label "вышивка" at bounding box center [782, 435] width 616 height 32
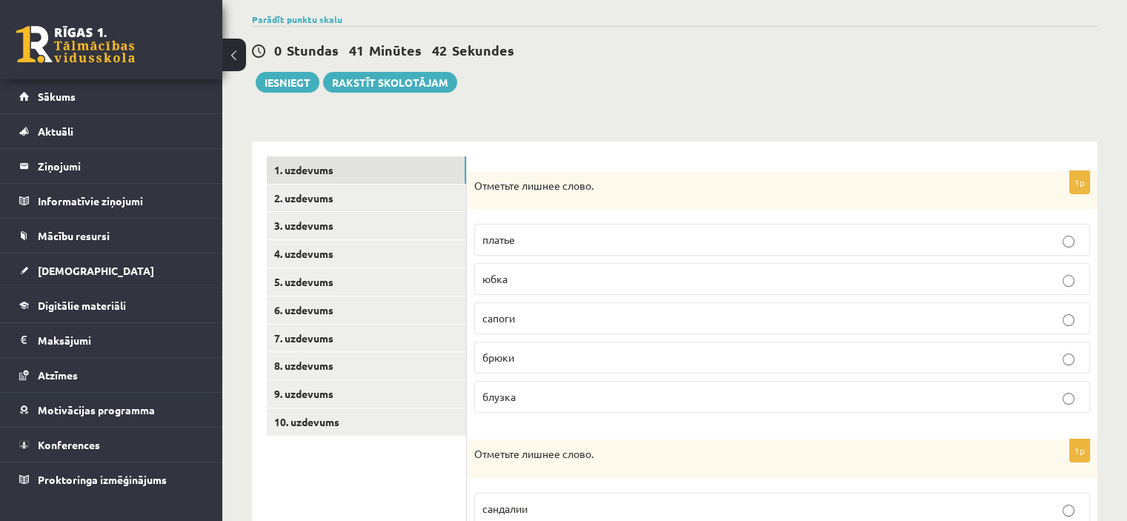
scroll to position [108, 0]
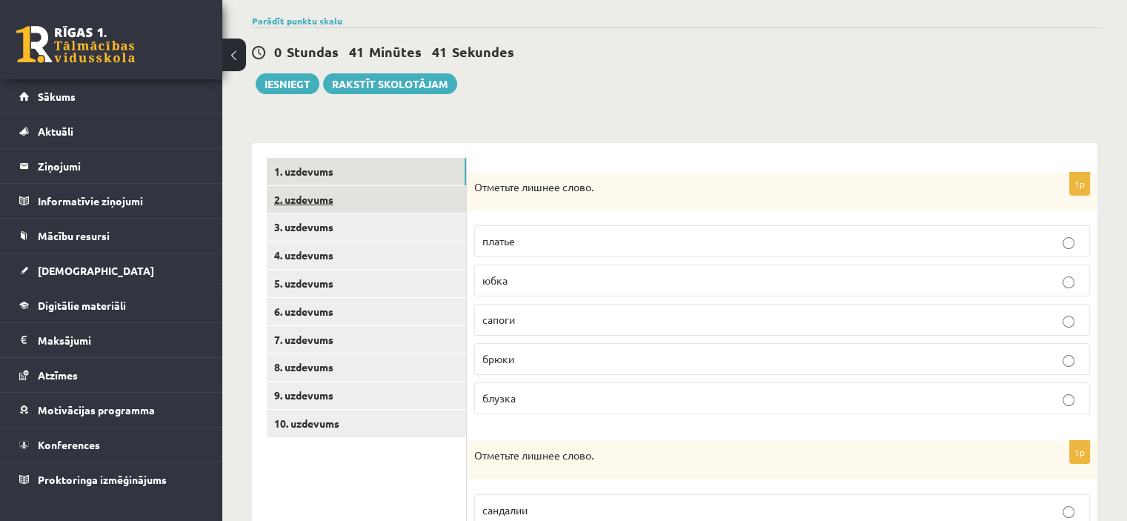
click at [451, 193] on link "2. uzdevums" at bounding box center [366, 199] width 199 height 27
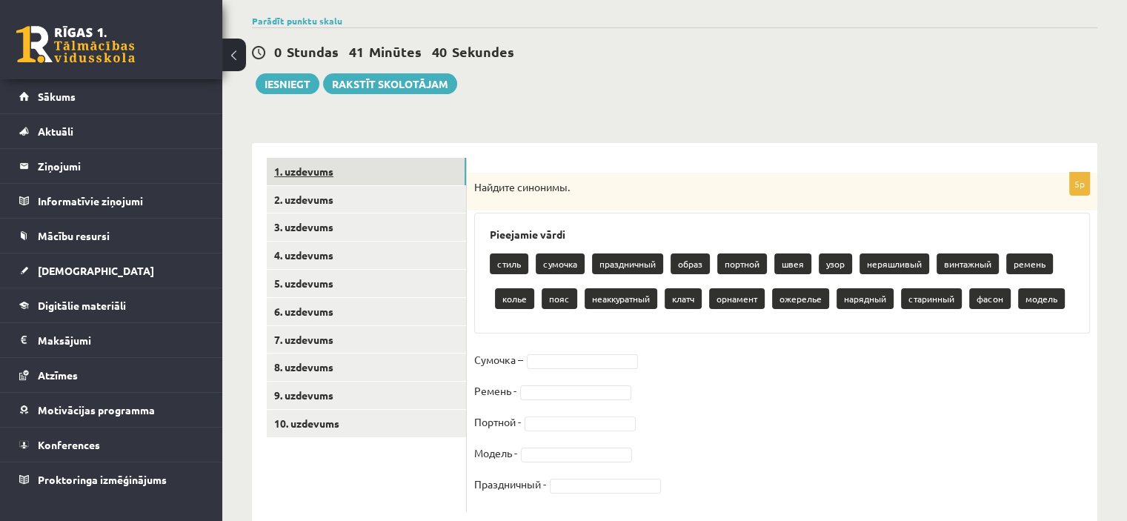
click at [418, 159] on link "1. uzdevums" at bounding box center [366, 171] width 199 height 27
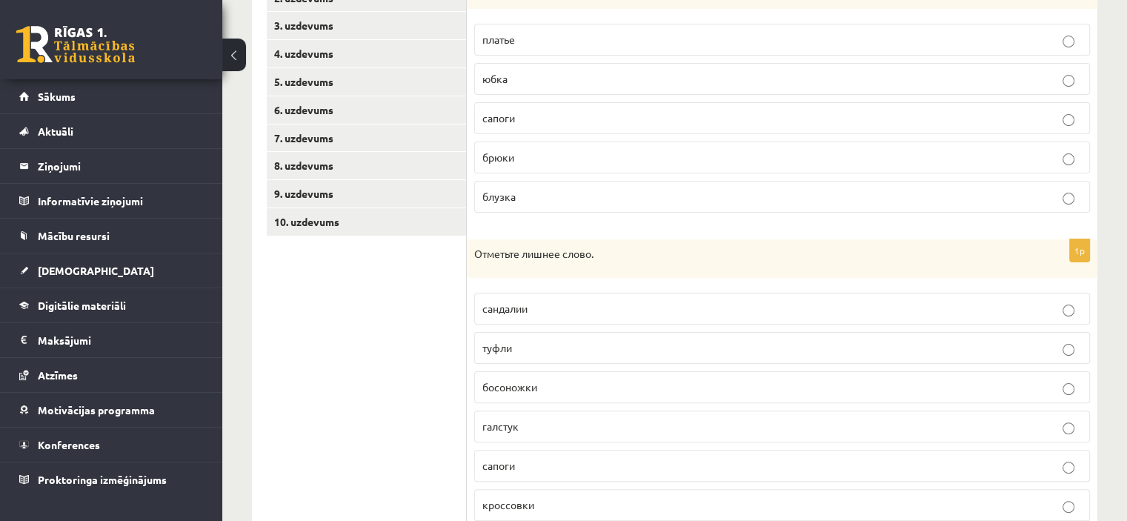
scroll to position [105, 0]
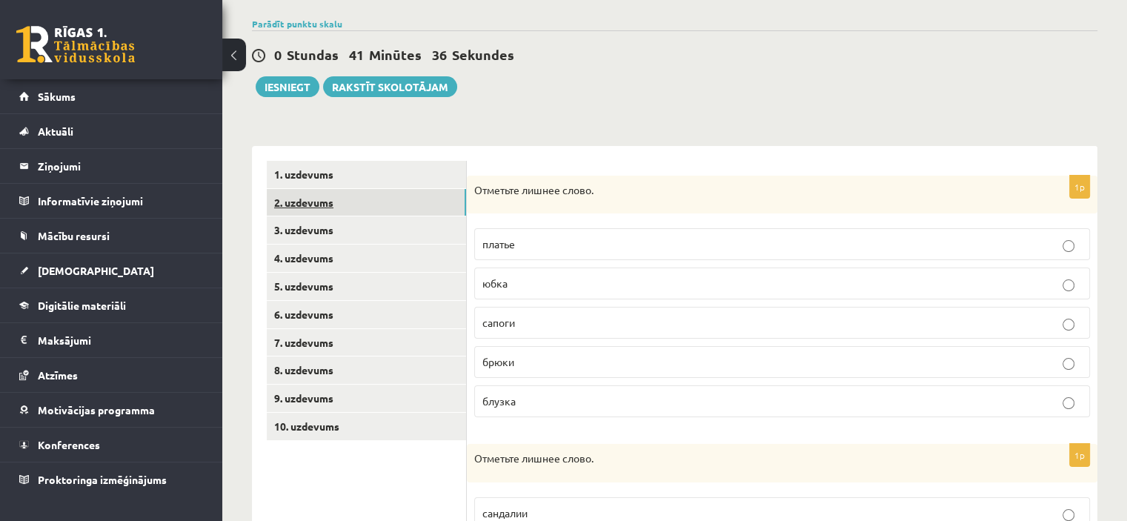
click at [412, 192] on link "2. uzdevums" at bounding box center [366, 202] width 199 height 27
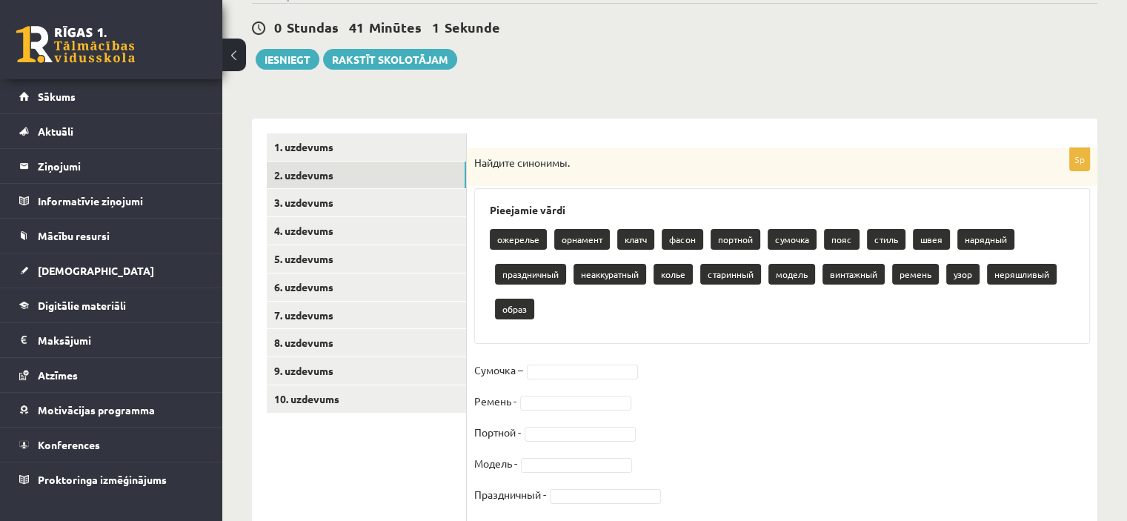
scroll to position [133, 0]
click at [697, 48] on div "0 Stundas 40 Minūtes 51 Sekundes Ieskaite saglabāta! Iesniegt Rakstīt skolotājam" at bounding box center [674, 35] width 845 height 67
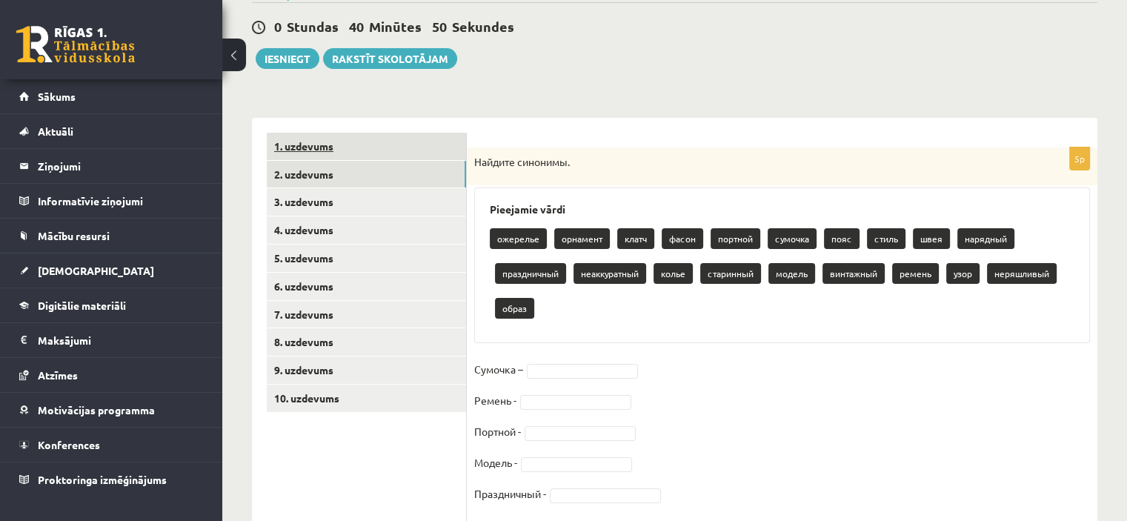
click at [435, 141] on link "1. uzdevums" at bounding box center [366, 146] width 199 height 27
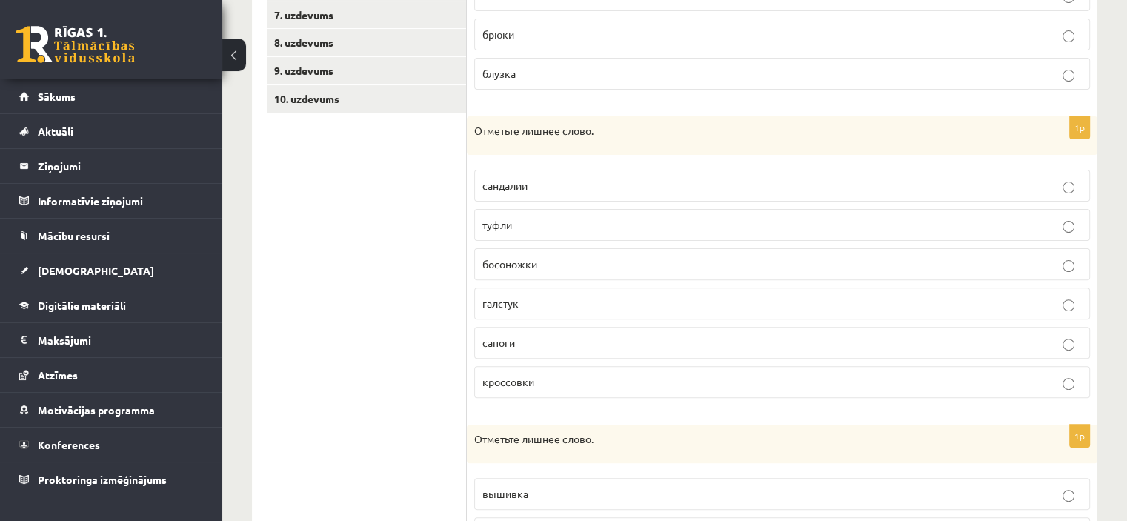
scroll to position [173, 0]
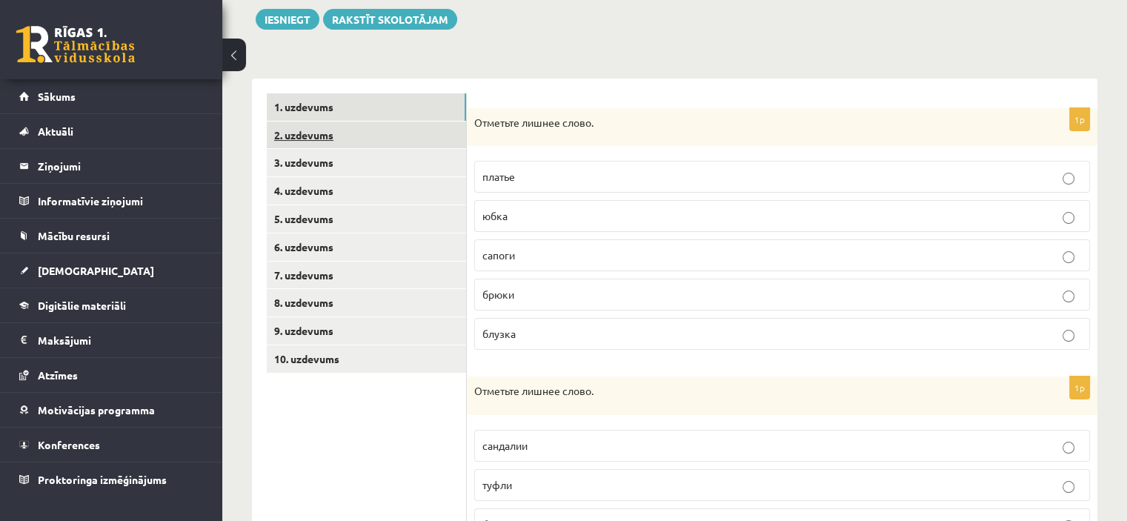
click at [445, 130] on link "2. uzdevums" at bounding box center [366, 135] width 199 height 27
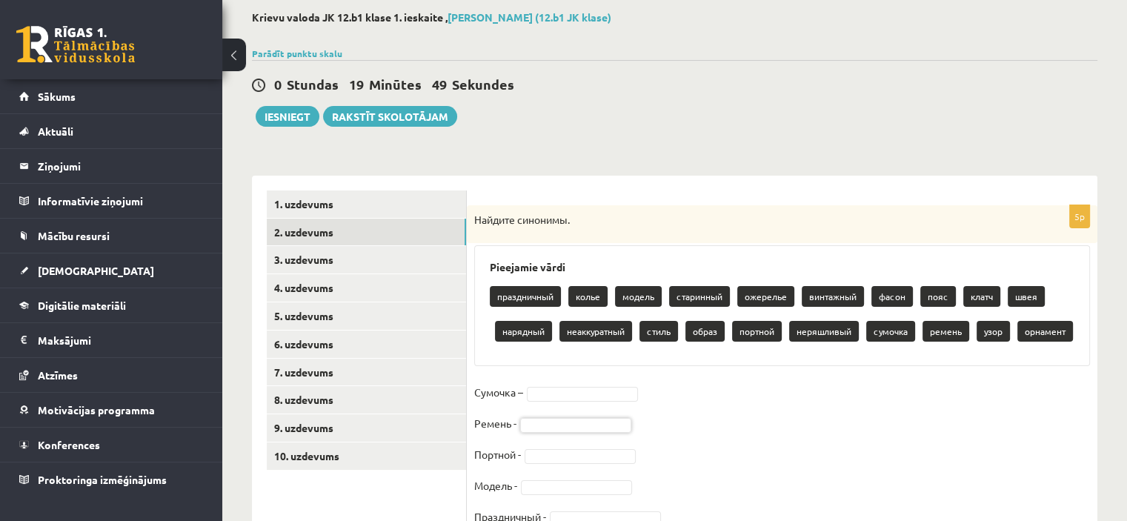
scroll to position [178, 0]
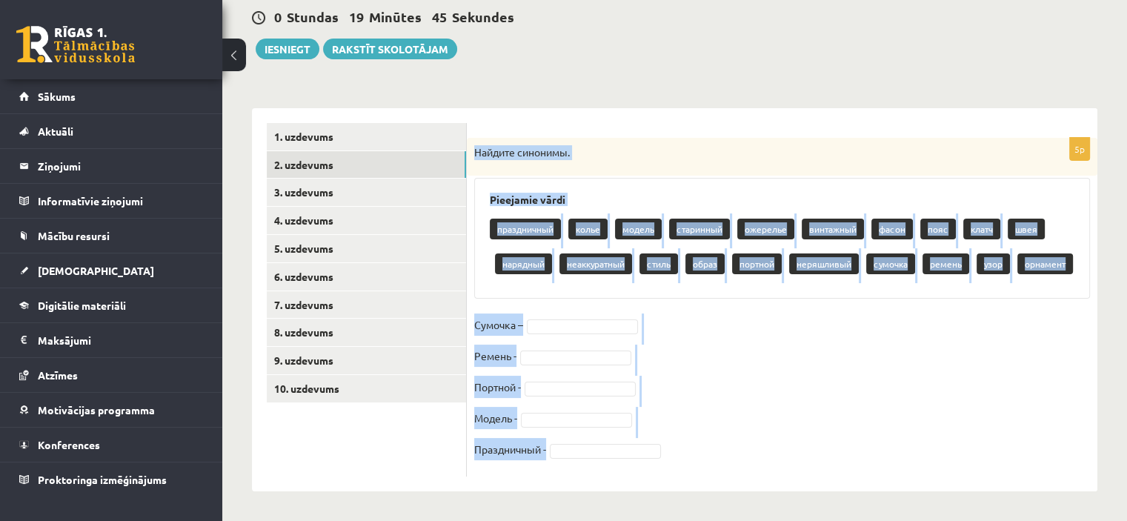
drag, startPoint x: 474, startPoint y: 116, endPoint x: 667, endPoint y: 471, distance: 403.9
click at [667, 471] on div "5p Найдите синонимы. Pieejamie vārdi праздничный колье модель старинный ожерель…" at bounding box center [782, 307] width 631 height 339
copy div "Найдите синонимы. Pieejamie vārdi праздничный колье модель старинный ожерелье в…"
click at [712, 426] on fieldset "Сумочка – Ремень - Портной - Модель - Праздничный -" at bounding box center [782, 391] width 616 height 156
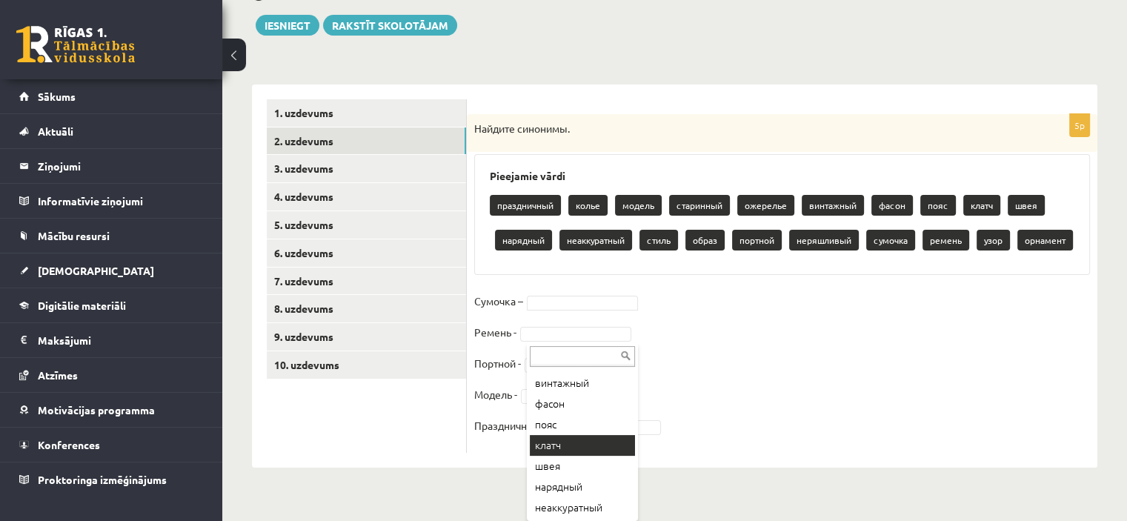
scroll to position [142, 0]
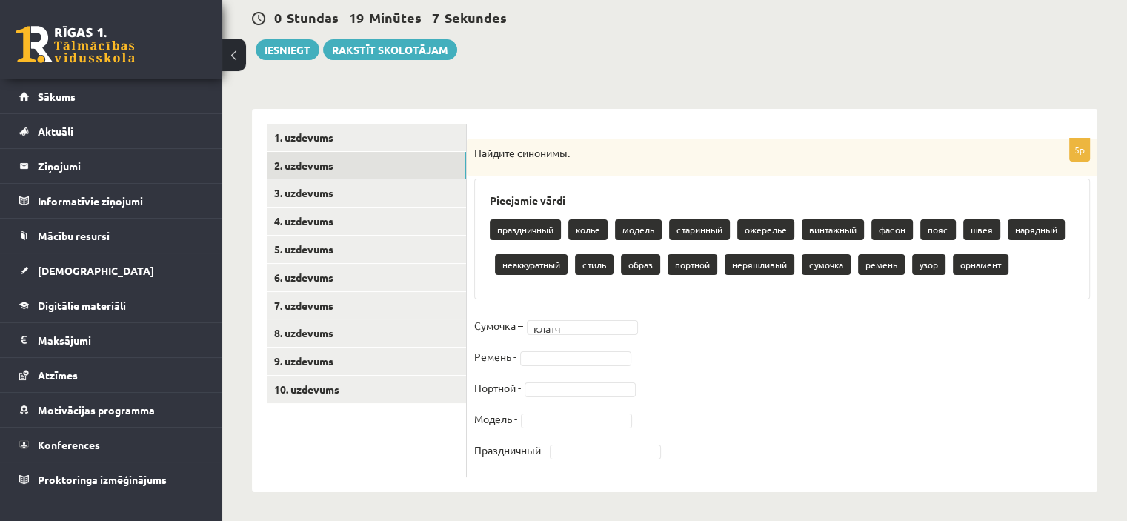
click at [542, 365] on fieldset "Сумочка – клатч ***** Ремень - Портной - Модель - Праздничный -" at bounding box center [782, 392] width 616 height 156
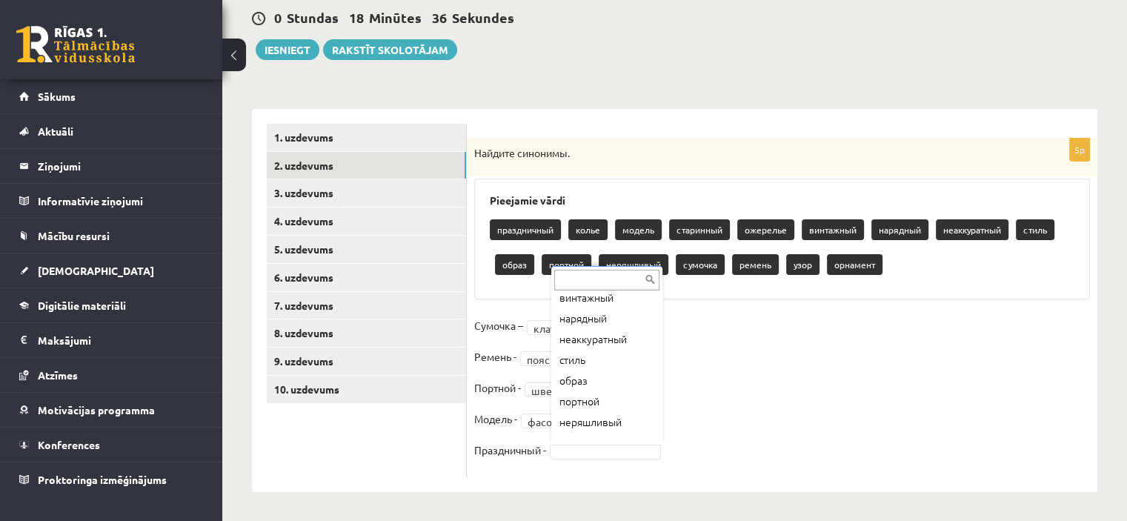
scroll to position [108, 0]
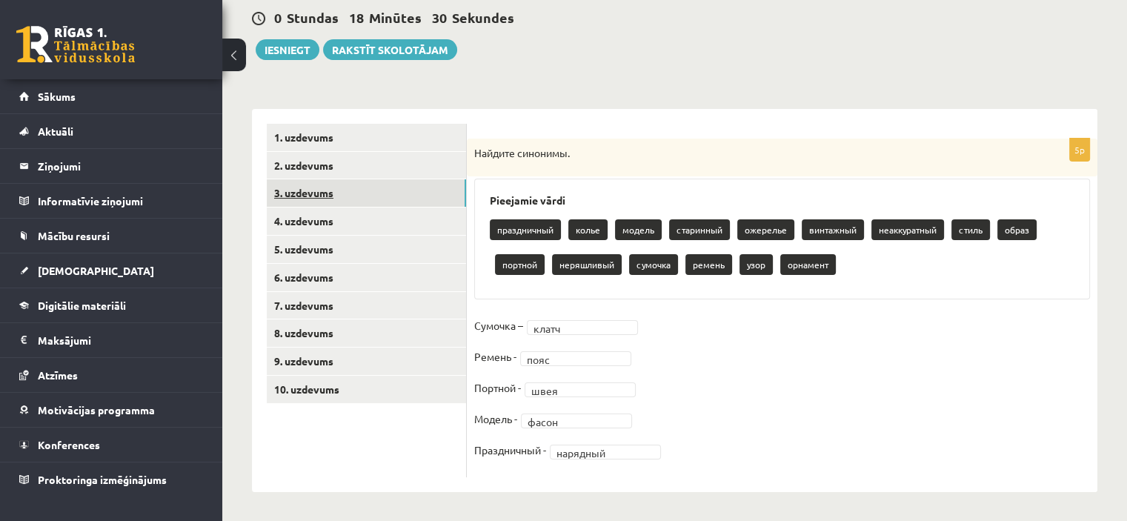
click at [428, 196] on link "3. uzdevums" at bounding box center [366, 192] width 199 height 27
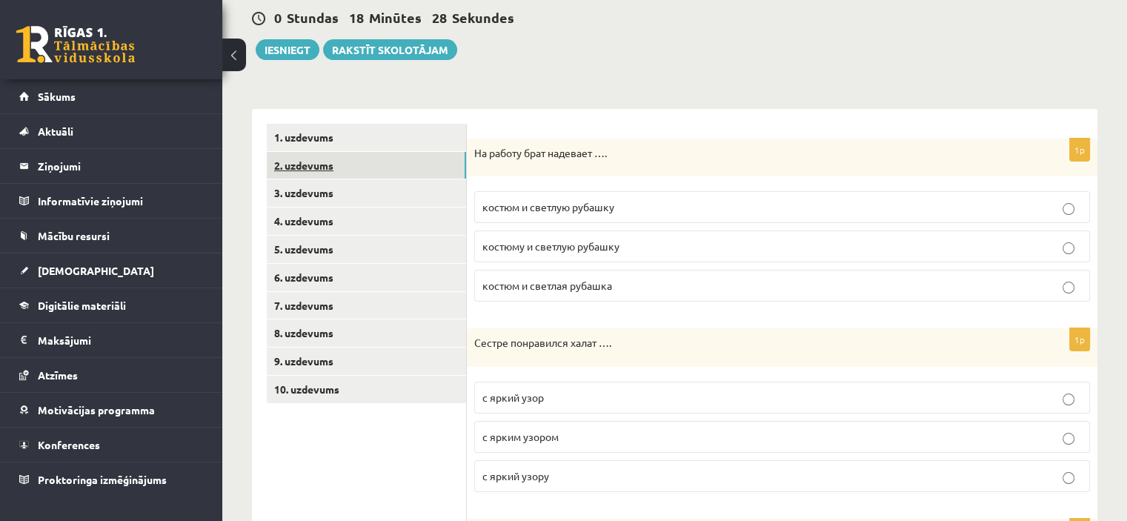
click at [460, 170] on link "2. uzdevums" at bounding box center [366, 165] width 199 height 27
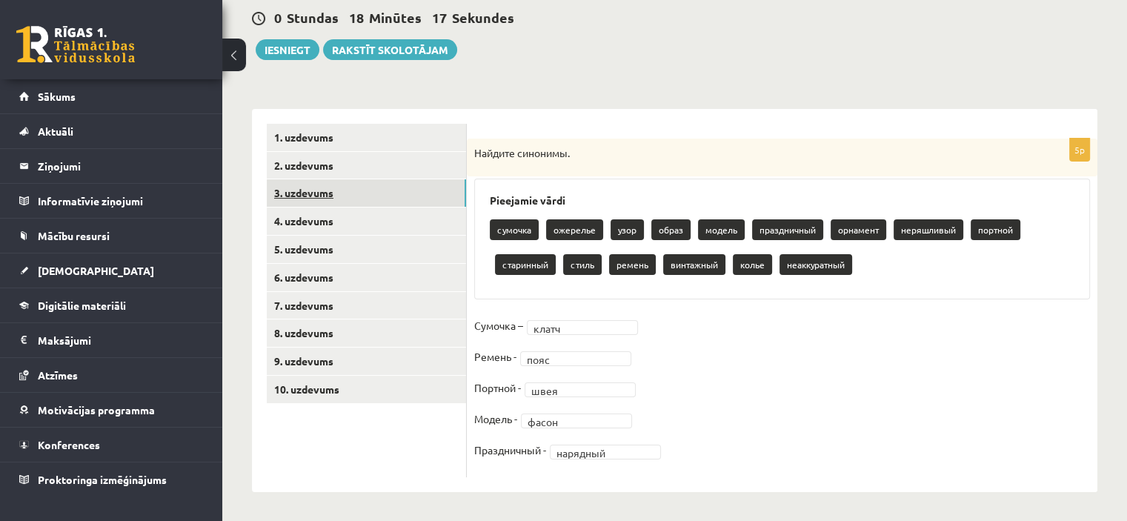
click at [401, 193] on link "3. uzdevums" at bounding box center [366, 192] width 199 height 27
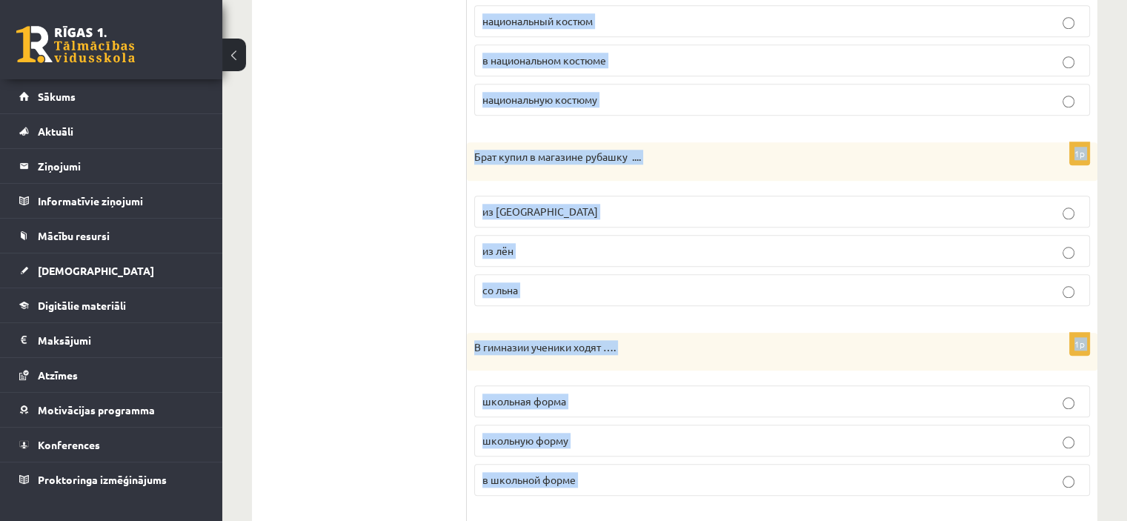
scroll to position [1681, 0]
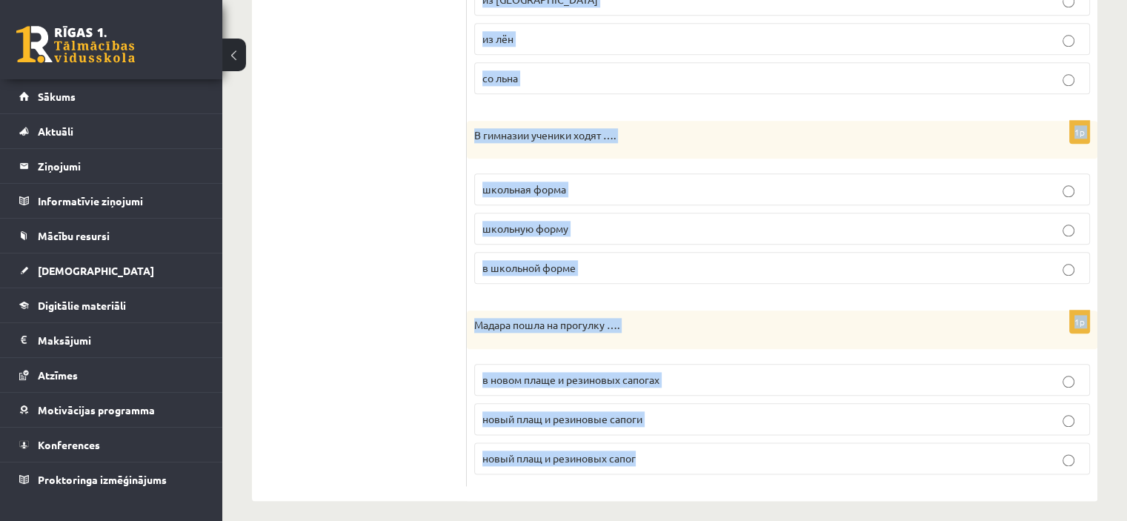
drag, startPoint x: 474, startPoint y: 76, endPoint x: 662, endPoint y: 451, distance: 420.2
copy form "На работу брат надевает …. костюм и светлую рубашку костюму и светлую рубашку к…"
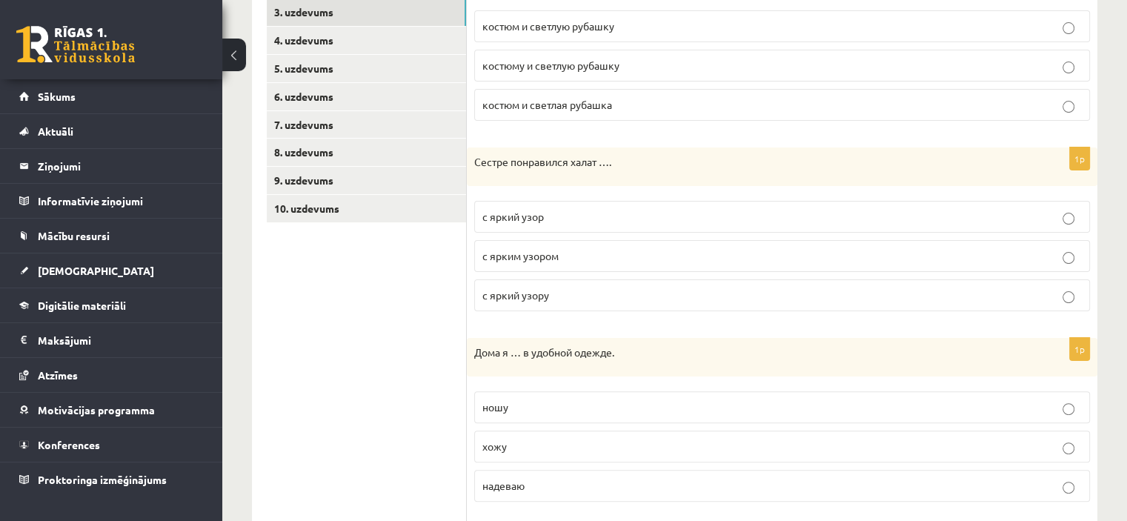
scroll to position [185, 0]
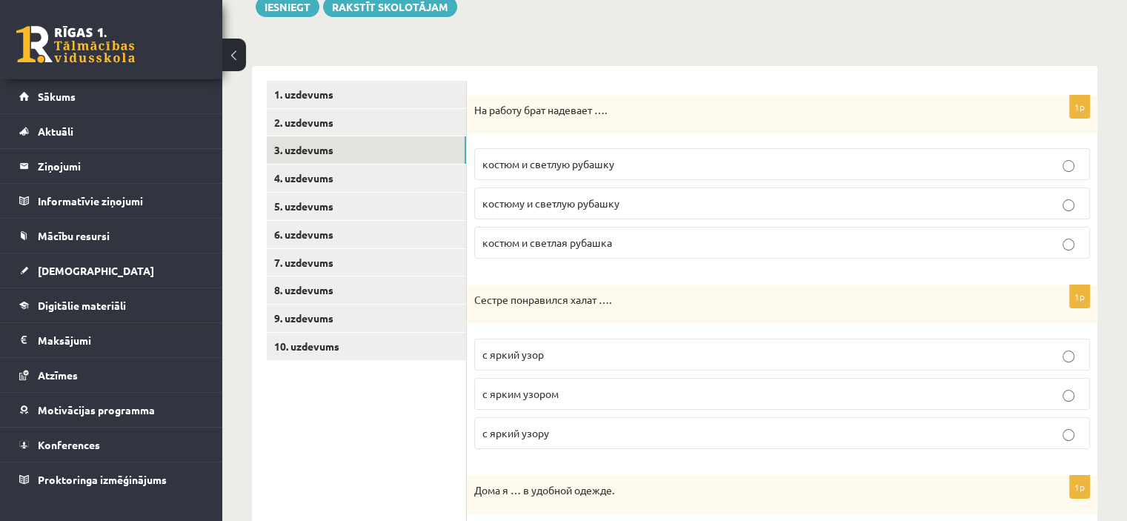
click at [601, 151] on label "костюм и светлую рубашку" at bounding box center [782, 164] width 616 height 32
click at [584, 396] on p "с ярким узором" at bounding box center [781, 394] width 599 height 16
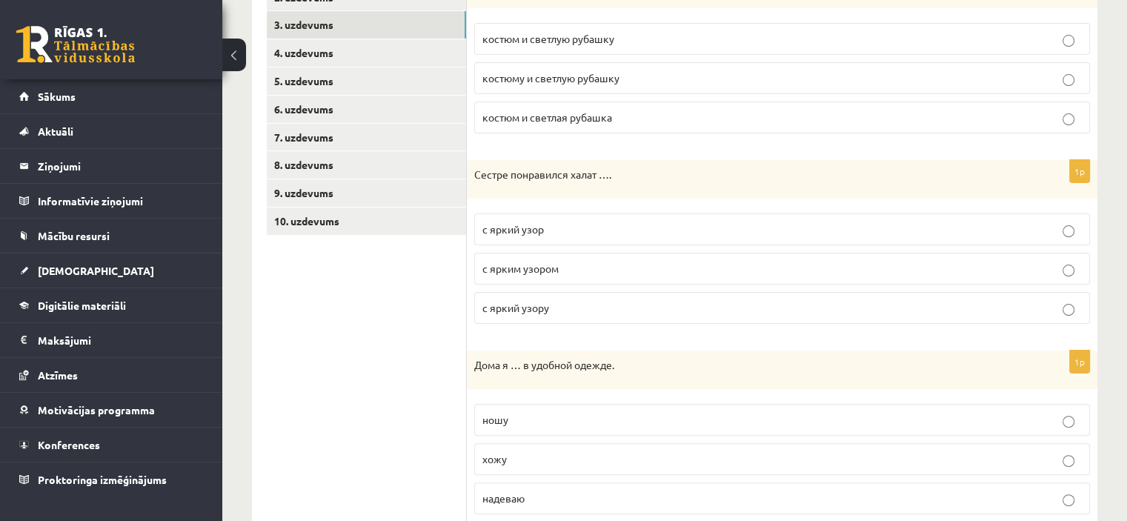
scroll to position [339, 0]
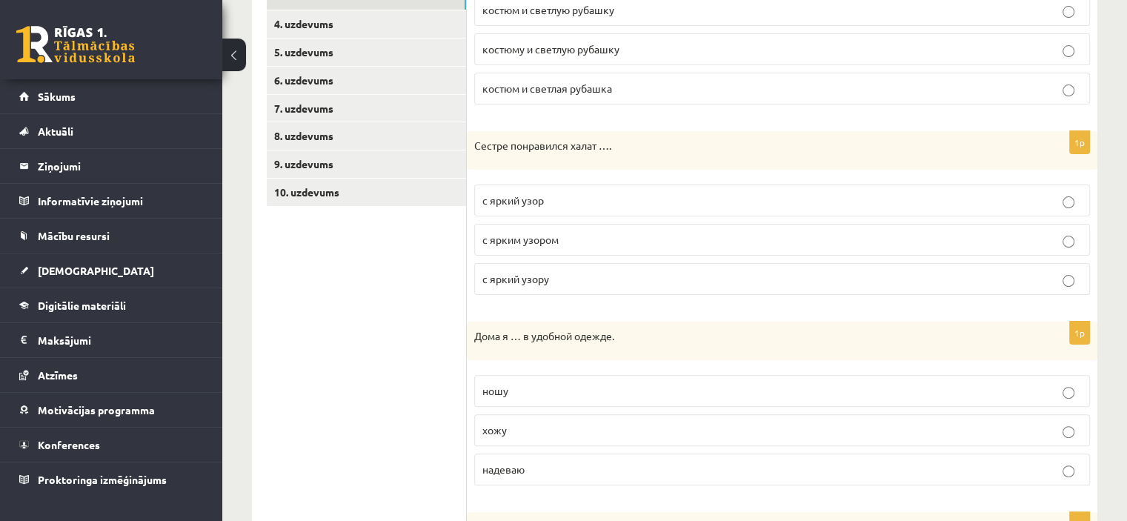
click at [545, 416] on label "хожу" at bounding box center [782, 430] width 616 height 32
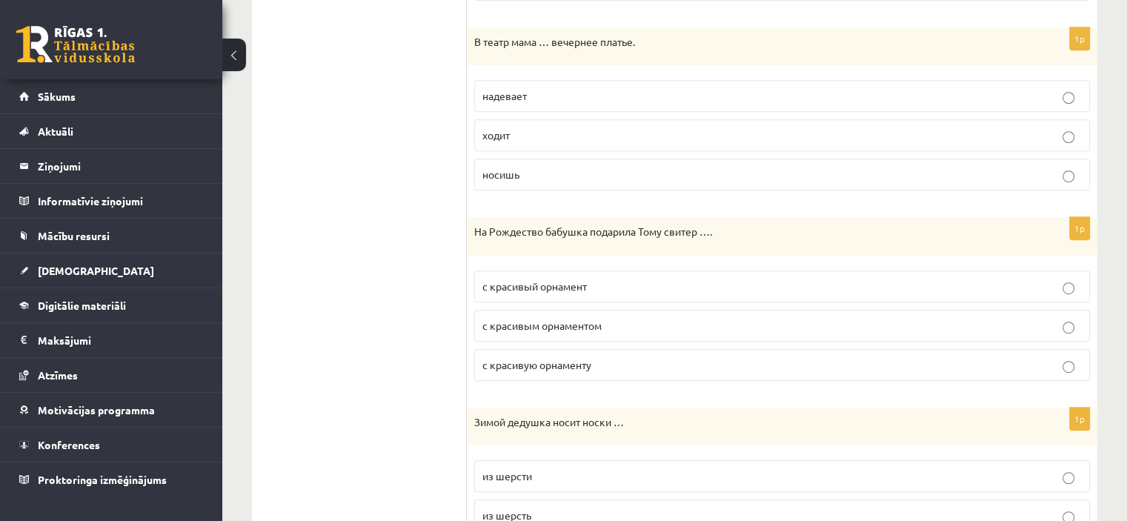
scroll to position [832, 0]
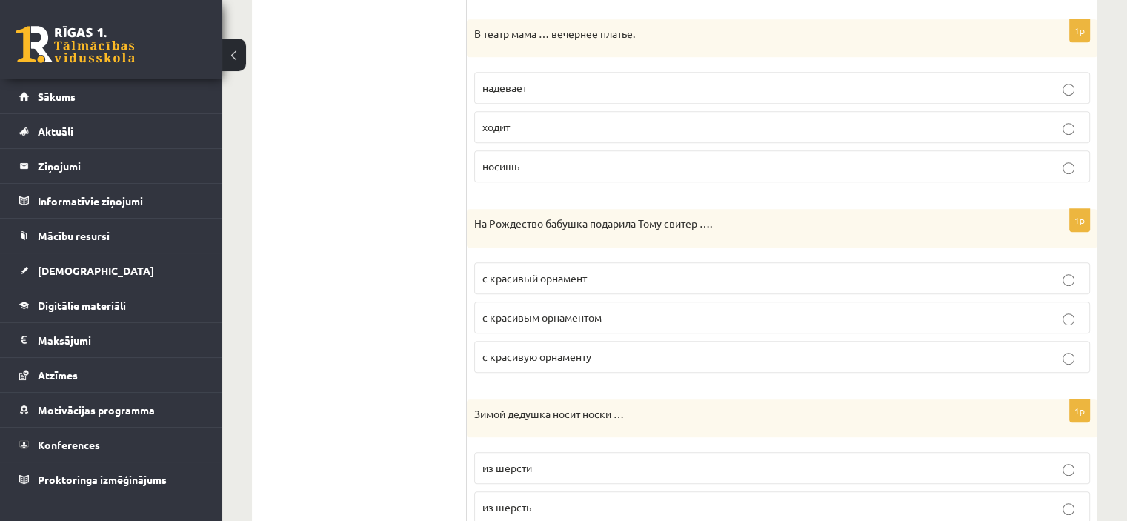
click at [541, 80] on p "надевает" at bounding box center [781, 88] width 599 height 16
click at [595, 321] on label "с красивым орнаментом" at bounding box center [782, 318] width 616 height 32
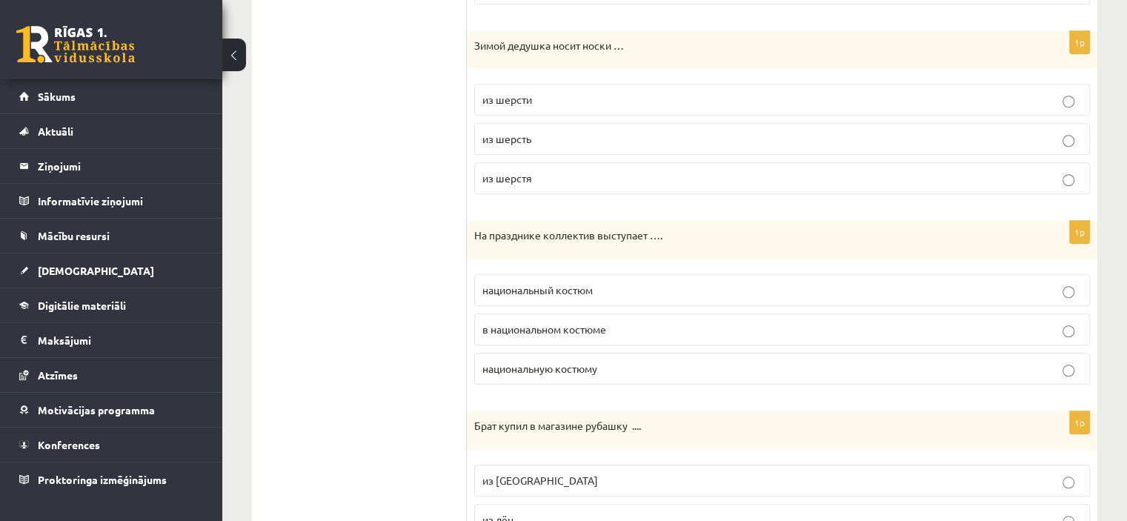
scroll to position [1216, 0]
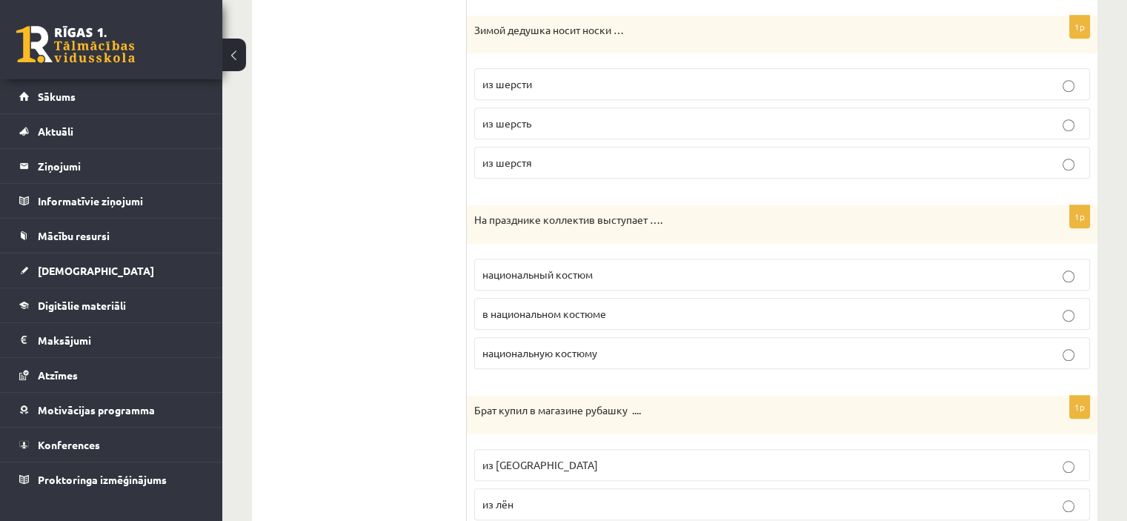
click at [572, 83] on p "из шерсти" at bounding box center [781, 84] width 599 height 16
click at [577, 310] on span "в национальном костюме" at bounding box center [544, 313] width 124 height 13
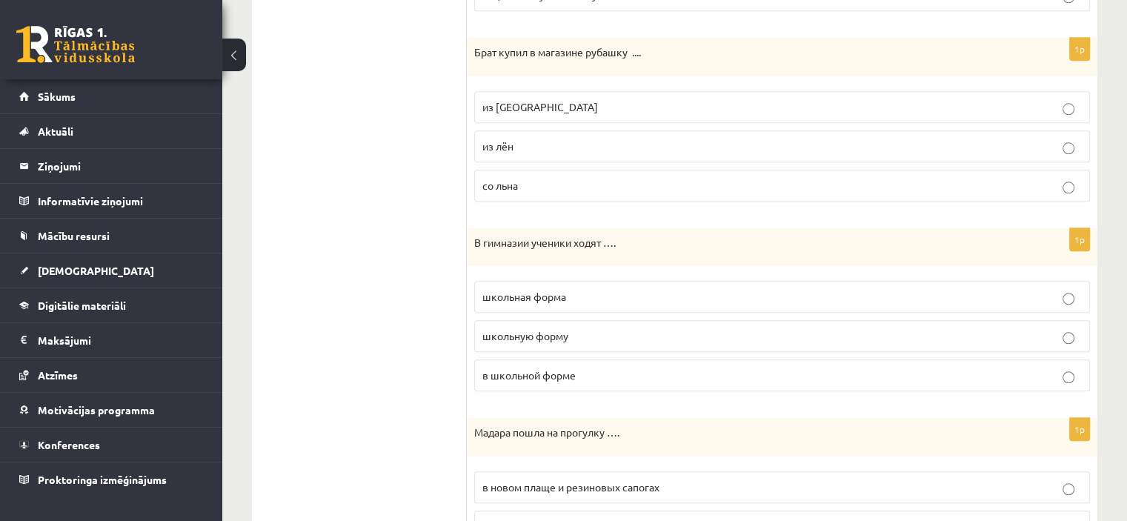
scroll to position [1587, 0]
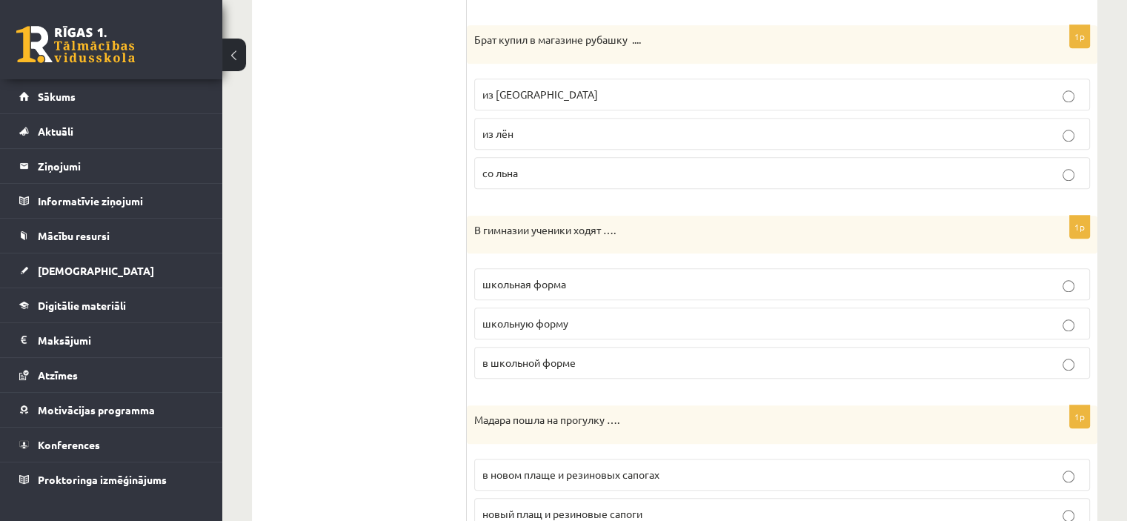
click at [526, 87] on p "из льна" at bounding box center [781, 95] width 599 height 16
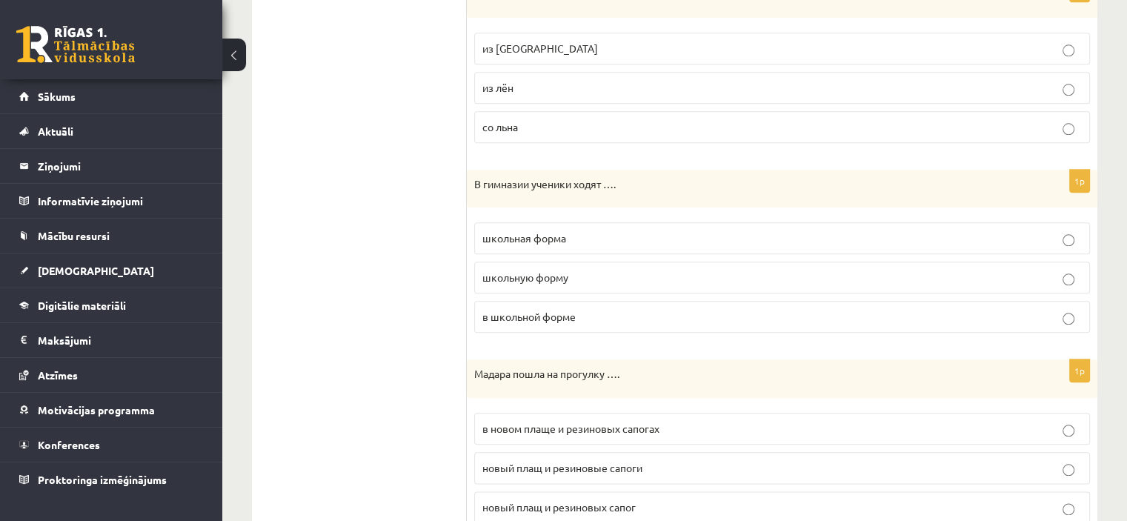
scroll to position [1681, 0]
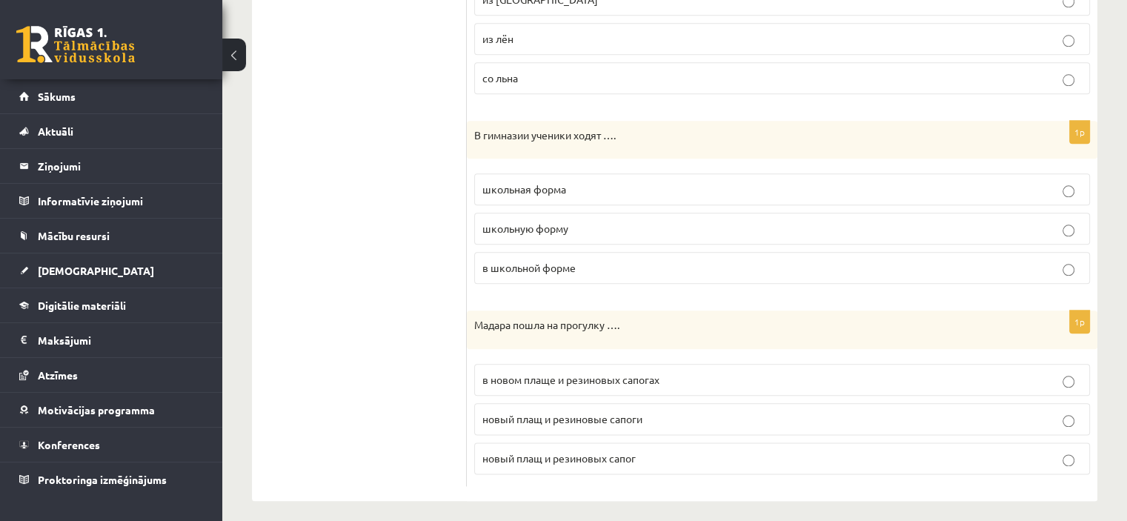
click at [559, 261] on span "в школьной форме" at bounding box center [528, 267] width 93 height 13
click at [611, 380] on label "в новом плаще и резиновых сапогах" at bounding box center [782, 380] width 616 height 32
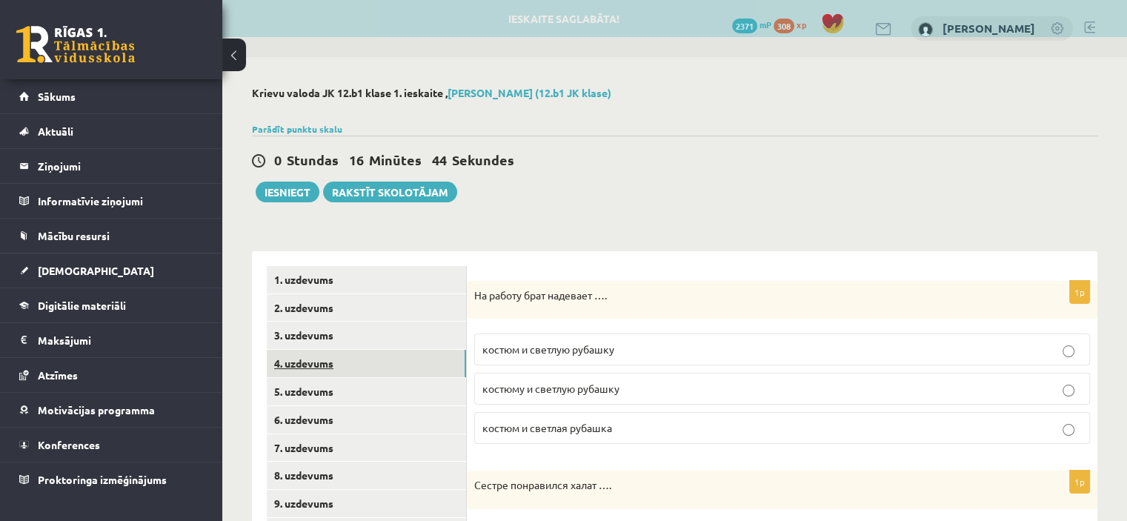
click at [409, 359] on link "4. uzdevums" at bounding box center [366, 363] width 199 height 27
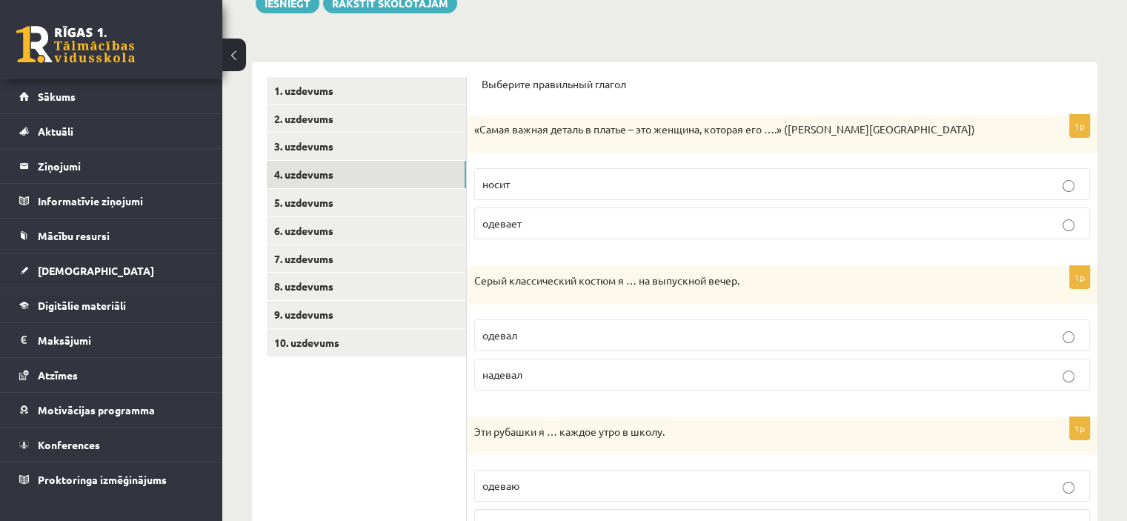
scroll to position [190, 0]
click at [507, 186] on span "носит" at bounding box center [495, 182] width 27 height 13
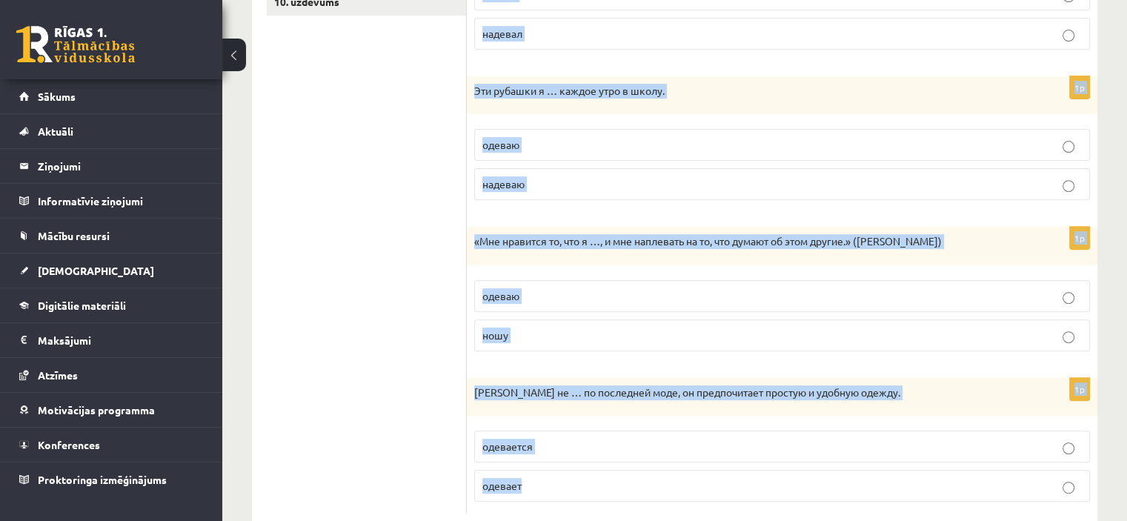
scroll to position [564, 0]
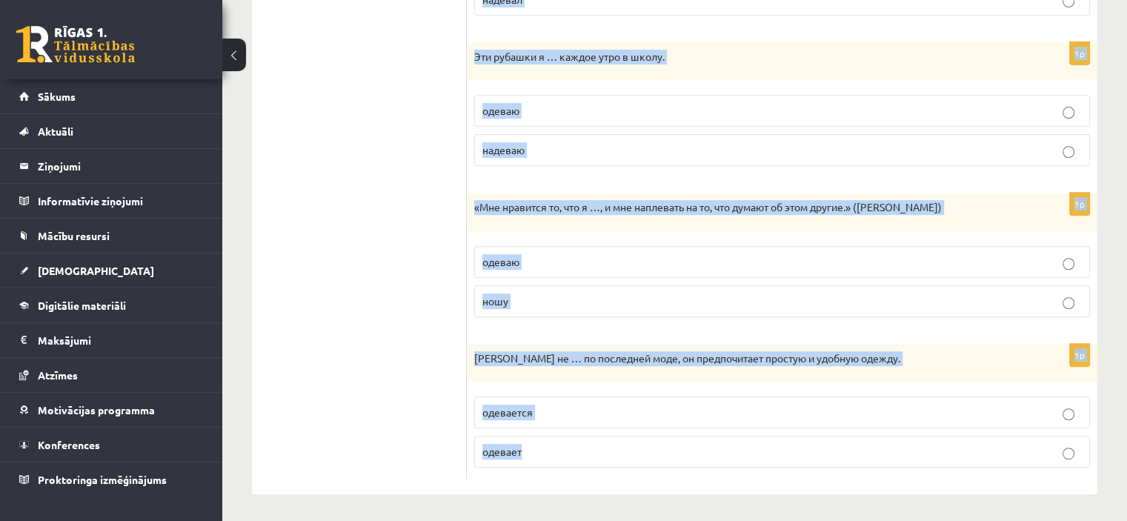
drag, startPoint x: 479, startPoint y: 85, endPoint x: 670, endPoint y: 477, distance: 435.8
click at [670, 477] on div "Выберите правильный глагол 1p «Самая важная деталь в платье – это женщина, кото…" at bounding box center [782, 91] width 631 height 808
copy form "Выберите правильный глагол 1p «Самая важная деталь в платье – это женщина, кото…"
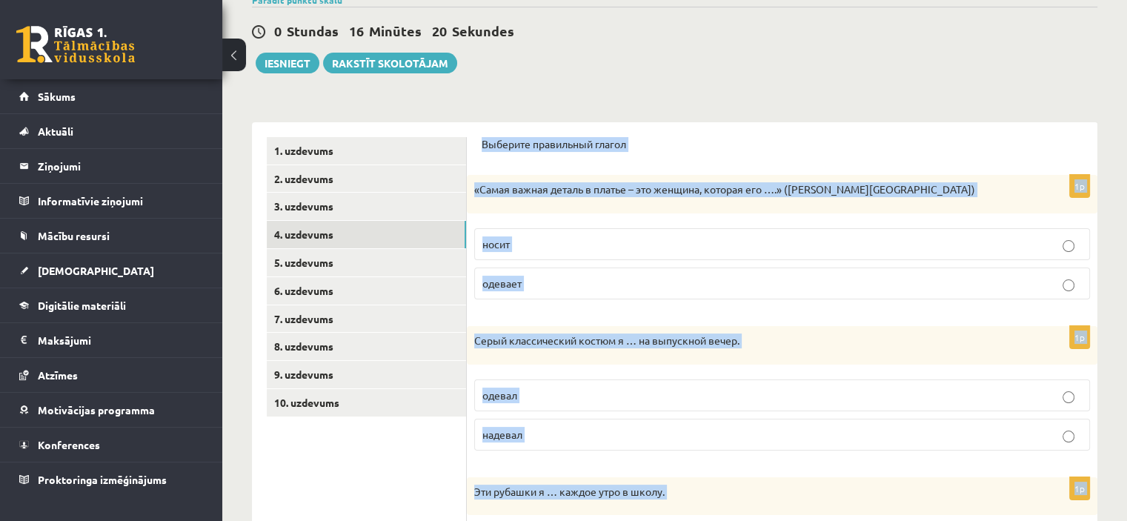
scroll to position [127, 0]
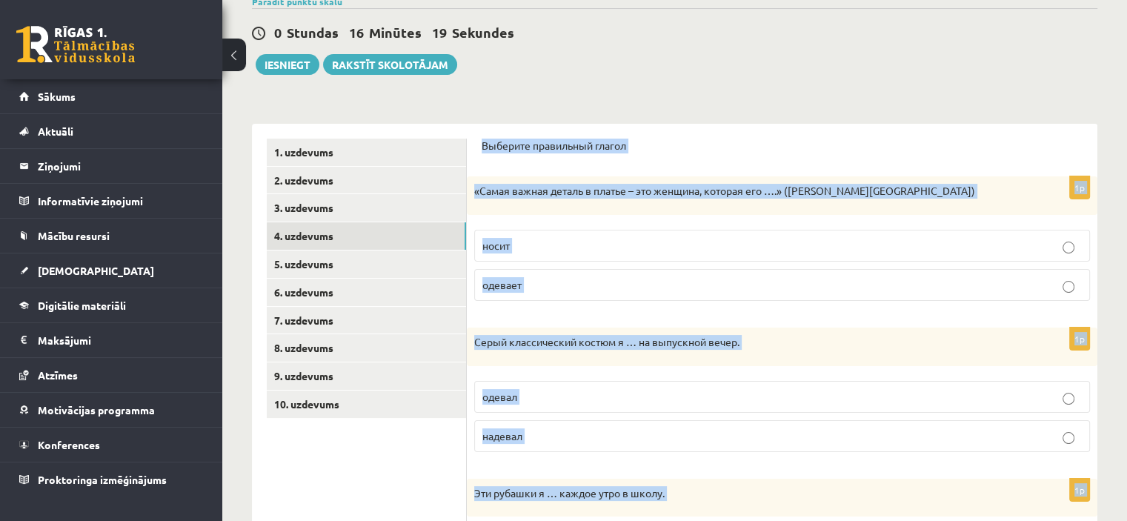
click at [610, 106] on div "**********" at bounding box center [674, 445] width 905 height 1031
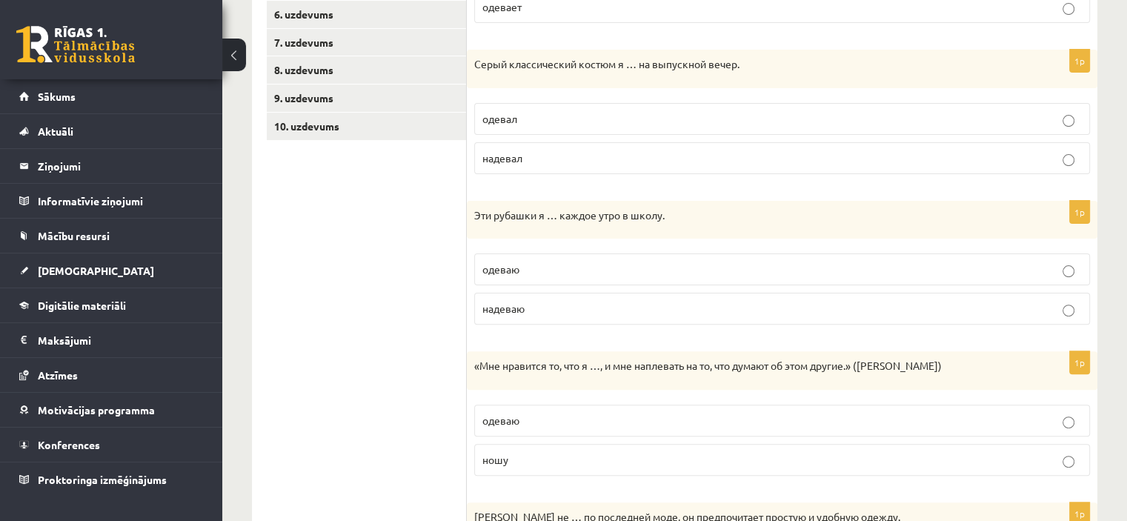
scroll to position [408, 0]
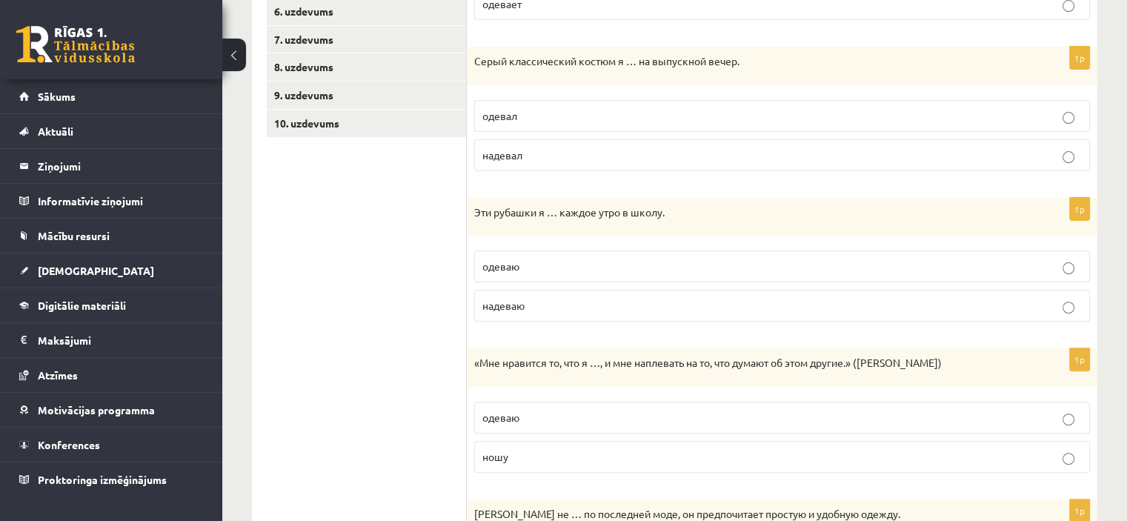
click at [536, 147] on p "надевал" at bounding box center [781, 155] width 599 height 16
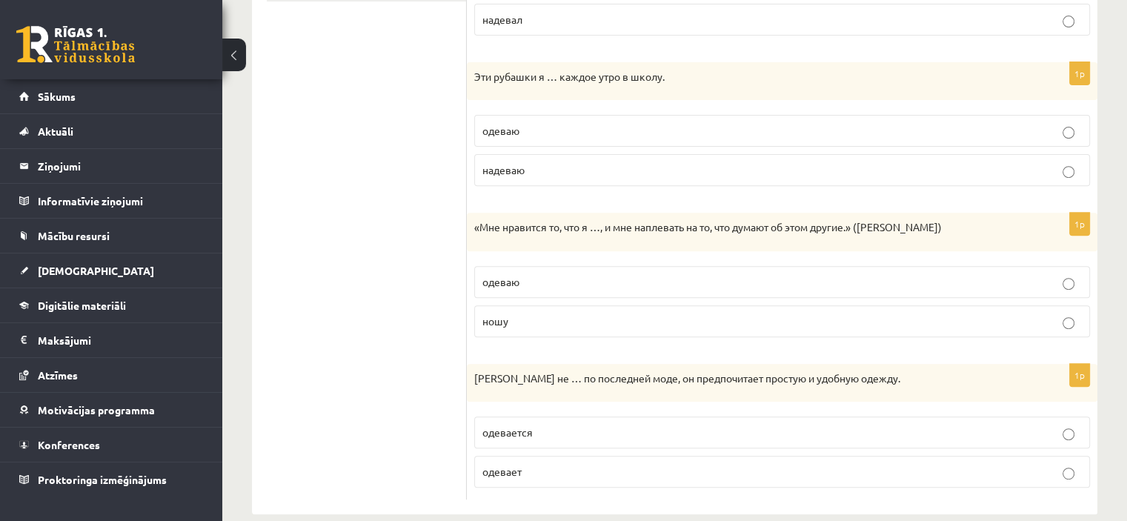
scroll to position [564, 0]
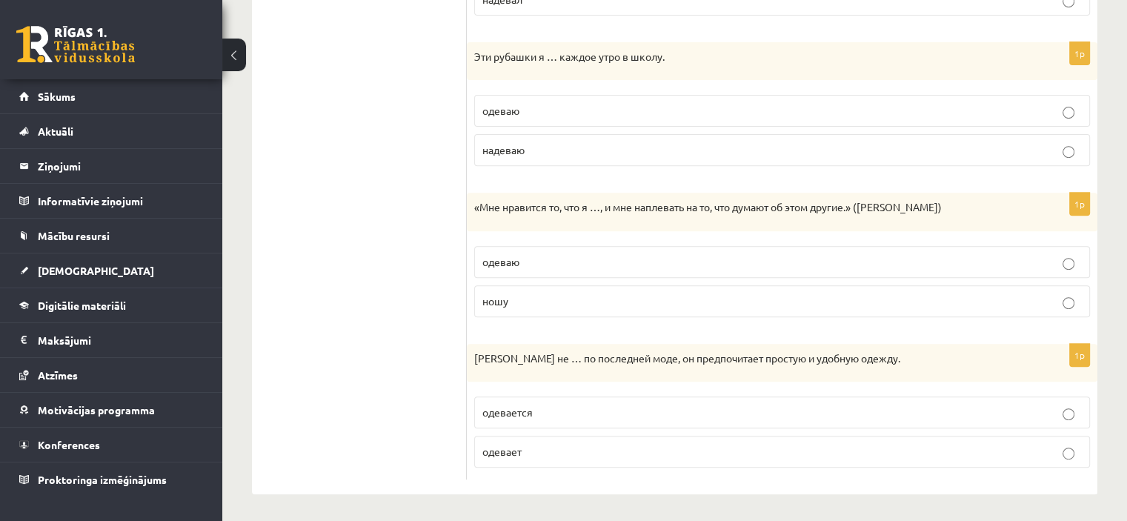
click at [513, 144] on span "надеваю" at bounding box center [503, 149] width 42 height 13
click at [533, 299] on p "ношу" at bounding box center [781, 301] width 599 height 16
click at [551, 418] on label "одевается" at bounding box center [782, 412] width 616 height 32
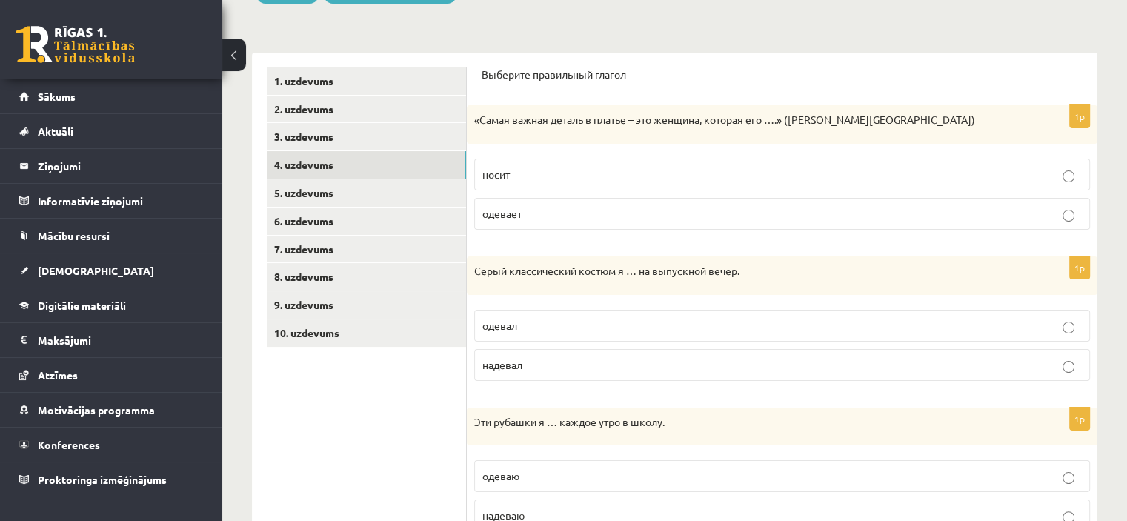
scroll to position [185, 0]
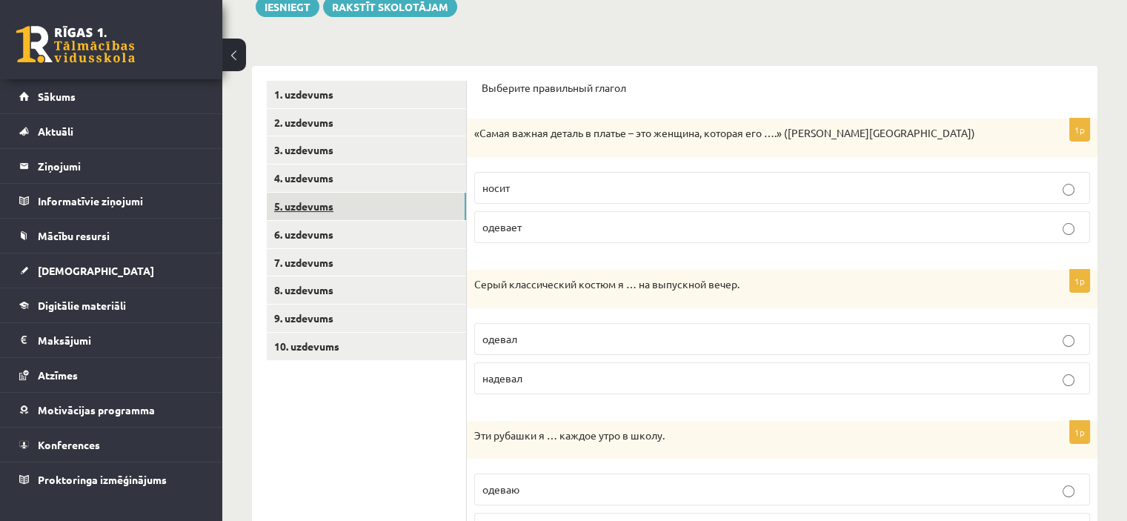
click at [424, 217] on link "5. uzdevums" at bounding box center [366, 206] width 199 height 27
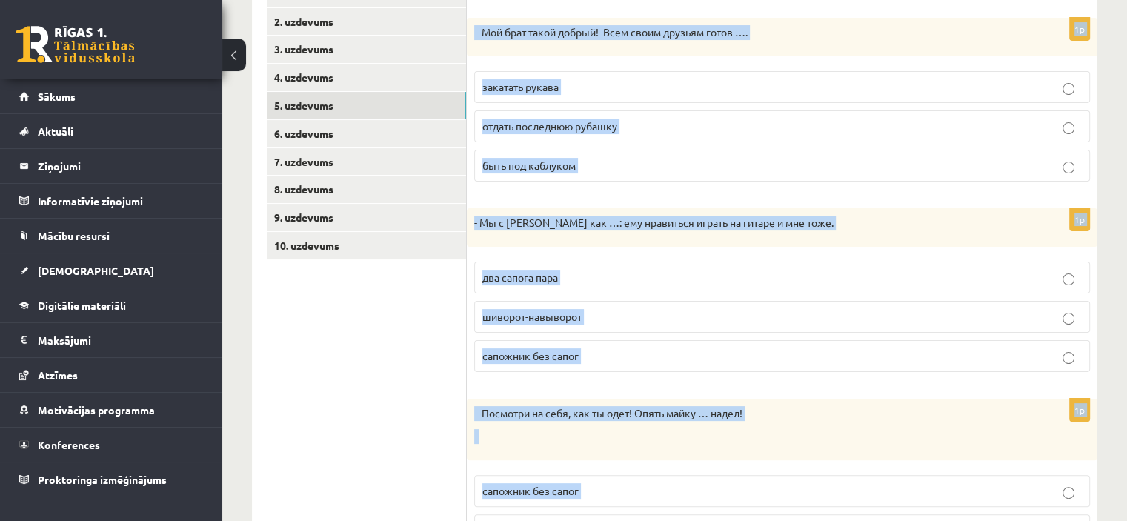
scroll to position [404, 0]
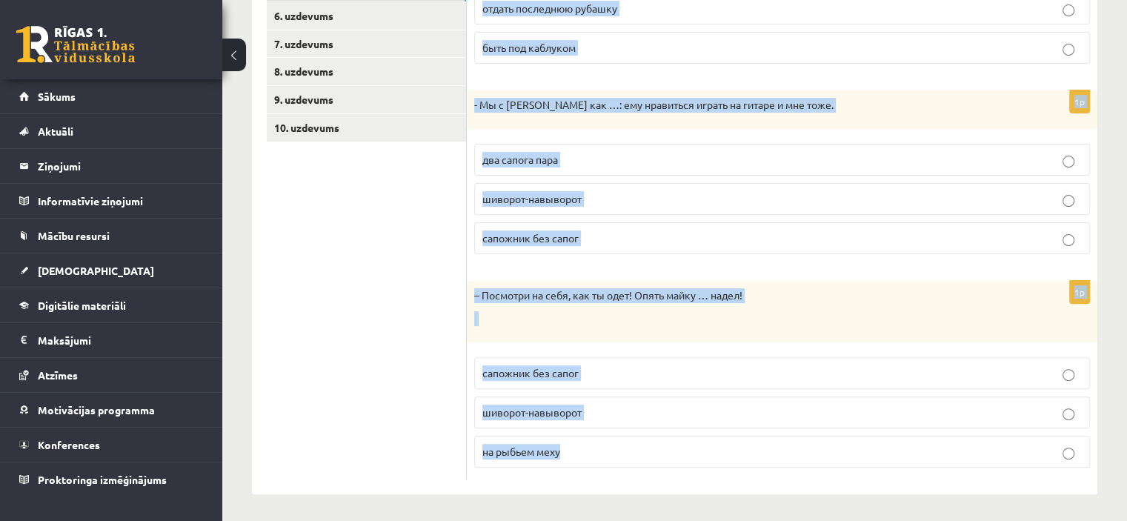
drag, startPoint x: 483, startPoint y: 176, endPoint x: 599, endPoint y: 465, distance: 310.6
click at [599, 465] on form "Дополните диалоги. 1p – Мой брат такой добрый! Всем своим друзьям готов …. зака…" at bounding box center [782, 170] width 601 height 617
copy form "Дополните диалоги. 1p – Мой брат такой добрый! Всем своим друзьям готов …. зака…"
click at [624, 185] on label "шиворот-навыворот" at bounding box center [782, 199] width 616 height 32
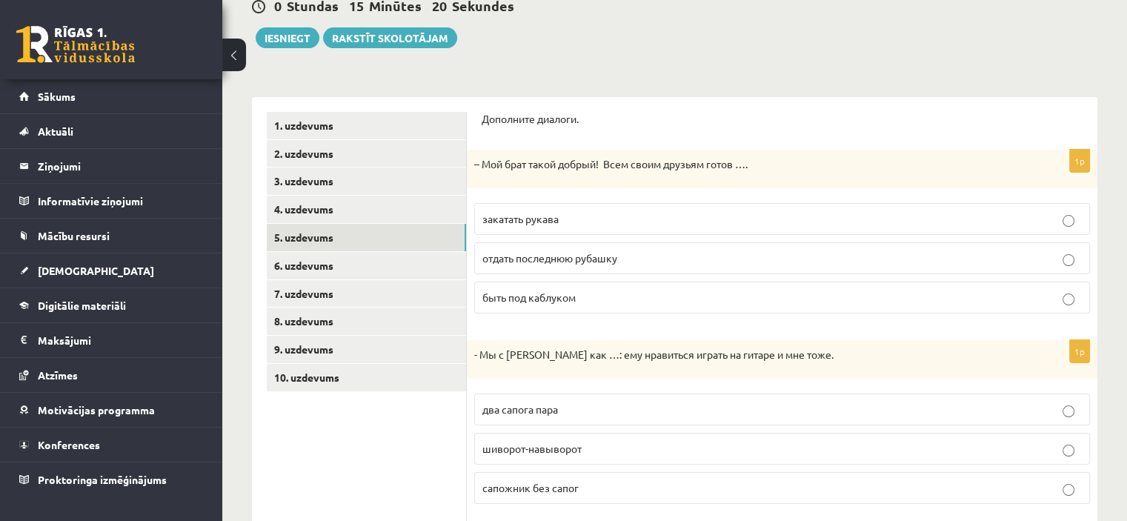
scroll to position [152, 0]
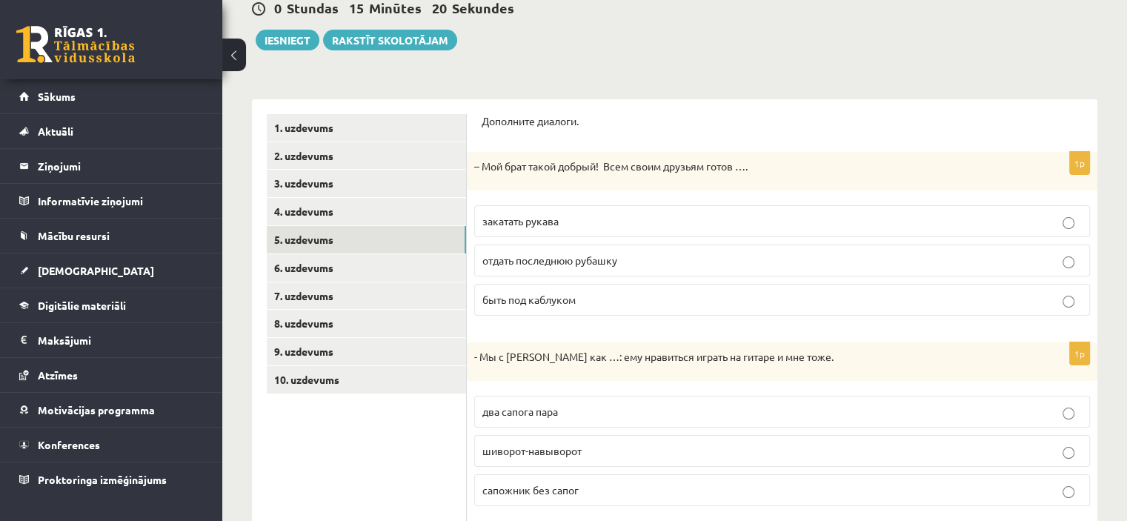
click at [593, 253] on p "отдать последнюю рубашку" at bounding box center [781, 261] width 599 height 16
click at [562, 404] on p "два сапога пара" at bounding box center [781, 412] width 599 height 16
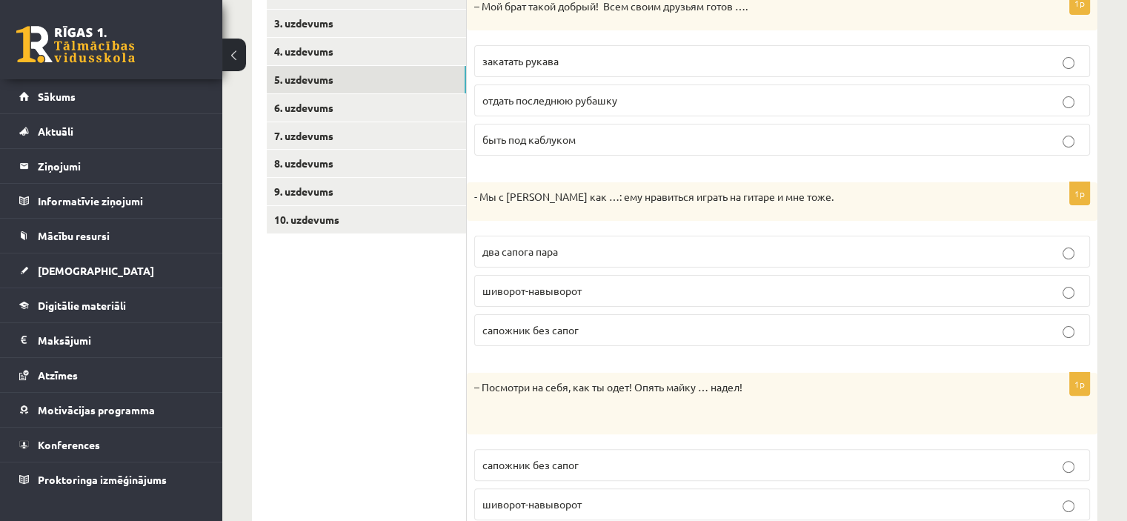
scroll to position [404, 0]
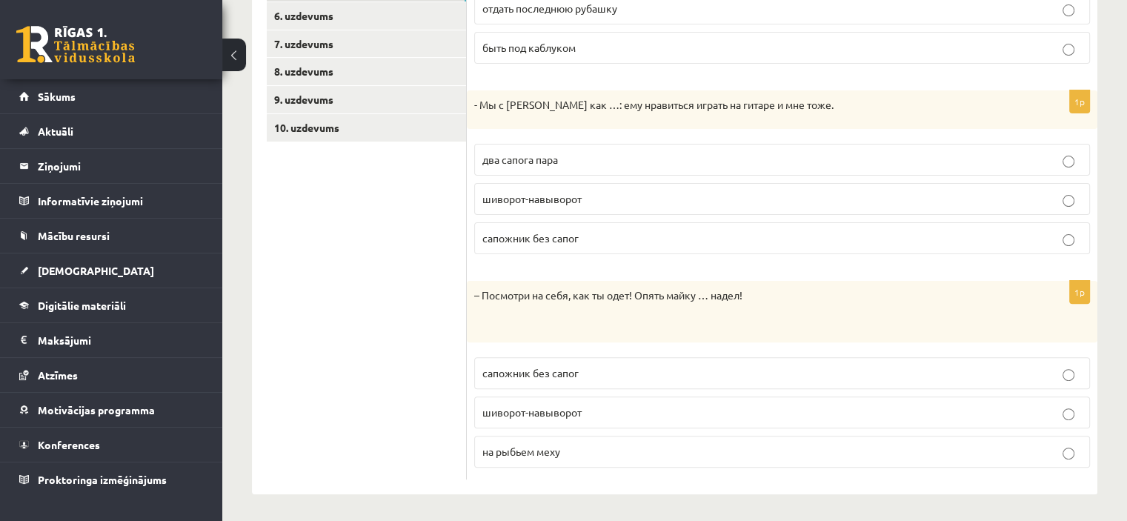
click at [594, 405] on p "шиворот-навыворот" at bounding box center [781, 413] width 599 height 16
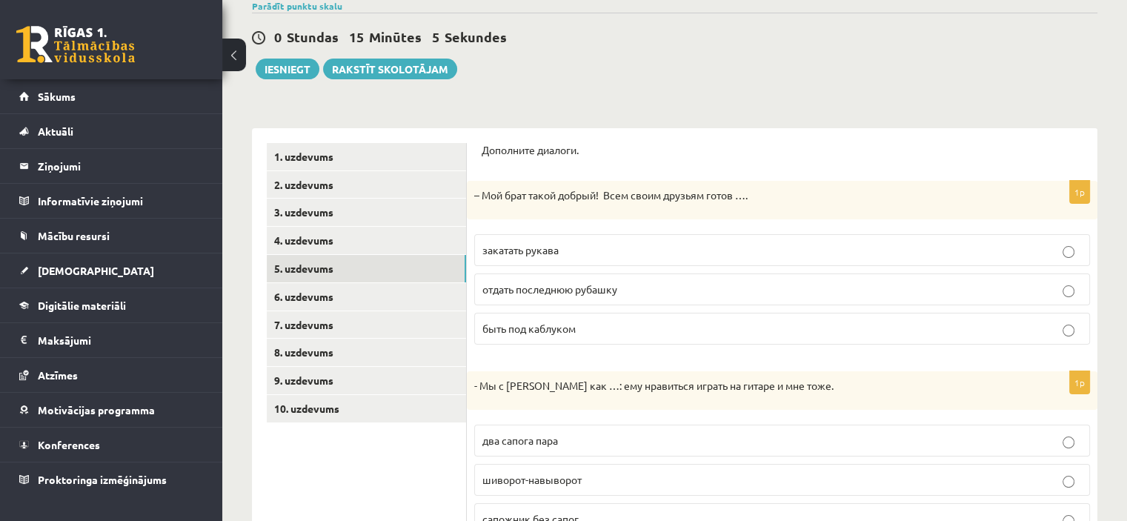
scroll to position [122, 0]
click at [422, 293] on link "6. uzdevums" at bounding box center [366, 297] width 199 height 27
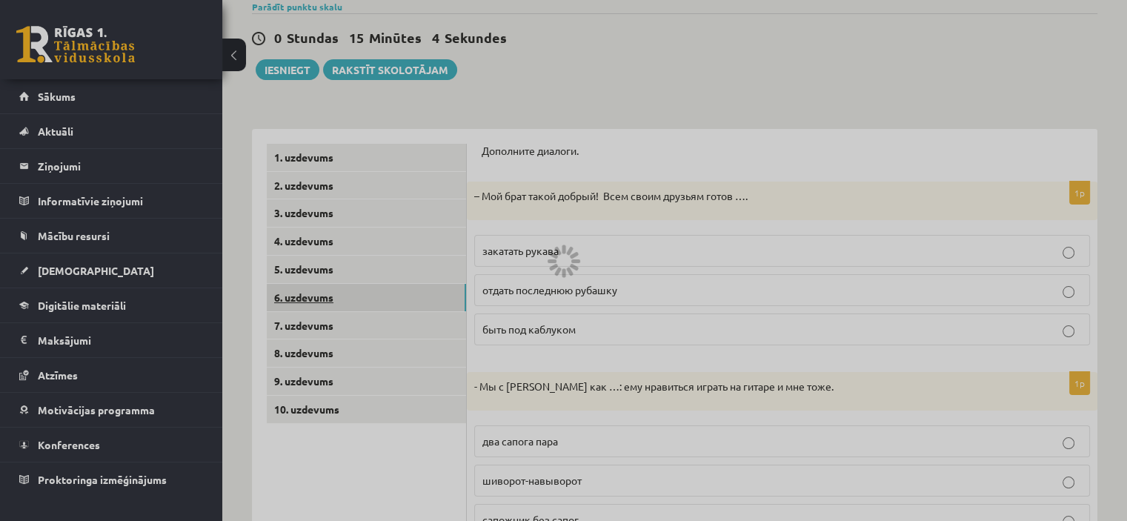
scroll to position [107, 0]
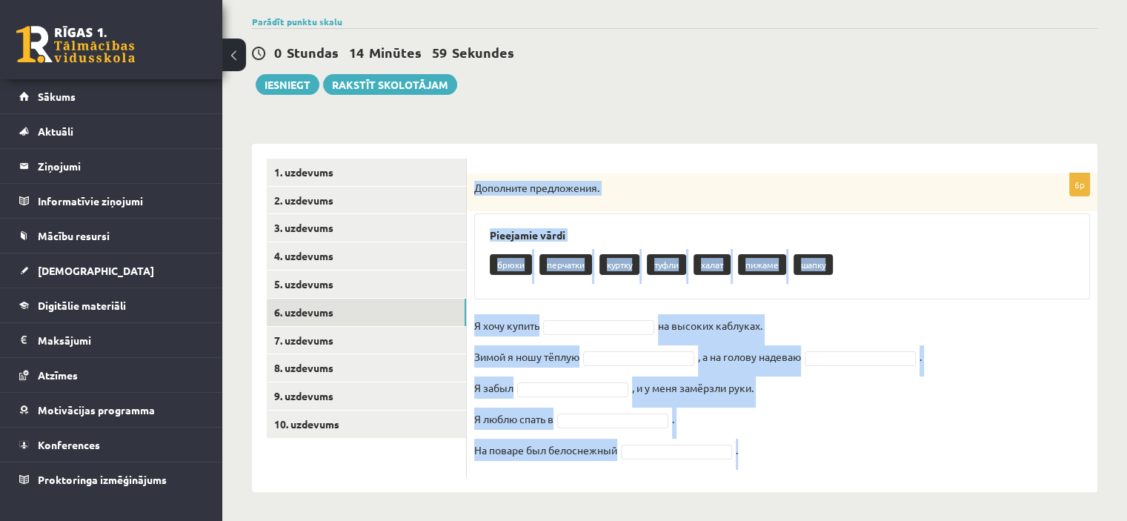
drag, startPoint x: 476, startPoint y: 191, endPoint x: 777, endPoint y: 453, distance: 398.7
click at [777, 453] on div "6p Дополните предложения. Pieejamie vārdi брюки перчатки куртку туфли халат пиж…" at bounding box center [782, 325] width 631 height 304
copy div "Дополните предложения. Pieejamie vārdi брюки перчатки куртку туфли халат пижаме…"
drag, startPoint x: 777, startPoint y: 453, endPoint x: 656, endPoint y: 176, distance: 301.6
click at [656, 176] on div "Дополните предложения." at bounding box center [782, 192] width 631 height 39
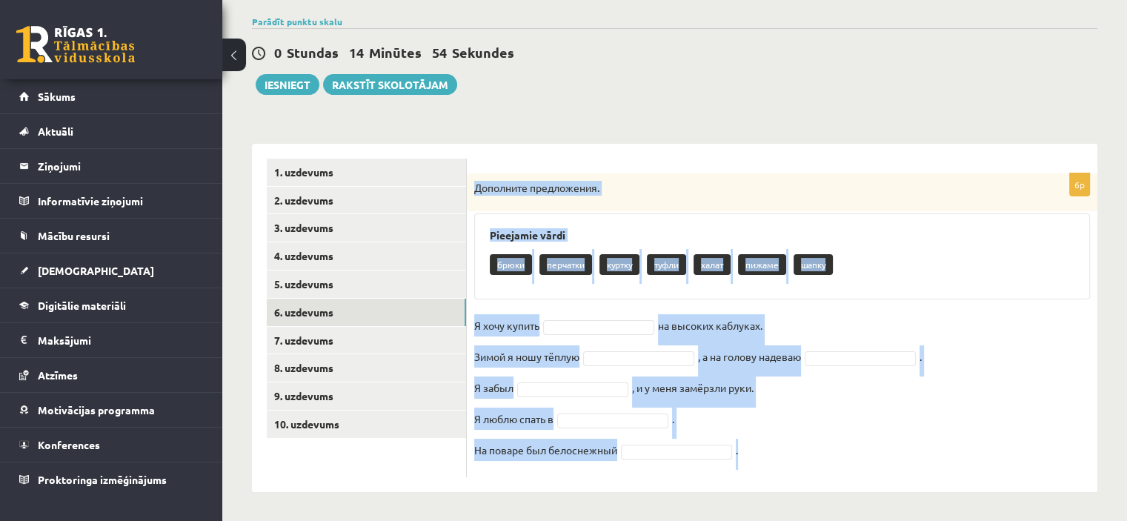
click at [654, 176] on div "Дополните предложения." at bounding box center [782, 192] width 631 height 39
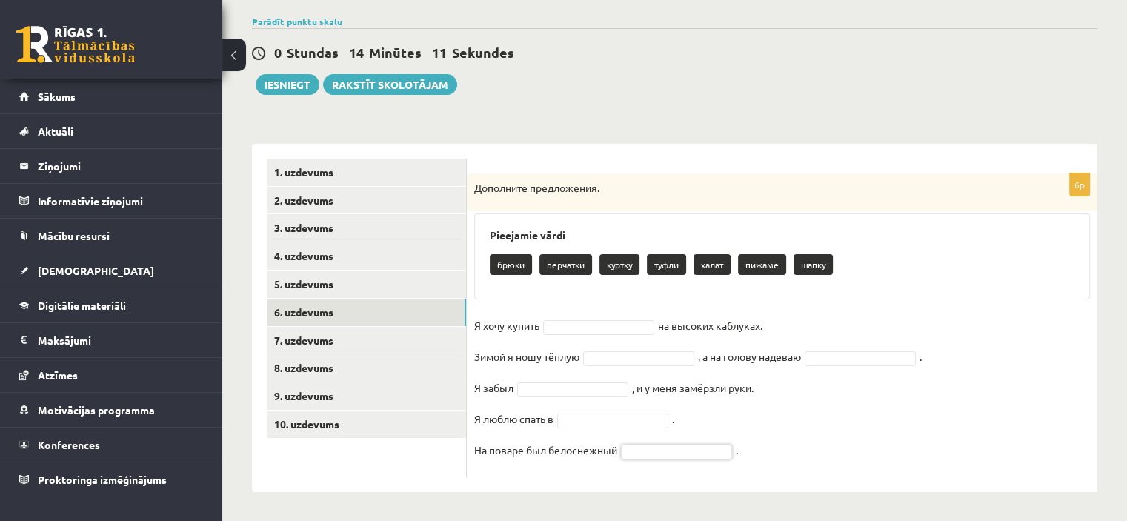
drag, startPoint x: 735, startPoint y: 361, endPoint x: 744, endPoint y: 411, distance: 51.2
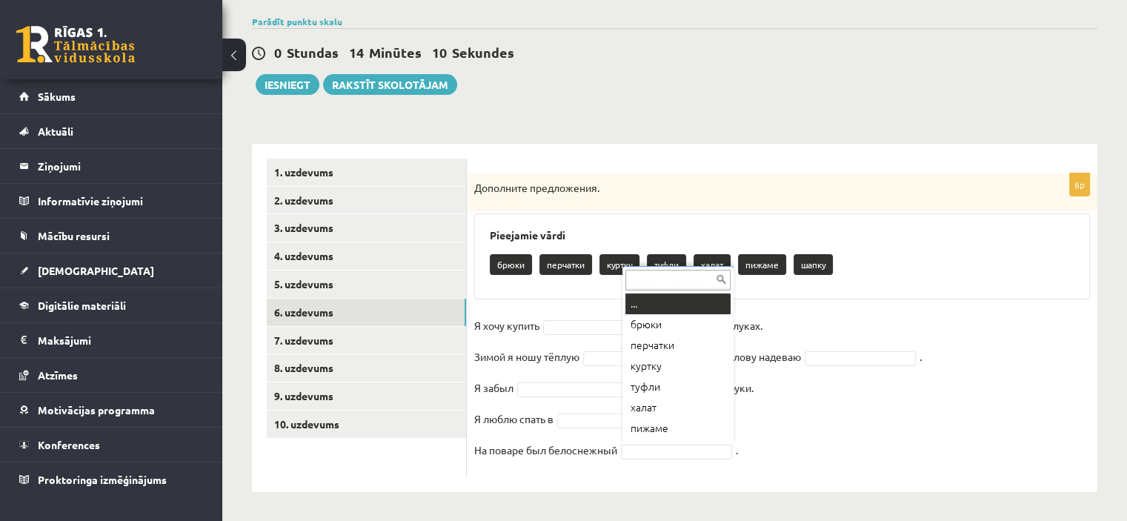
scroll to position [18, 0]
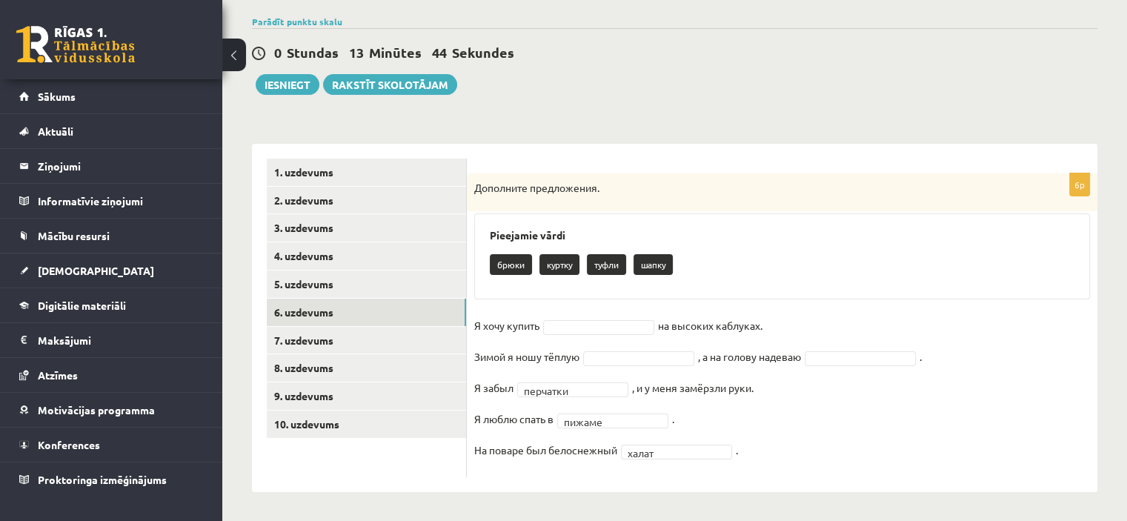
click at [783, 393] on fieldset "Я хочу купить на высоких каблуках. Зимой я ношу тёплую , а на голову надеваю . …" at bounding box center [782, 392] width 616 height 156
click at [578, 314] on fieldset "Я хочу купить на высоких каблуках. Зимой я ношу тёплую куртку ****** , а на гол…" at bounding box center [782, 392] width 616 height 156
click at [797, 325] on fieldset "Я хочу купить туфли ***** на высоких каблуках. Зимой я ношу тёплую куртку *****…" at bounding box center [782, 392] width 616 height 156
click at [785, 325] on fieldset "Я хочу купить туфли ***** на высоких каблуках. Зимой я ношу тёплую куртку *****…" at bounding box center [782, 392] width 616 height 156
click at [803, 319] on fieldset "Я хочу купить туфли ***** на высоких каблуках. Зимой я ношу тёплую куртку *****…" at bounding box center [782, 392] width 616 height 156
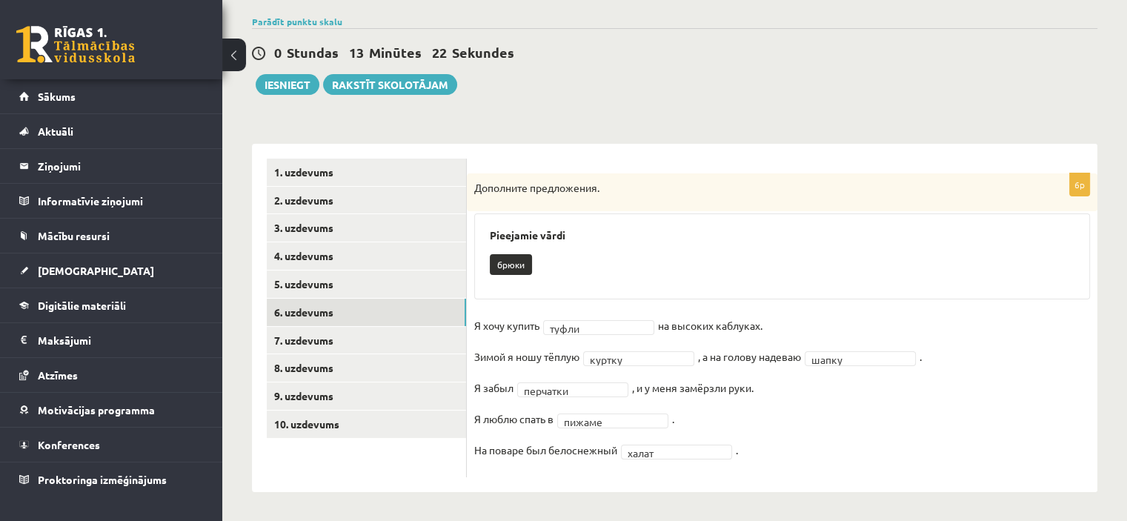
click at [788, 326] on fieldset "Я хочу купить туфли ***** на высоких каблуках. Зимой я ношу тёплую куртку *****…" at bounding box center [782, 392] width 616 height 156
click at [774, 325] on fieldset "Я хочу купить туфли ***** на высоких каблуках. Зимой я ношу тёплую куртку *****…" at bounding box center [782, 392] width 616 height 156
click at [789, 324] on fieldset "Я хочу купить туфли ***** на высоких каблуках. Зимой я ношу тёплую куртку *****…" at bounding box center [782, 392] width 616 height 156
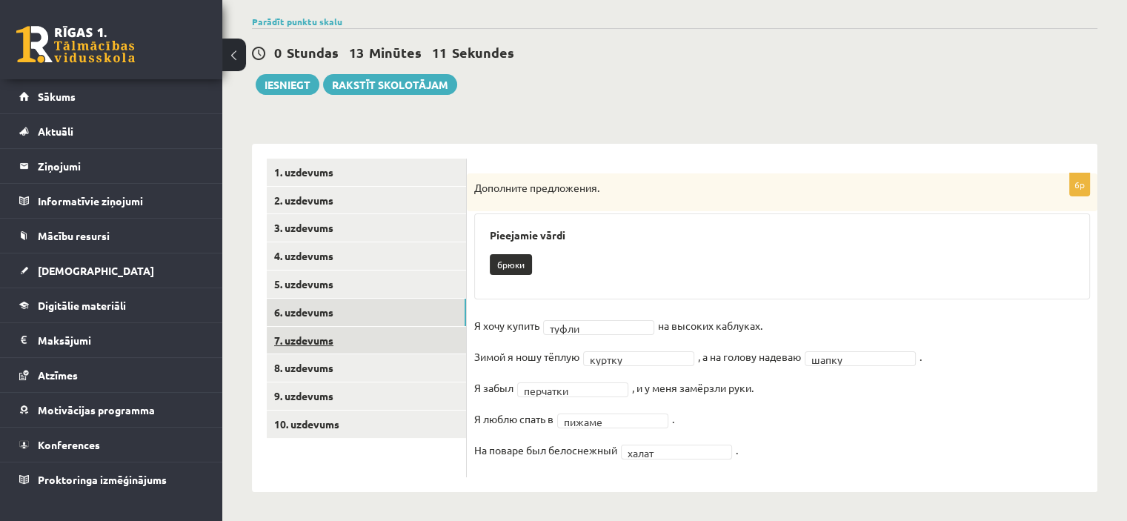
click at [391, 328] on link "7. uzdevums" at bounding box center [366, 340] width 199 height 27
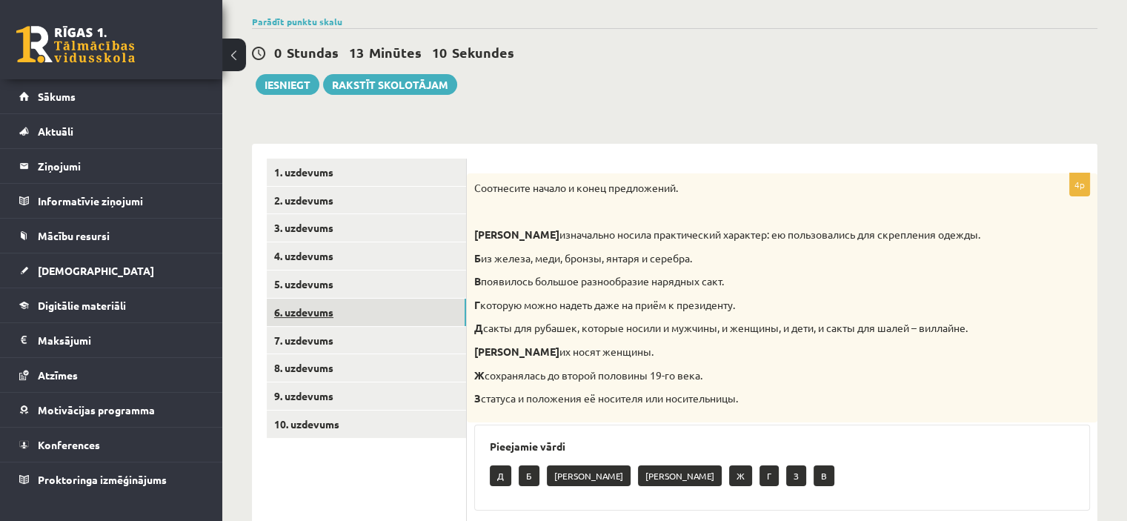
click at [385, 314] on link "6. uzdevums" at bounding box center [366, 312] width 199 height 27
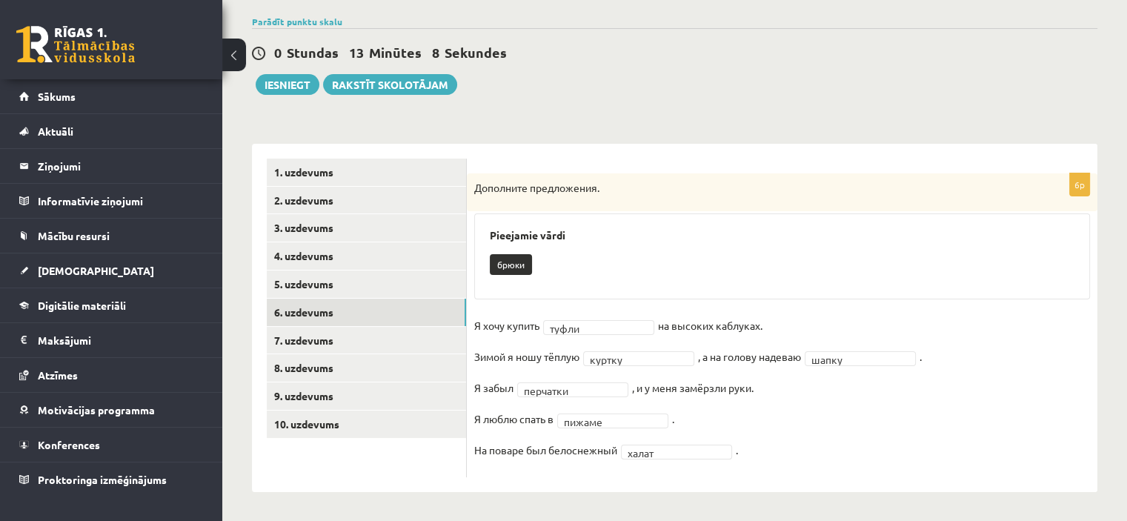
click at [771, 331] on fieldset "Я хочу купить туфли ***** на высоких каблуках. Зимой я ношу тёплую куртку *****…" at bounding box center [782, 392] width 616 height 156
click at [771, 326] on fieldset "Я хочу купить туфли ***** на высоких каблуках. Зимой я ношу тёплую куртку *****…" at bounding box center [782, 392] width 616 height 156
click at [753, 329] on fieldset "Я хочу купить туфли ***** на высоких каблуках. Зимой я ношу тёплую куртку *****…" at bounding box center [782, 392] width 616 height 156
click at [367, 343] on link "7. uzdevums" at bounding box center [366, 340] width 199 height 27
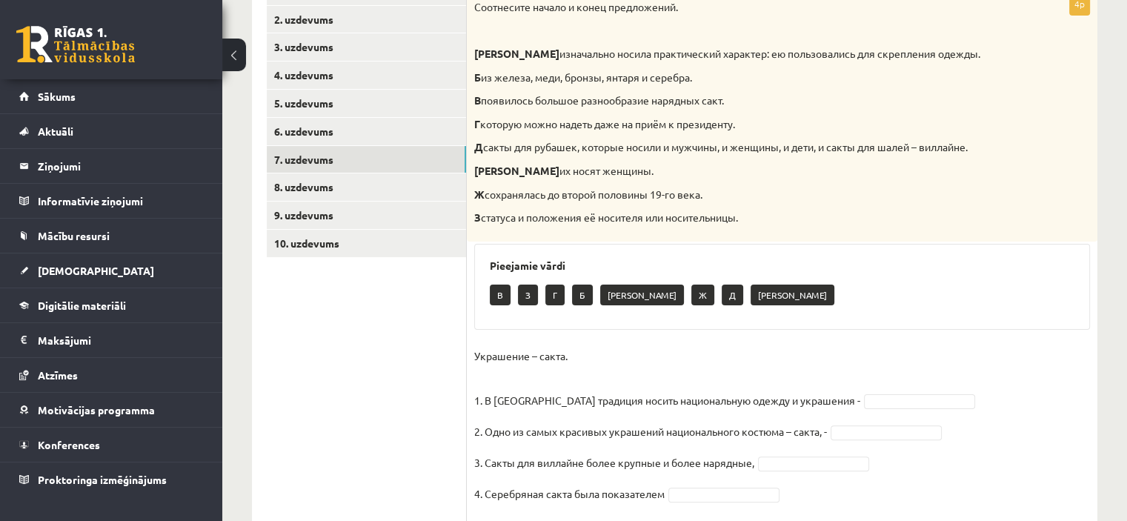
scroll to position [290, 0]
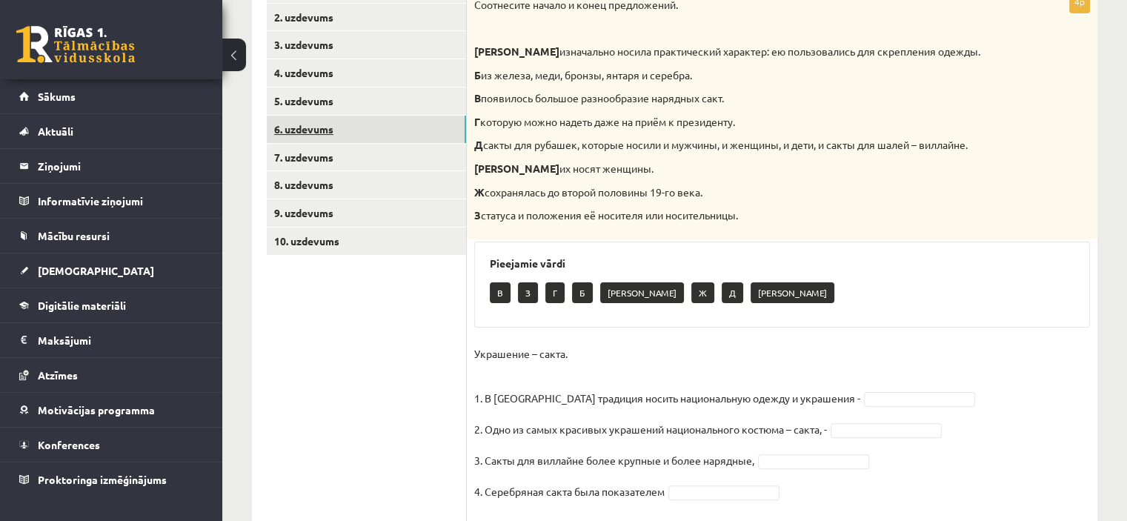
click at [418, 142] on link "6. uzdevums" at bounding box center [366, 129] width 199 height 27
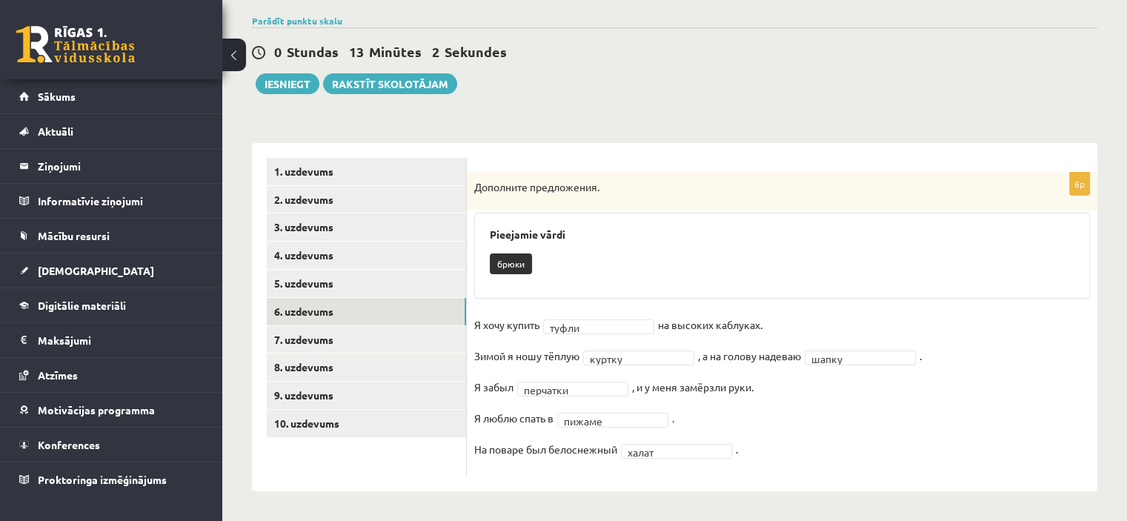
scroll to position [107, 0]
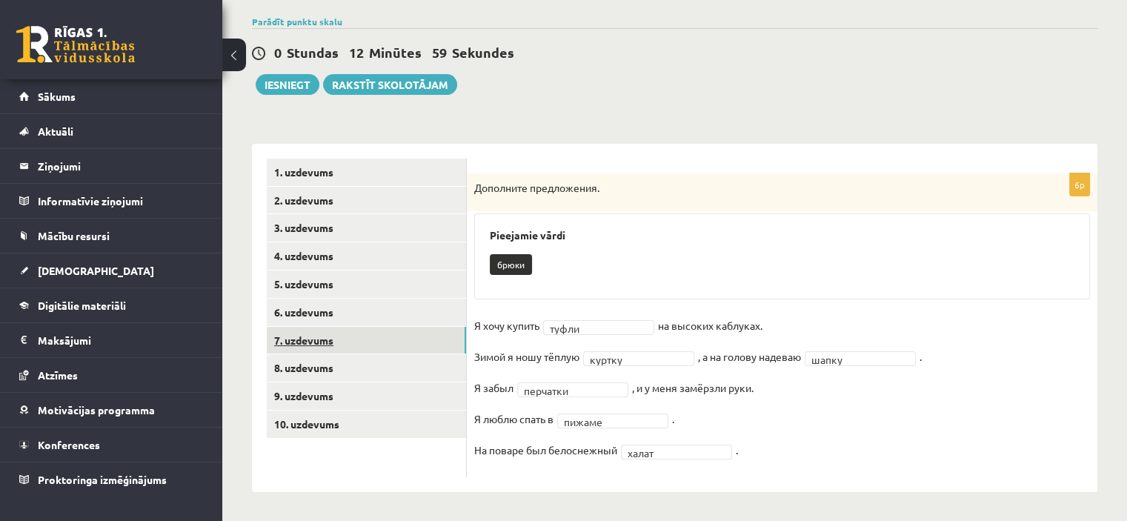
click at [378, 350] on link "7. uzdevums" at bounding box center [366, 340] width 199 height 27
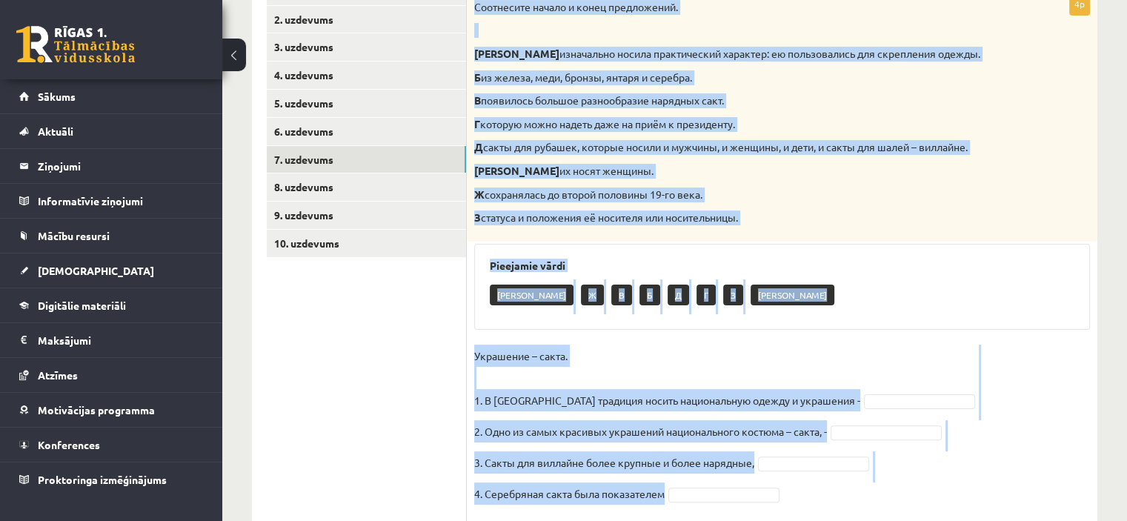
scroll to position [354, 0]
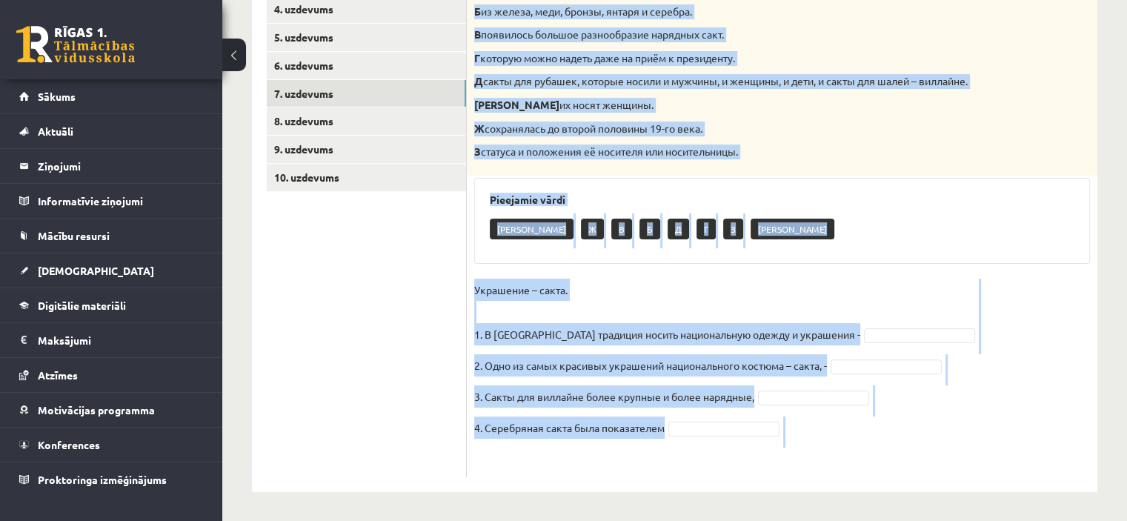
drag, startPoint x: 474, startPoint y: 103, endPoint x: 833, endPoint y: 448, distance: 498.4
click at [833, 448] on div "4p Соотнесите начало и конец предложений. А изначально носила практический хара…" at bounding box center [782, 202] width 631 height 551
copy div "Соотнесите начало и конец предложений. А изначально носила практический характе…"
click at [833, 448] on fieldset "Украшение – сакта. 1. В Латвии традиция носить национальную одежду и украшения …" at bounding box center [782, 374] width 616 height 191
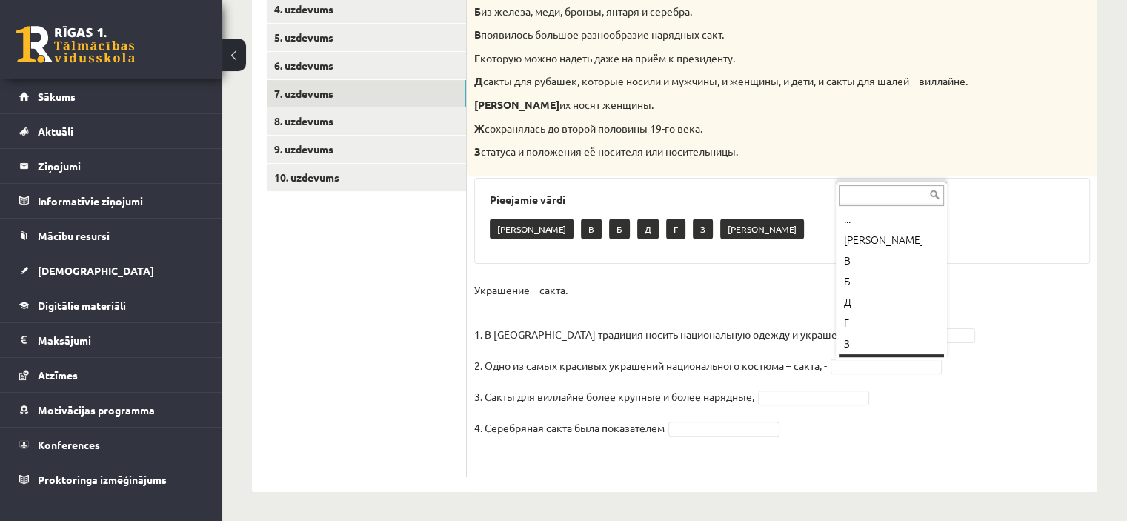
scroll to position [18, 0]
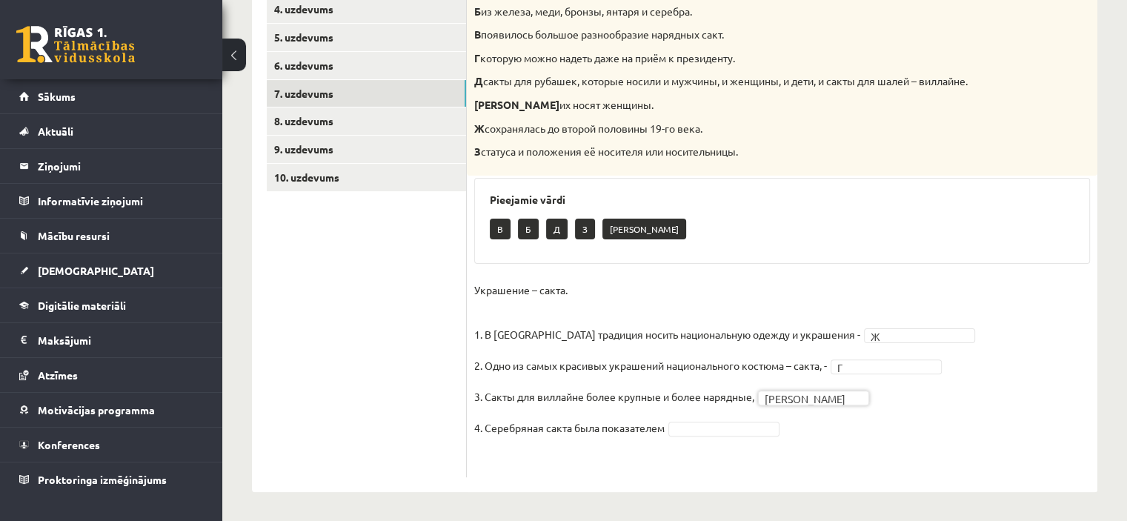
click at [720, 436] on fieldset "Украшение – сакта. 1. В Латвии традиция носить национальную одежду и украшения …" at bounding box center [782, 374] width 616 height 191
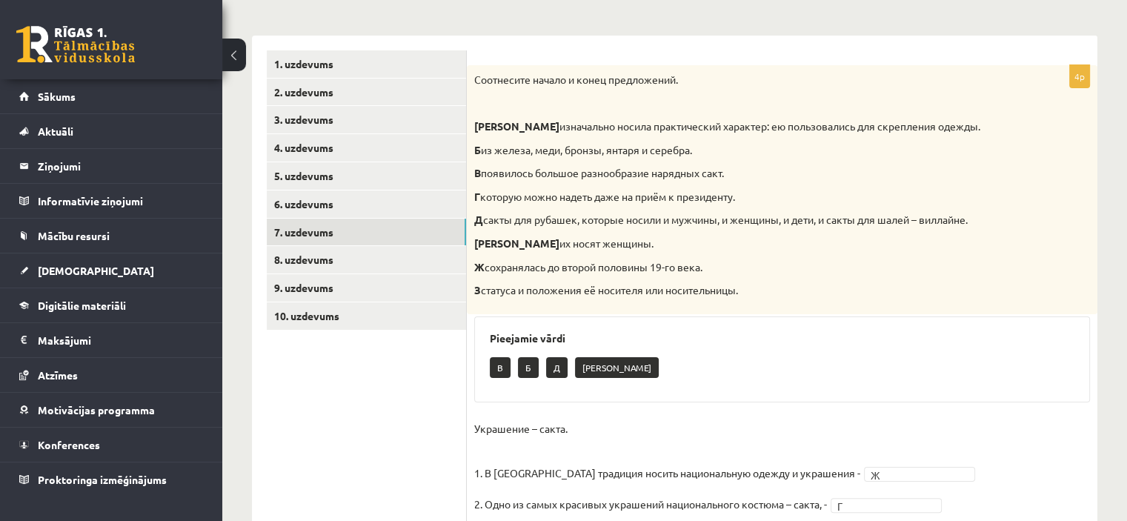
scroll to position [201, 0]
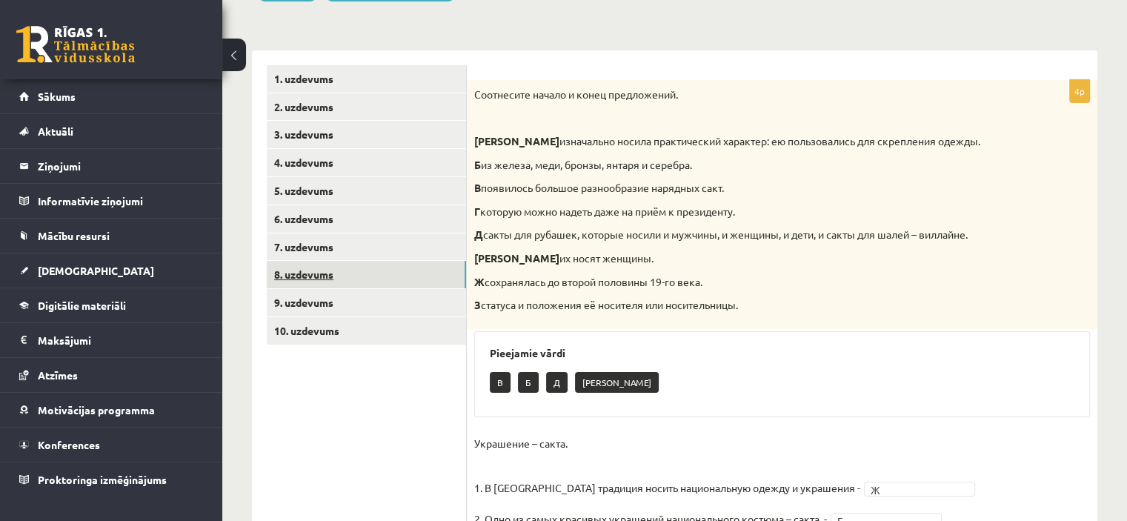
click at [383, 266] on link "8. uzdevums" at bounding box center [366, 274] width 199 height 27
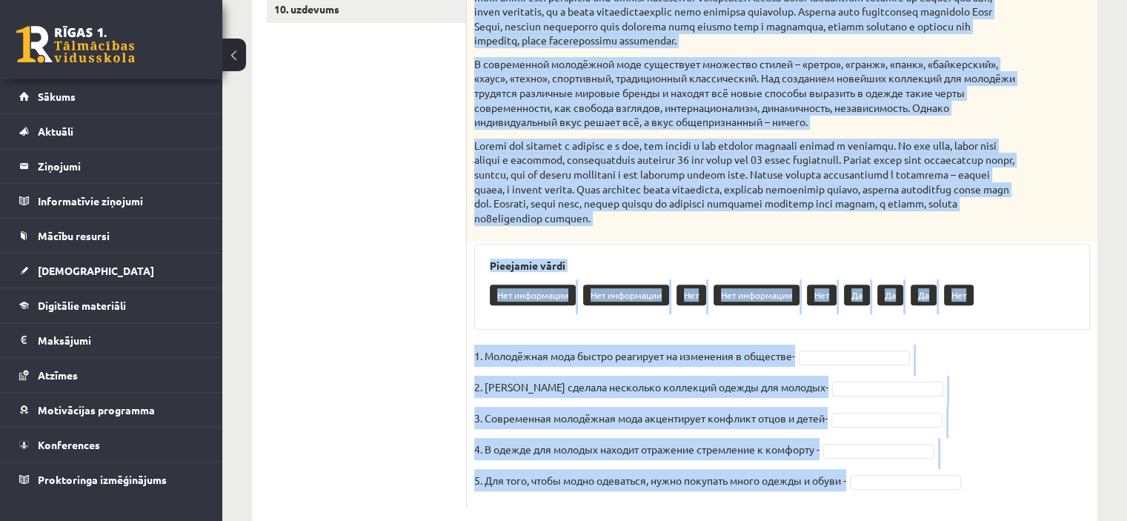
scroll to position [568, 0]
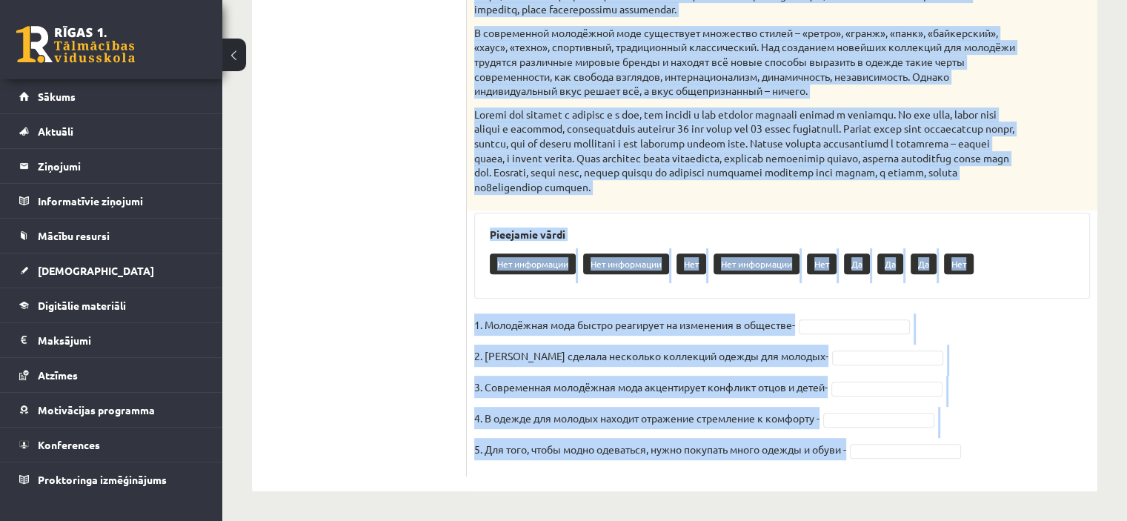
drag, startPoint x: 474, startPoint y: 139, endPoint x: 990, endPoint y: 475, distance: 615.8
click at [990, 475] on div "5p Прочитайте текст и выполните задание. Главное отличие молодёжной моды состои…" at bounding box center [782, 101] width 631 height 749
copy div "Прочитайте текст и выполните задание. Главное отличие молодёжной моды состоит в…"
click at [1067, 405] on fieldset "1. Молодёжная мода быстро реагирует на изменения в обществе- 2. Коко Шанель сде…" at bounding box center [782, 391] width 616 height 156
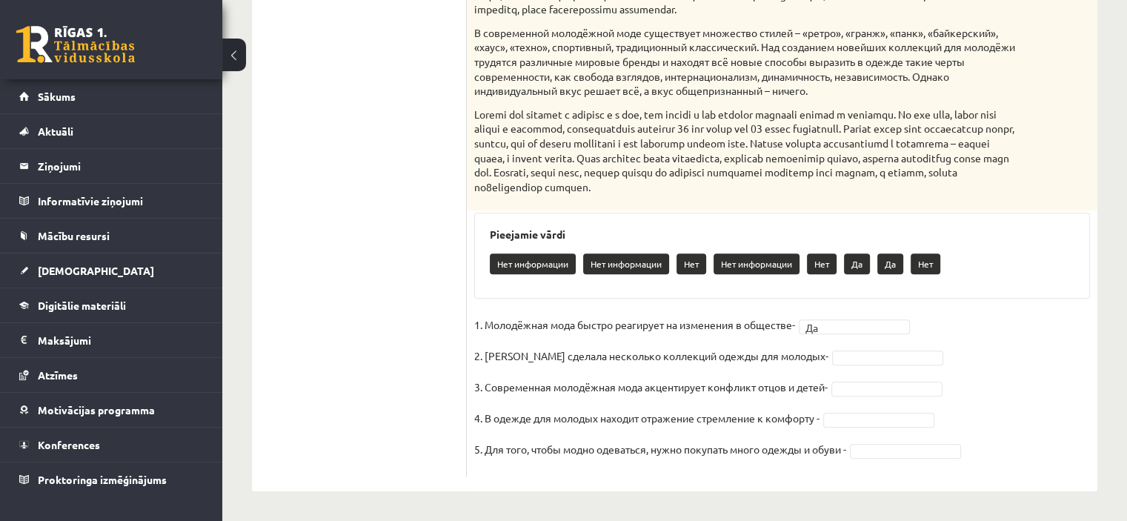
click at [834, 343] on fieldset "1. Молодёжная мода быстро реагирует на изменения в обществе- Да ** 2. Коко Шане…" at bounding box center [782, 391] width 616 height 156
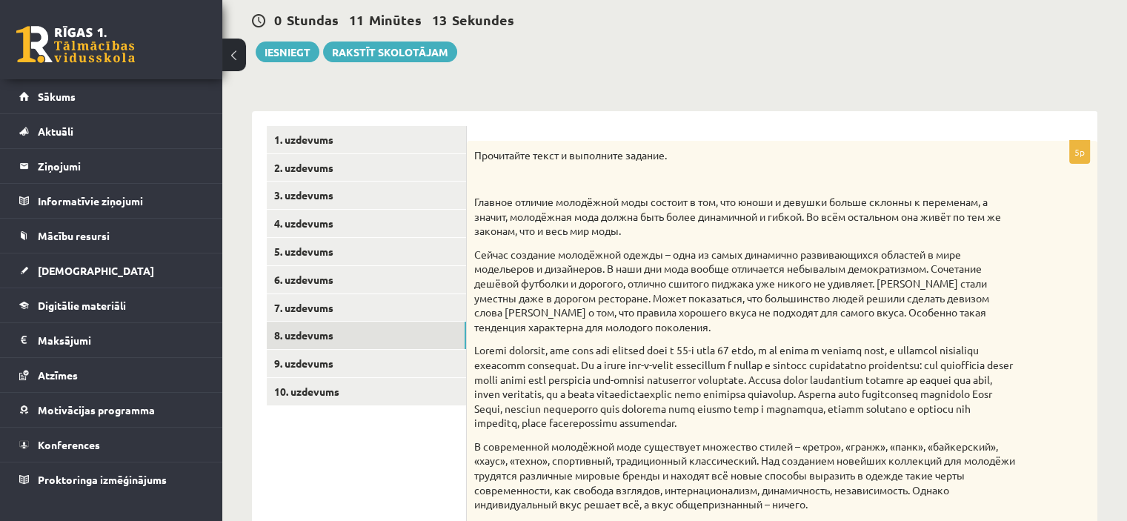
scroll to position [137, 0]
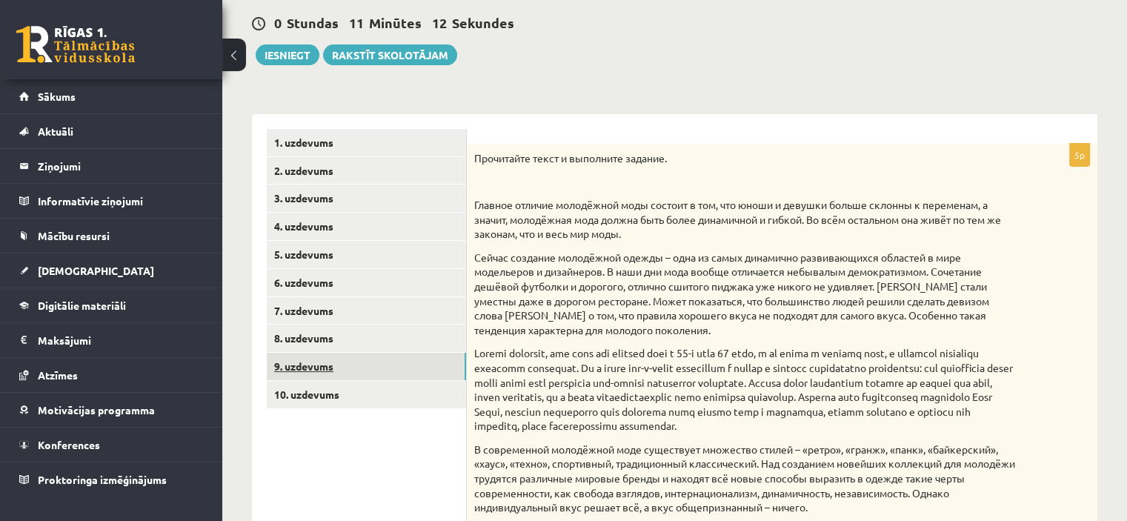
click at [384, 361] on link "9. uzdevums" at bounding box center [366, 366] width 199 height 27
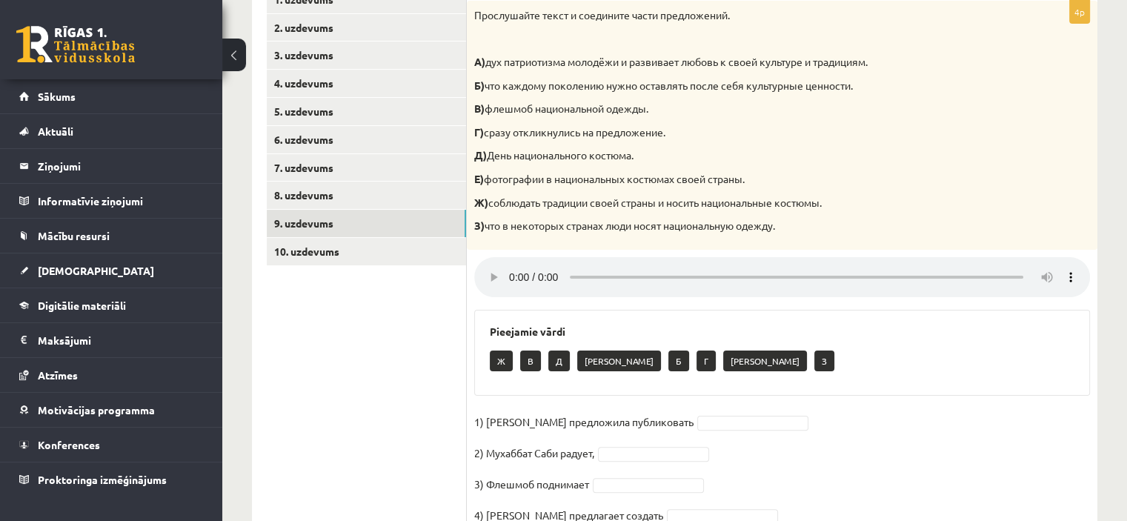
scroll to position [346, 0]
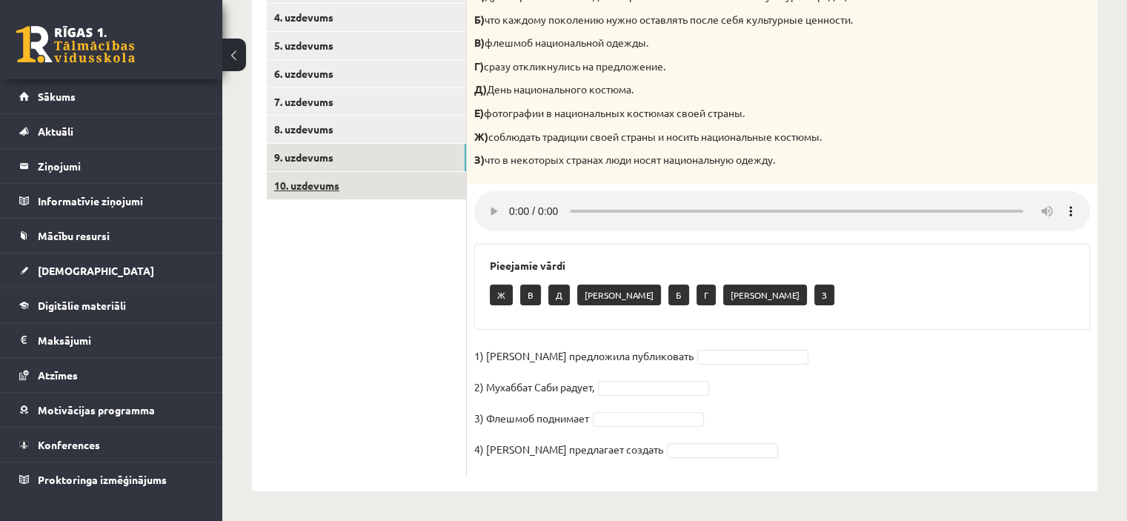
click at [368, 185] on link "10. uzdevums" at bounding box center [366, 185] width 199 height 27
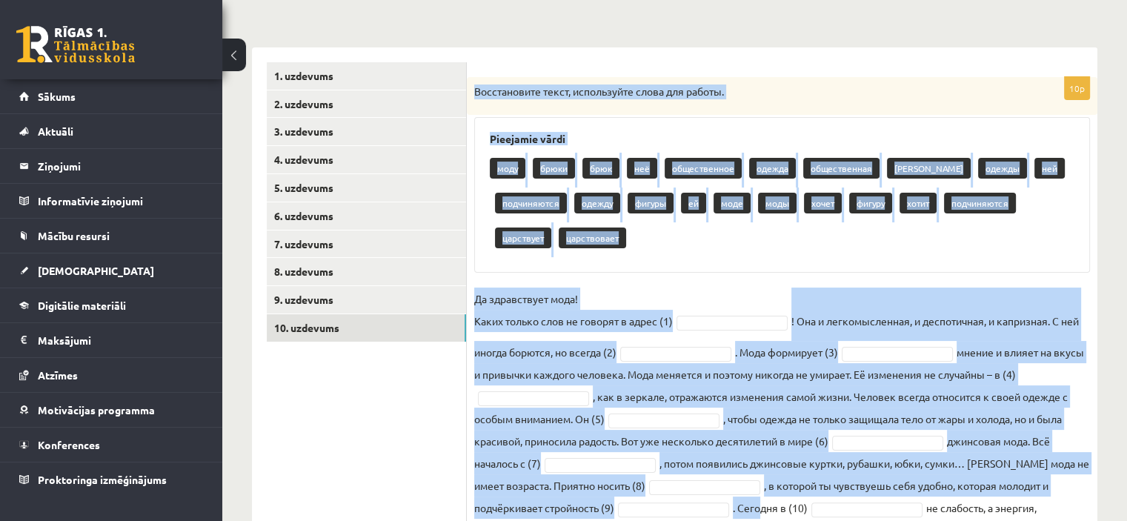
scroll to position [276, 0]
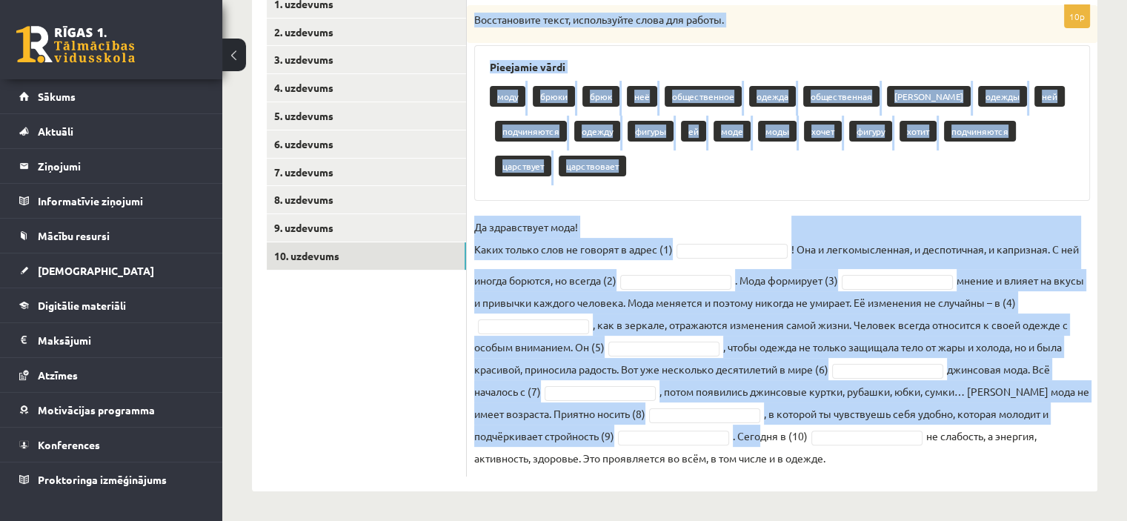
drag, startPoint x: 474, startPoint y: 130, endPoint x: 848, endPoint y: 458, distance: 497.2
click at [848, 458] on div "10p Восстановите текст, используйте слова для работы. Pieejamie vārdi моду брюк…" at bounding box center [782, 240] width 631 height 471
copy div "Восстановите текст, используйте слова для работы. Pieejamie vārdi моду брюки бр…"
click at [848, 458] on fieldset "Да здравствует мода! Каких только слов не говорят в адрес (1) ! Она и легкомысл…" at bounding box center [782, 342] width 616 height 253
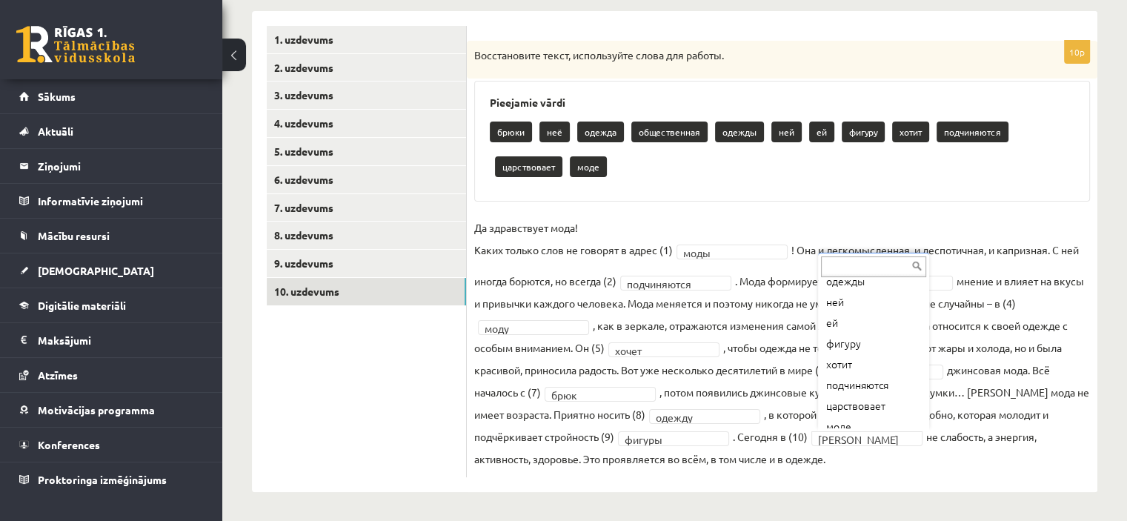
scroll to position [122, 0]
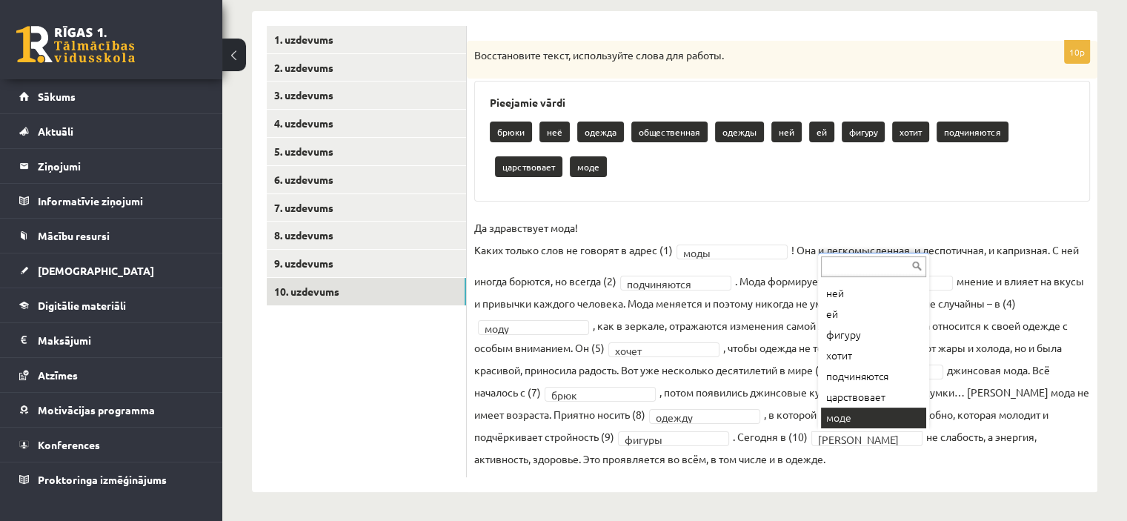
click at [865, 413] on fieldset "**********" at bounding box center [782, 342] width 616 height 253
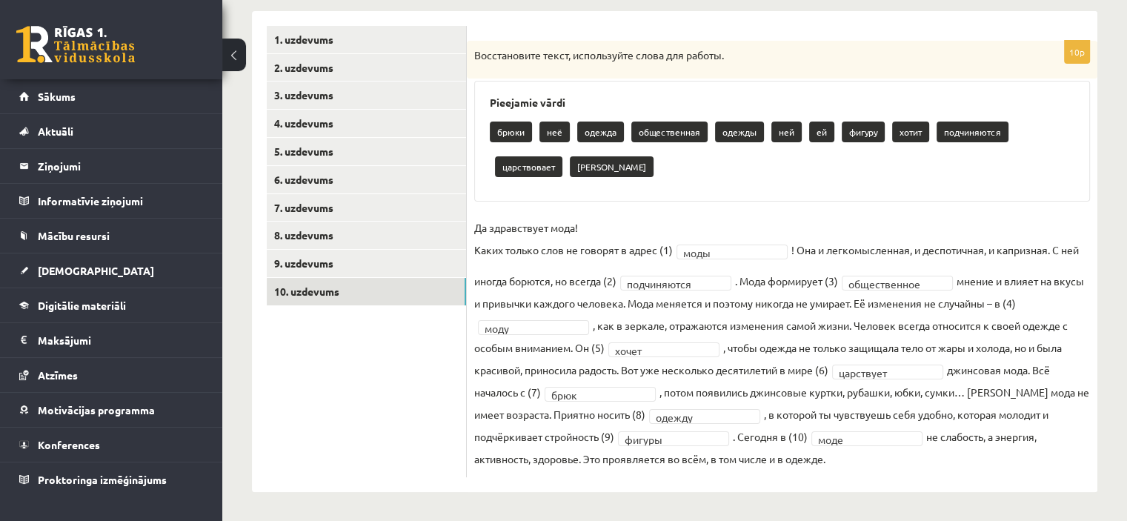
click at [677, 173] on div "брюки неё одежда общественная одежды ней ей фигуру хотит подчиняются царствовае…" at bounding box center [782, 151] width 585 height 70
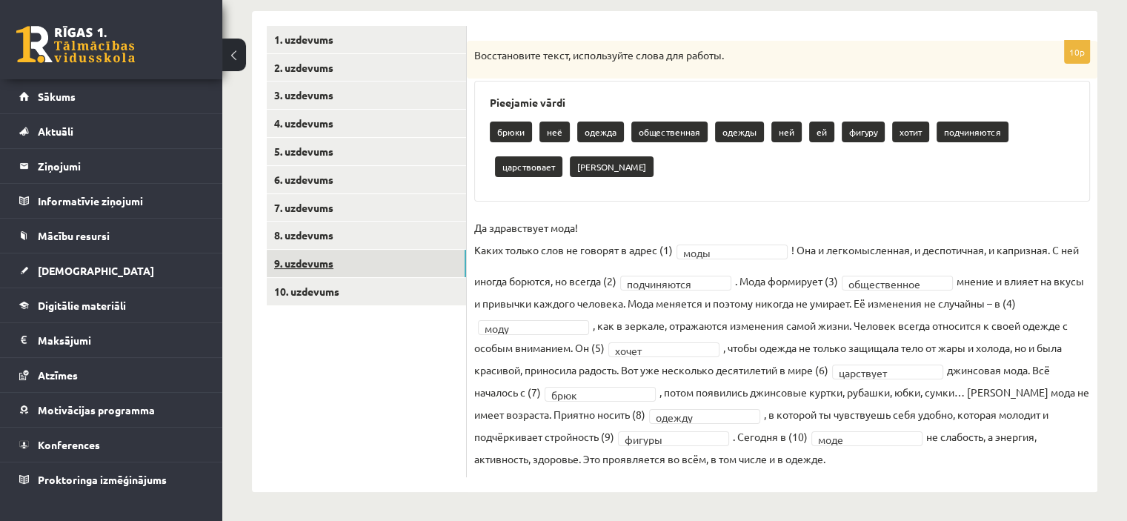
click at [373, 260] on link "9. uzdevums" at bounding box center [366, 263] width 199 height 27
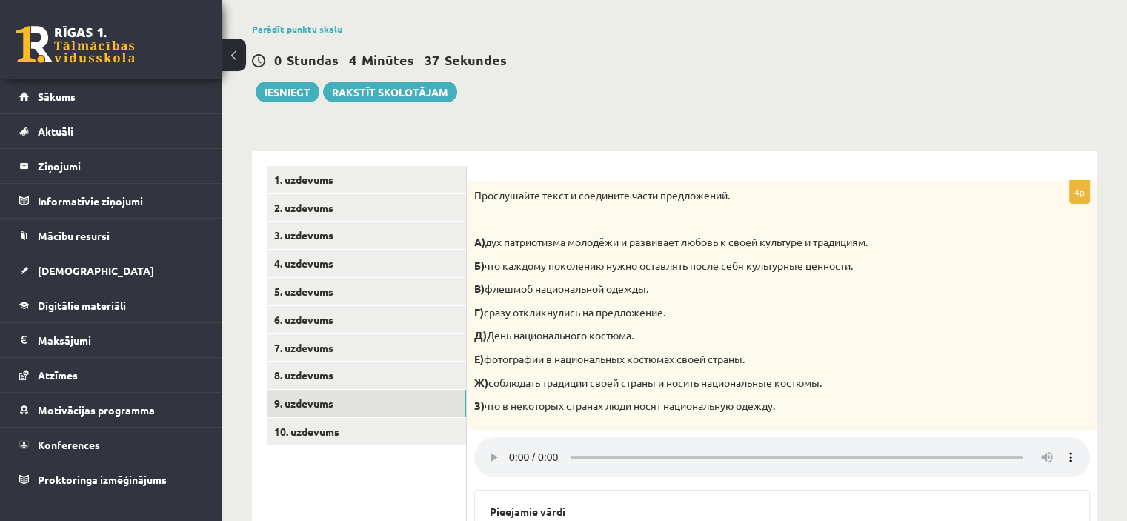
scroll to position [98, 0]
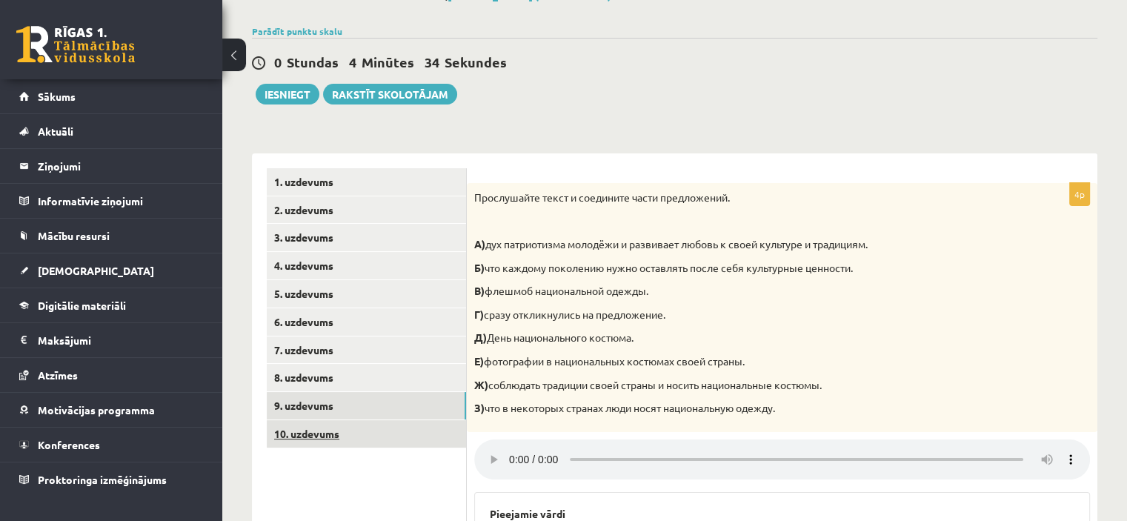
click at [433, 434] on link "10. uzdevums" at bounding box center [366, 433] width 199 height 27
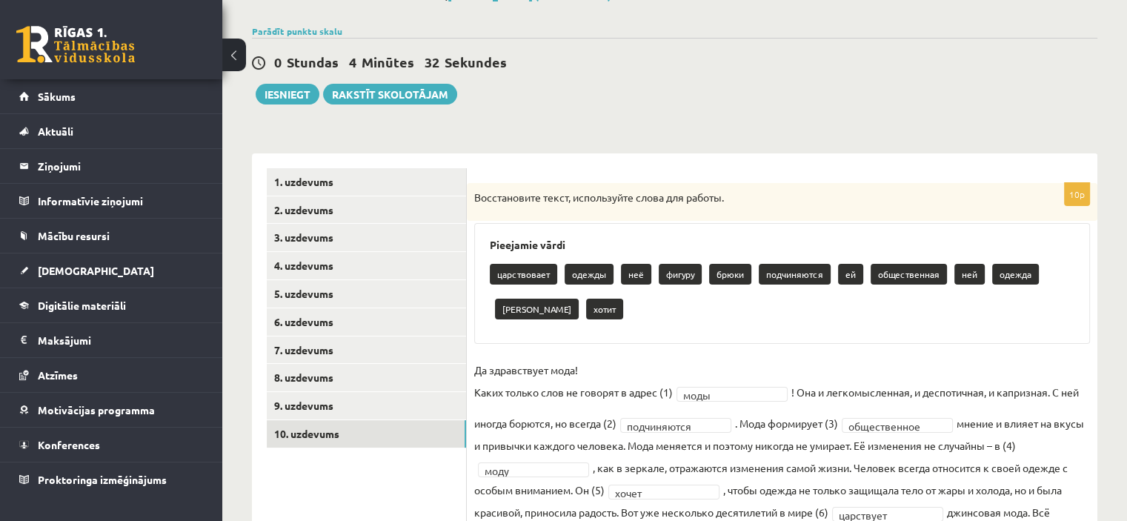
scroll to position [240, 0]
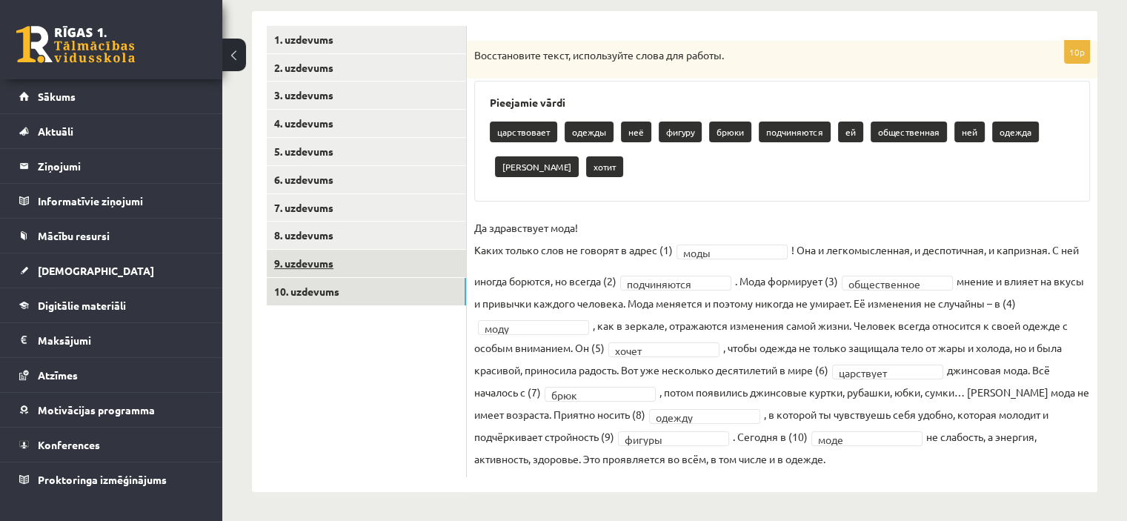
click at [396, 269] on link "9. uzdevums" at bounding box center [366, 263] width 199 height 27
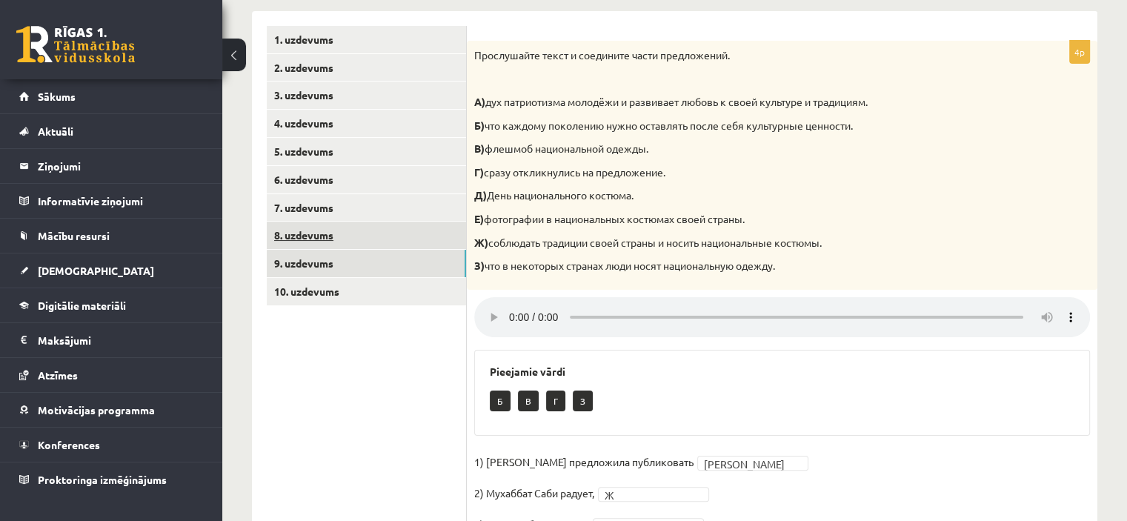
click at [378, 240] on link "8. uzdevums" at bounding box center [366, 235] width 199 height 27
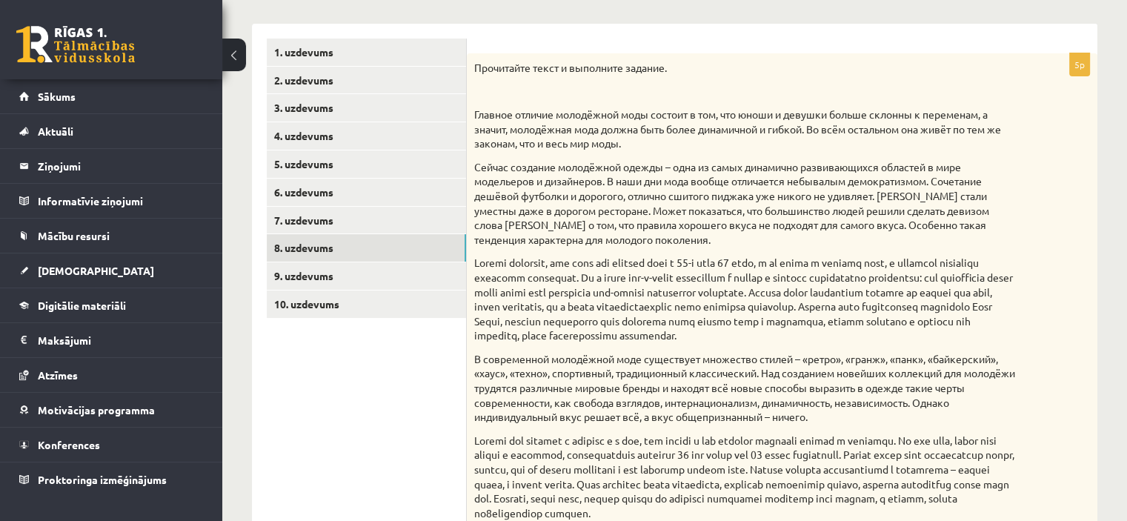
scroll to position [200, 0]
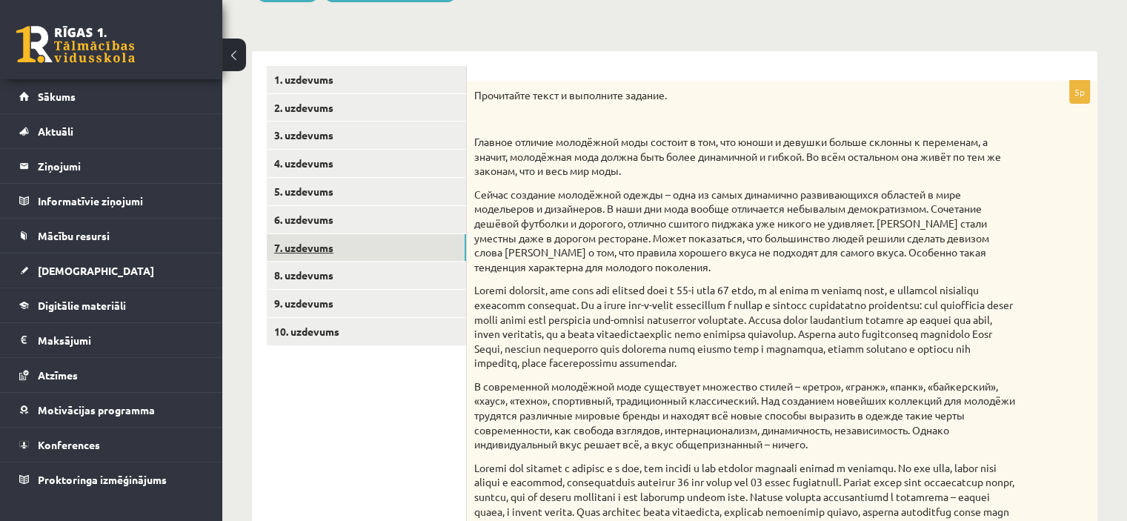
click at [411, 239] on link "7. uzdevums" at bounding box center [366, 247] width 199 height 27
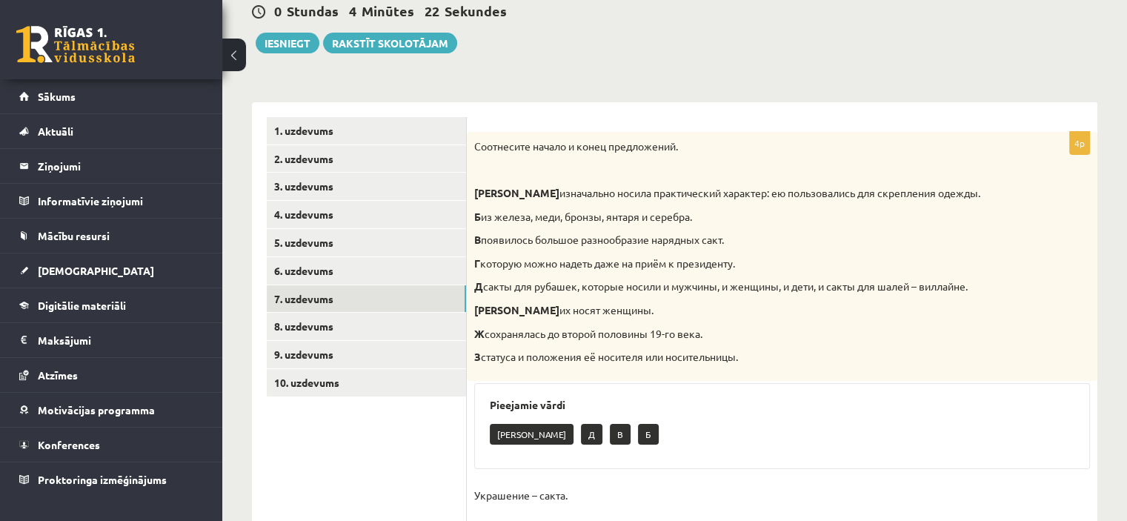
scroll to position [117, 0]
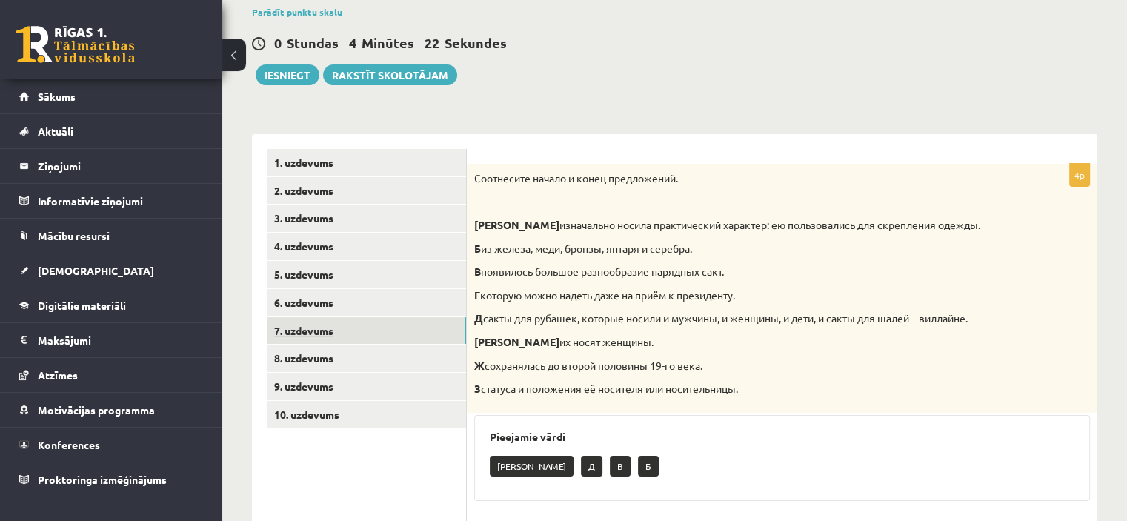
click at [392, 323] on link "7. uzdevums" at bounding box center [366, 330] width 199 height 27
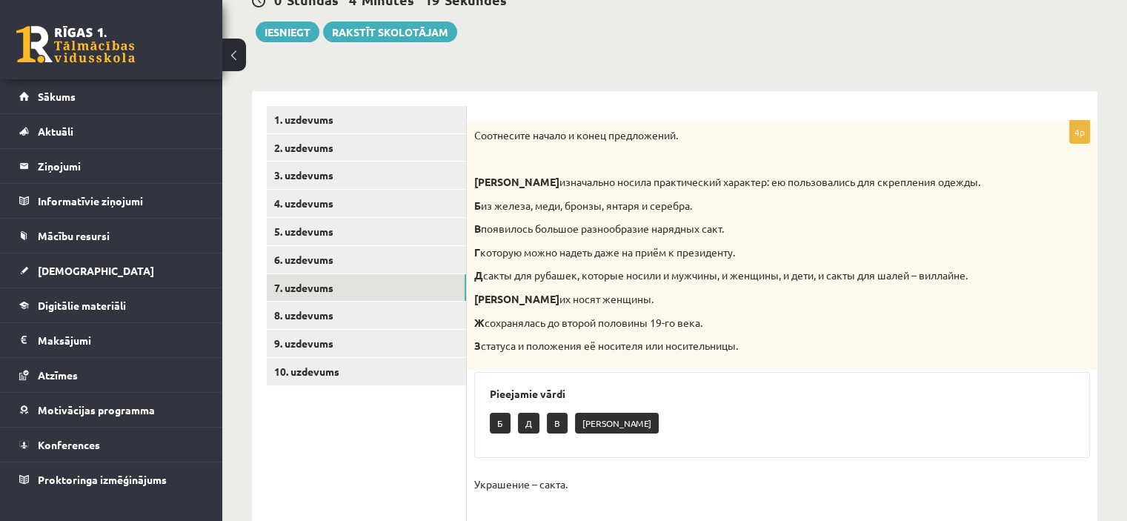
scroll to position [154, 0]
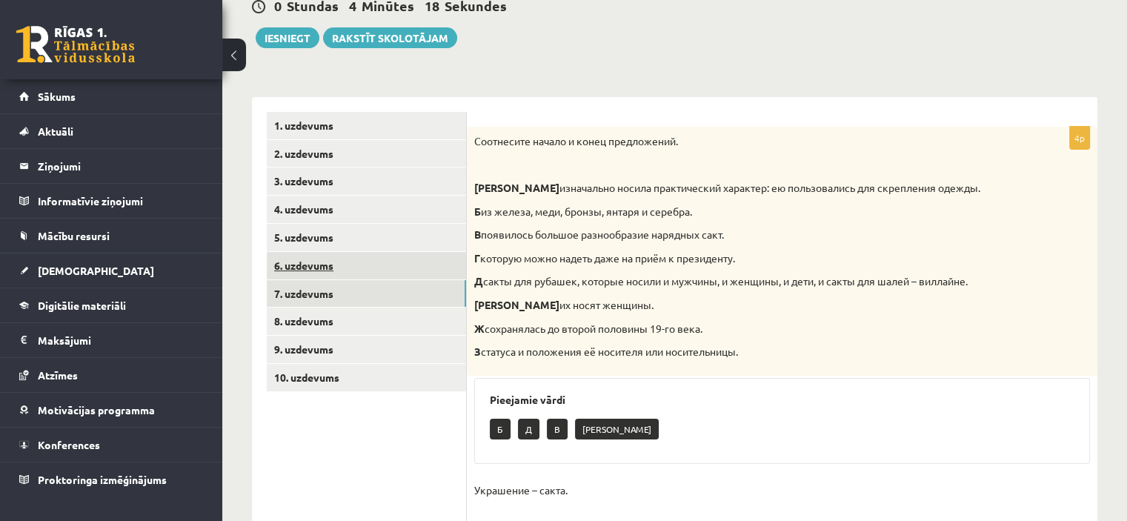
click at [433, 269] on link "6. uzdevums" at bounding box center [366, 265] width 199 height 27
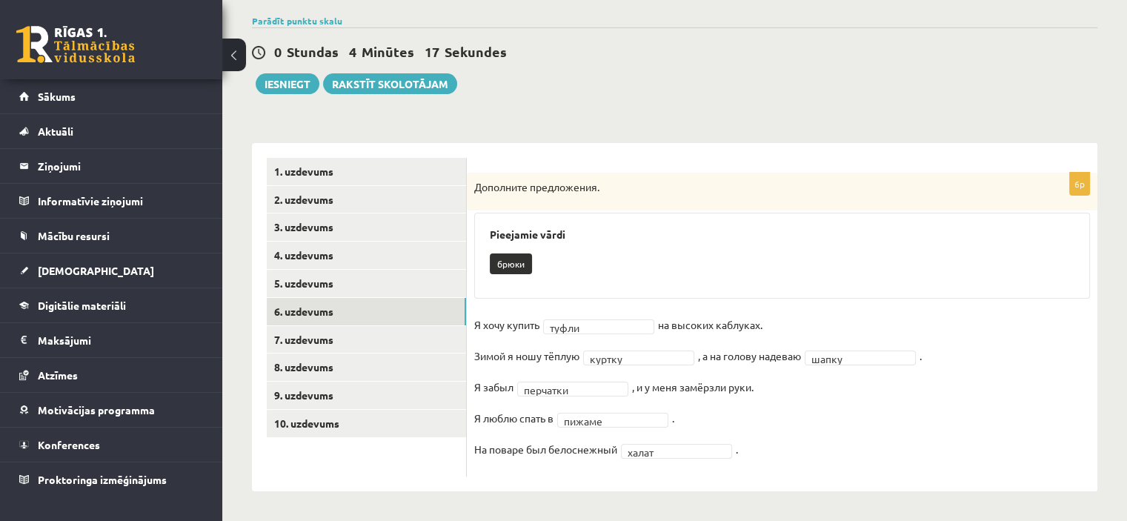
scroll to position [107, 0]
click at [388, 285] on link "5. uzdevums" at bounding box center [366, 283] width 199 height 27
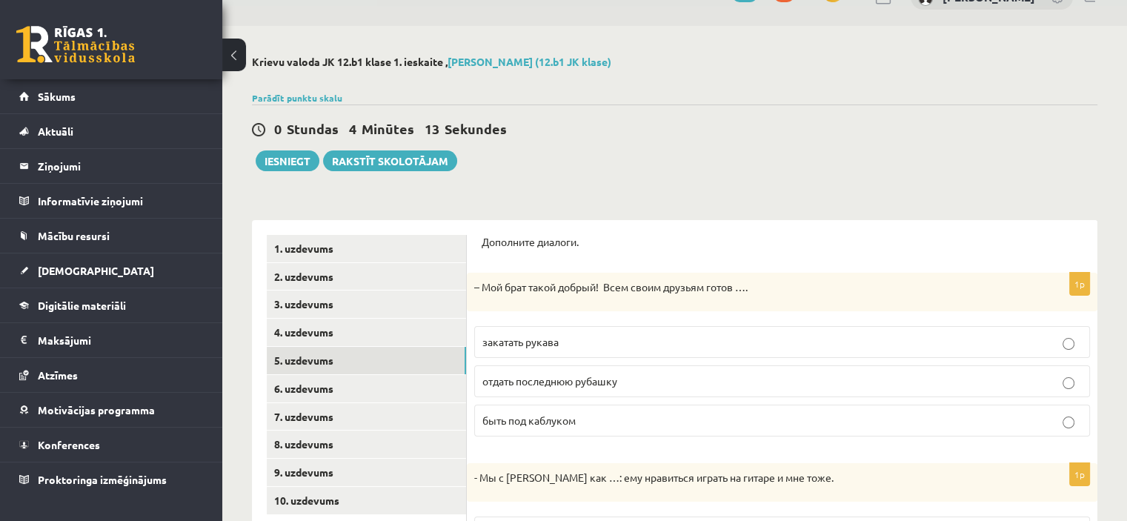
scroll to position [29, 0]
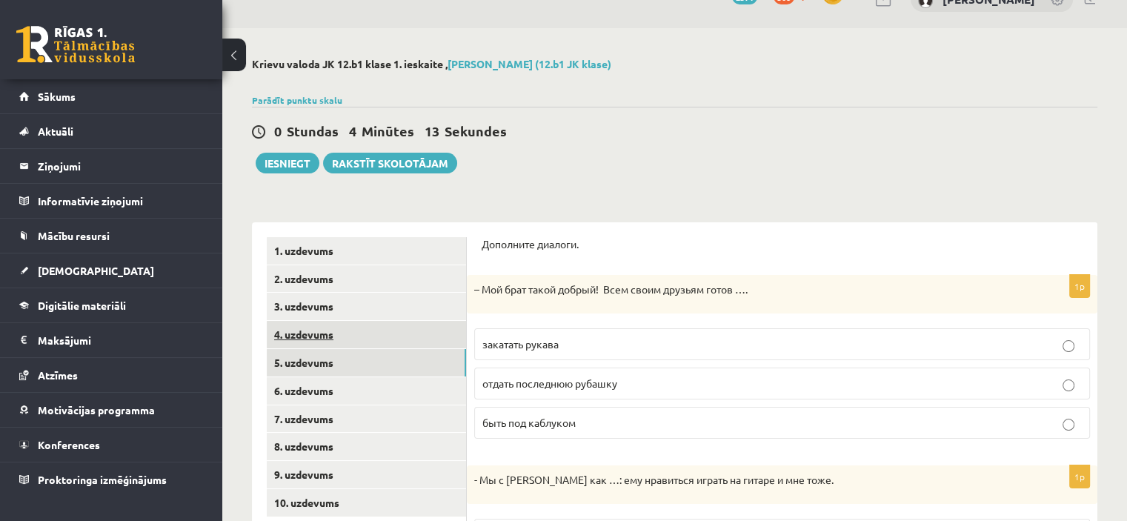
click at [431, 332] on link "4. uzdevums" at bounding box center [366, 334] width 199 height 27
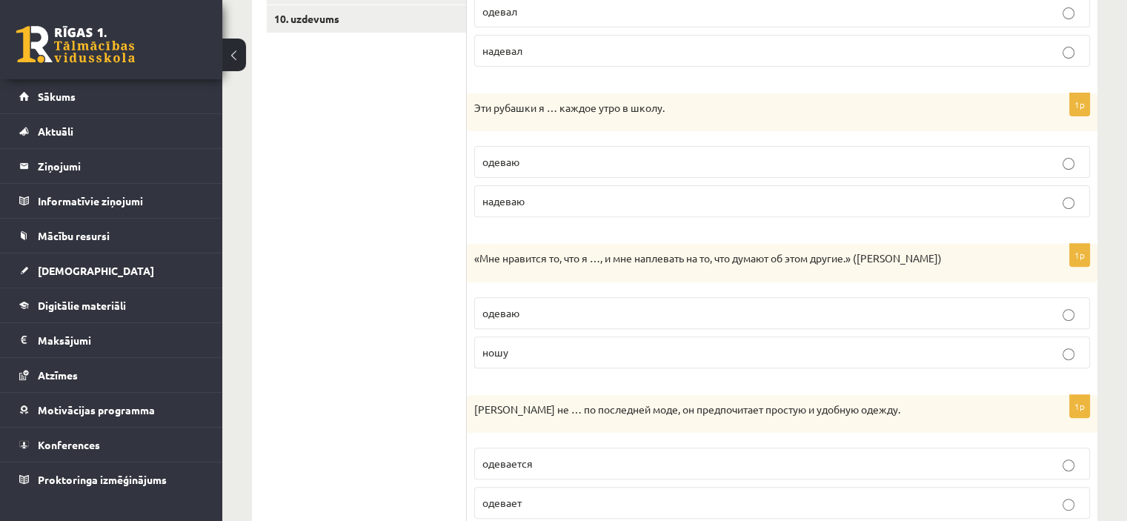
scroll to position [23, 0]
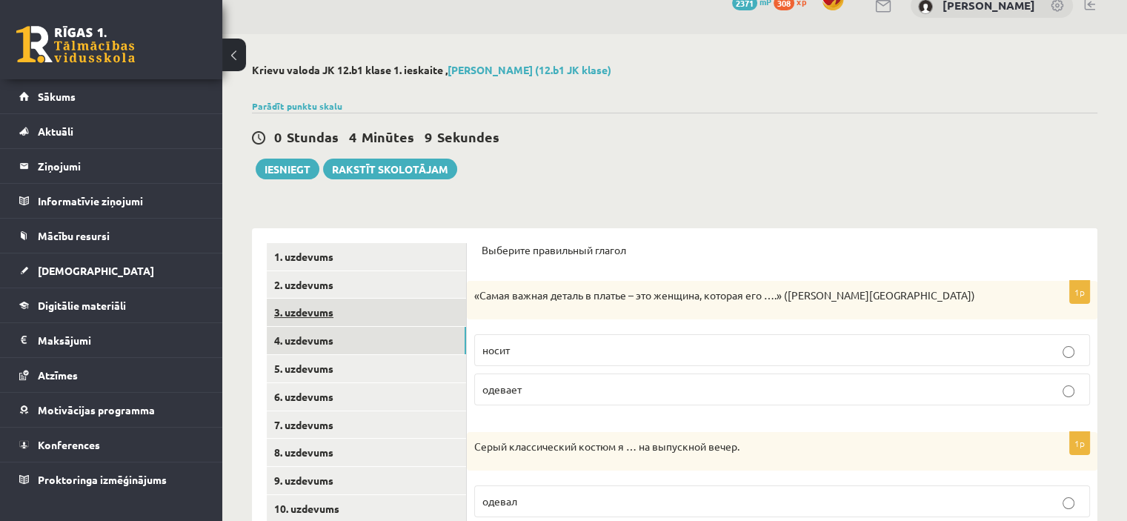
click at [436, 322] on link "3. uzdevums" at bounding box center [366, 312] width 199 height 27
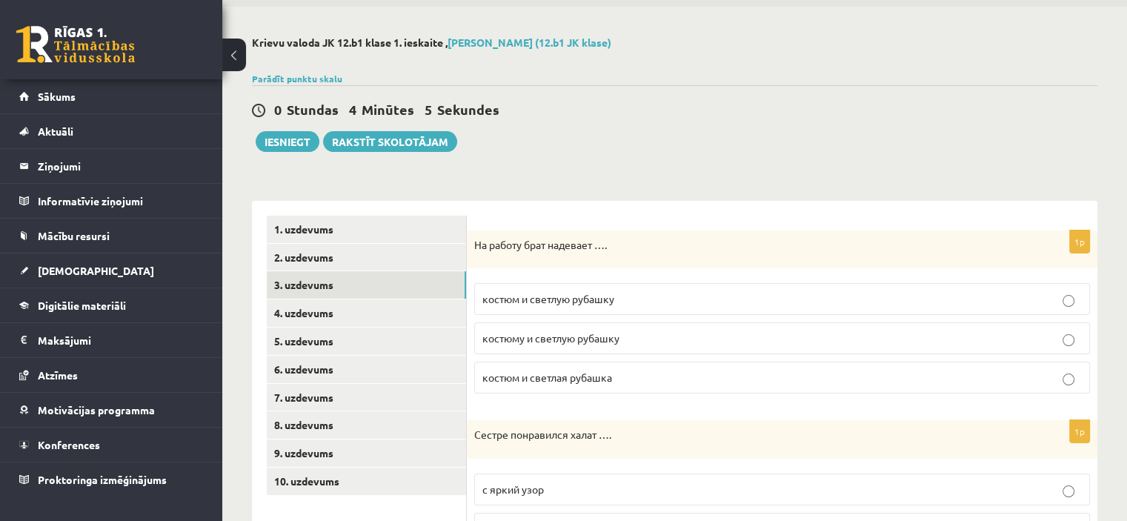
scroll to position [47, 0]
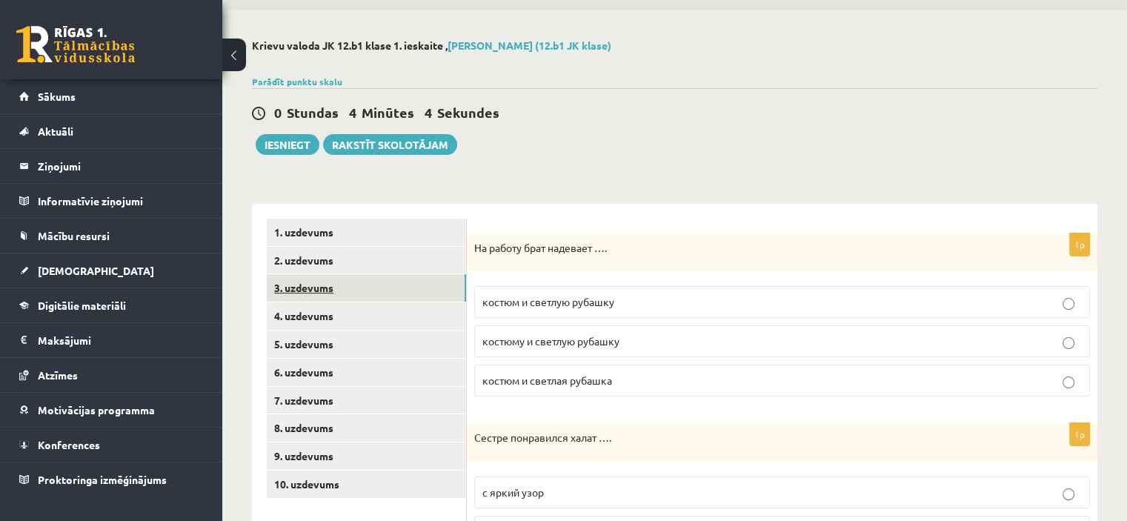
click at [365, 278] on link "3. uzdevums" at bounding box center [366, 287] width 199 height 27
click at [353, 269] on link "2. uzdevums" at bounding box center [366, 260] width 199 height 27
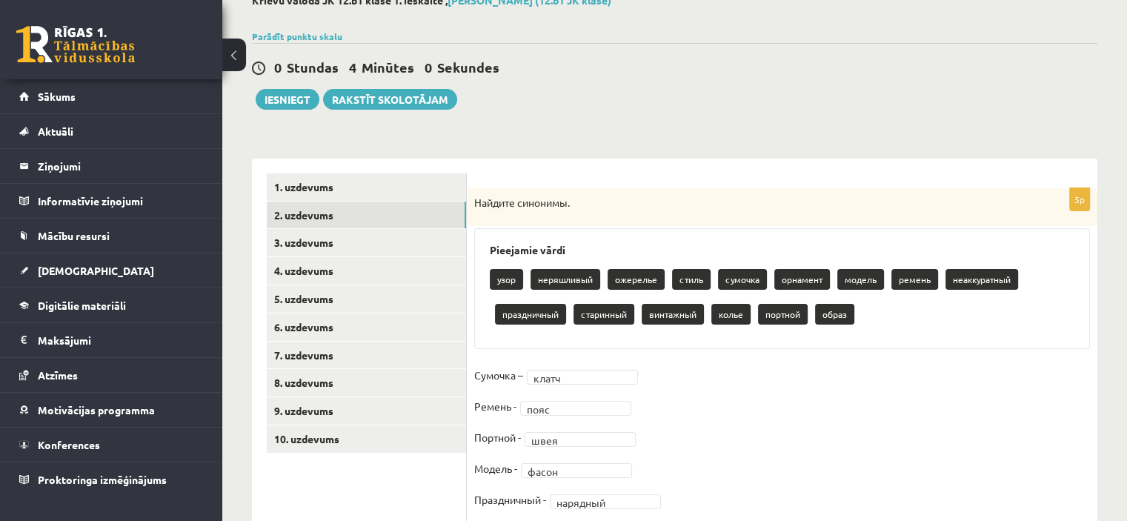
scroll to position [71, 0]
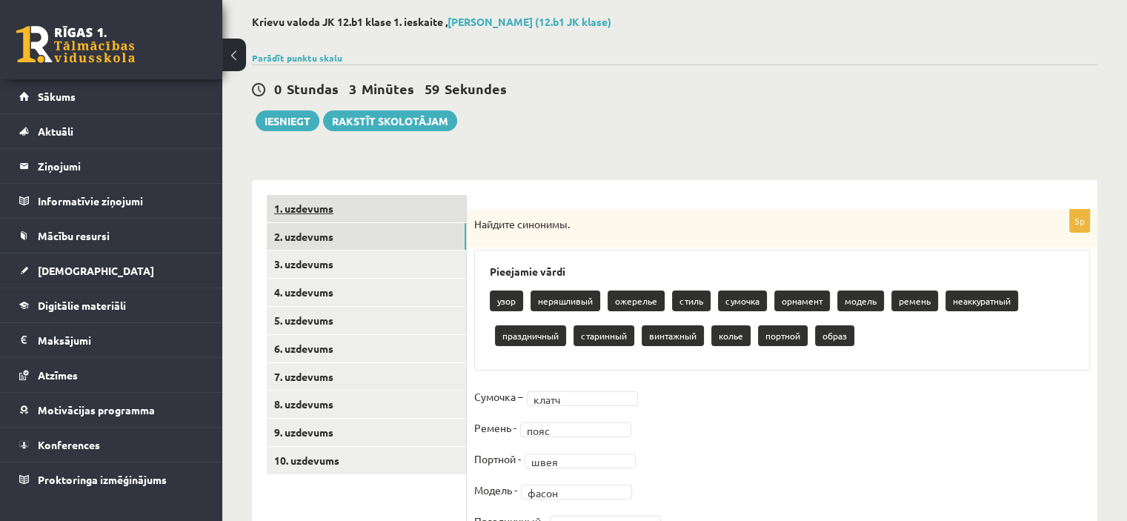
click at [341, 213] on link "1. uzdevums" at bounding box center [366, 208] width 199 height 27
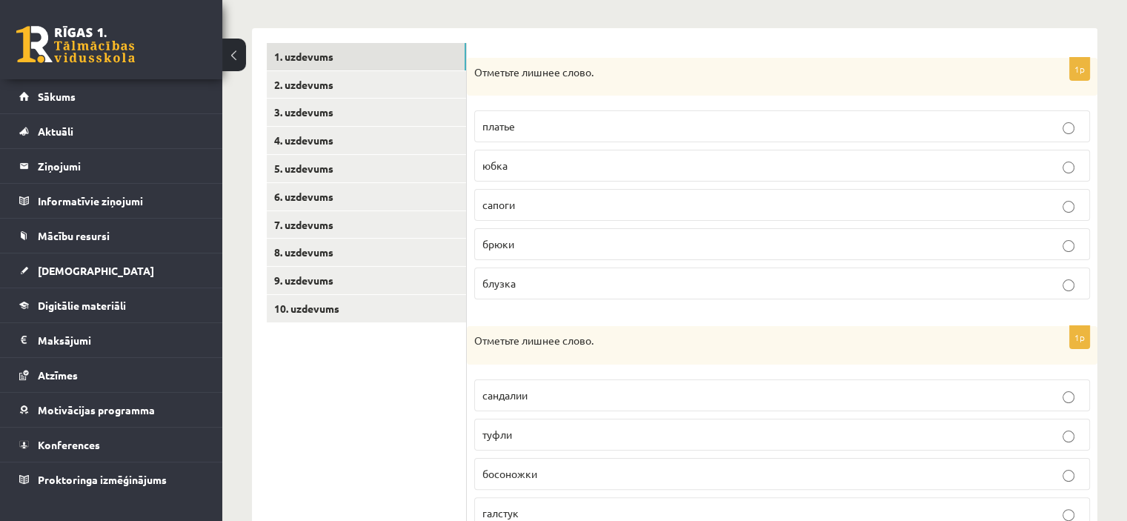
scroll to position [21, 0]
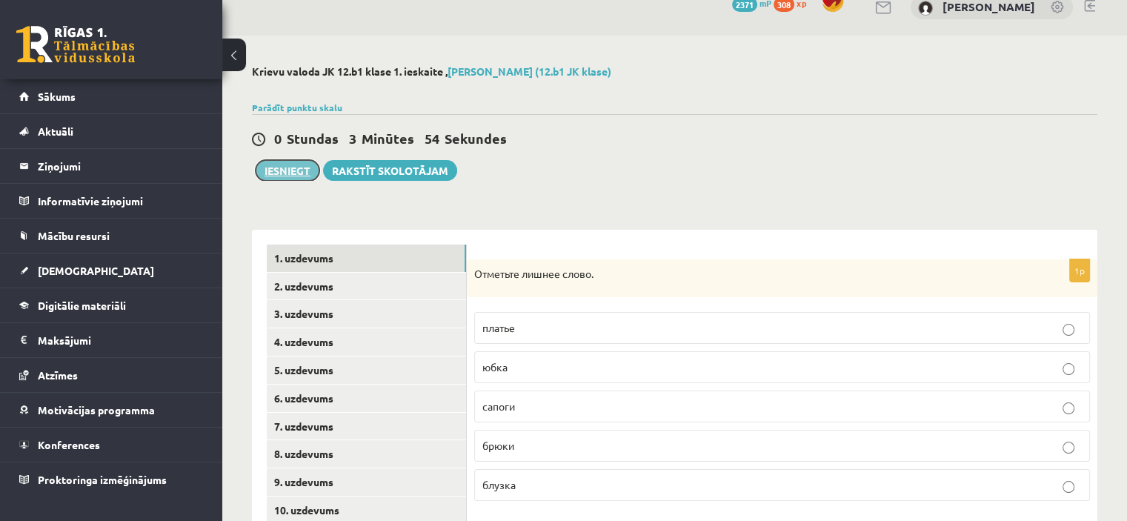
click at [281, 174] on button "Iesniegt" at bounding box center [288, 170] width 64 height 21
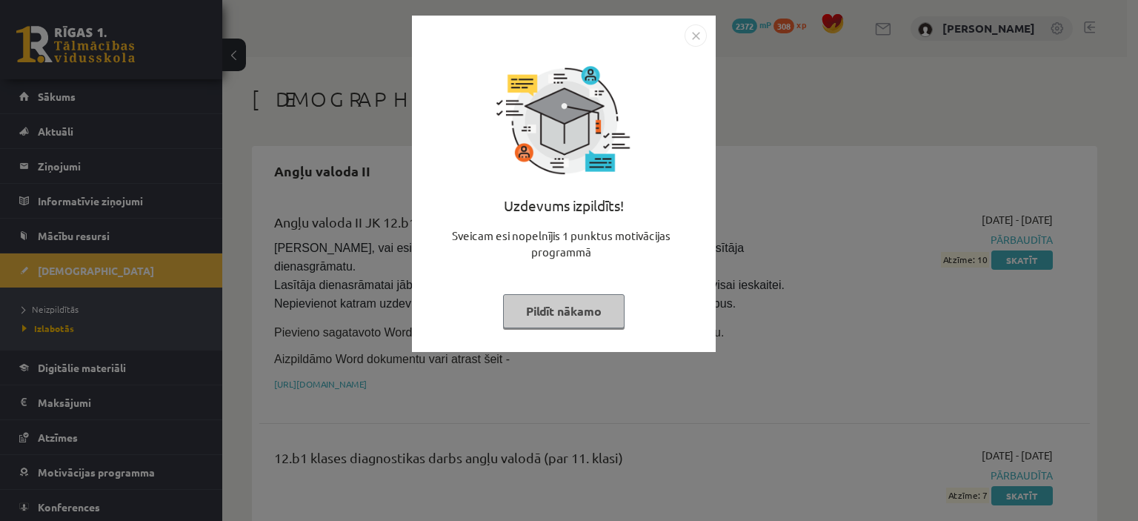
click at [563, 308] on button "Pildīt nākamo" at bounding box center [564, 311] width 122 height 34
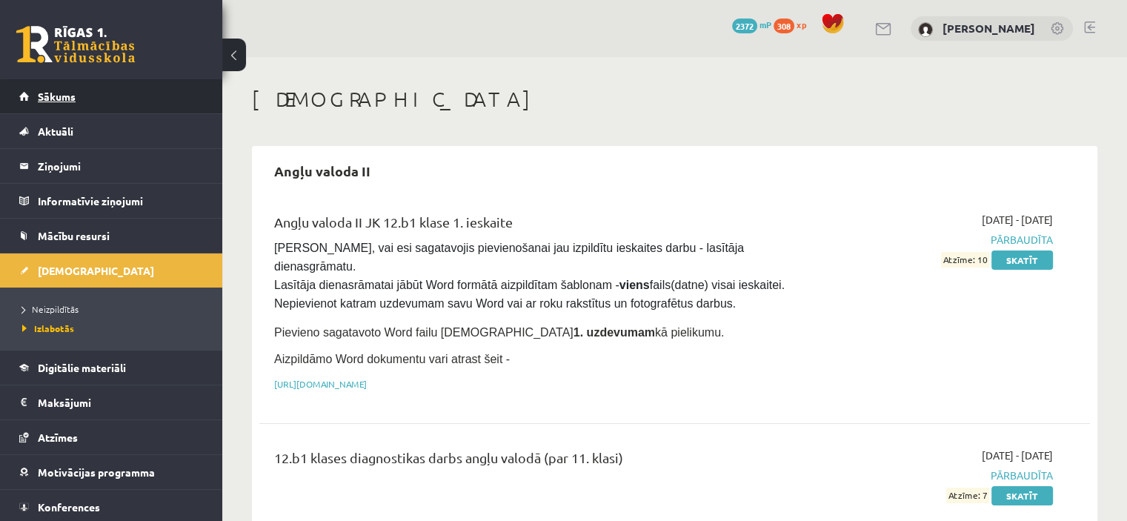
click at [112, 103] on link "Sākums" at bounding box center [111, 96] width 185 height 34
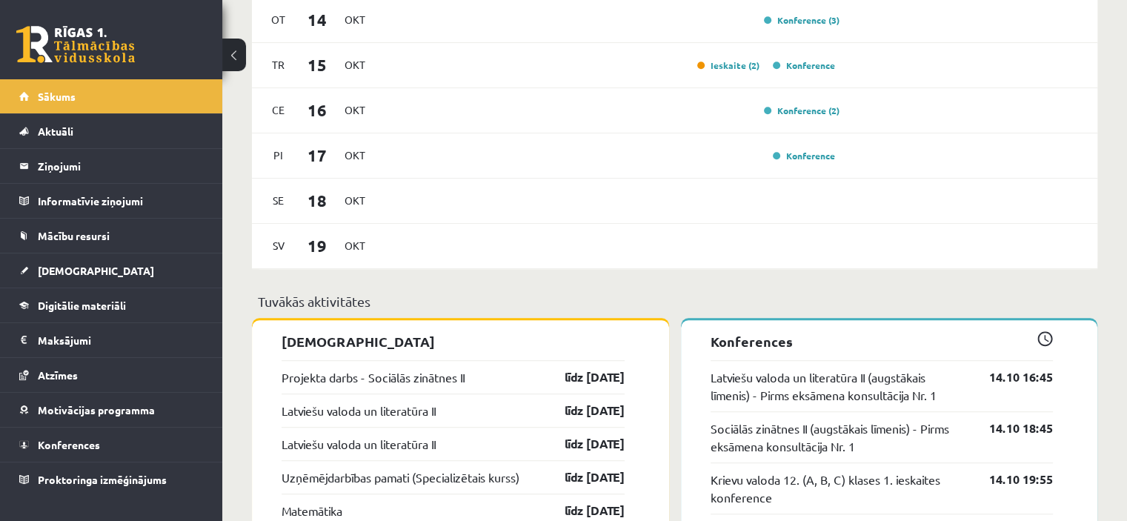
scroll to position [951, 0]
